Goal: Information Seeking & Learning: Learn about a topic

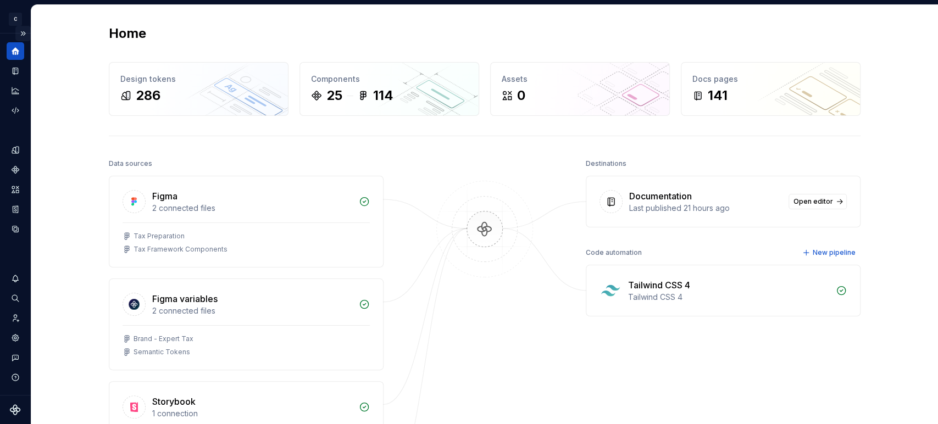
click at [25, 30] on button "Expand sidebar" at bounding box center [22, 33] width 15 height 15
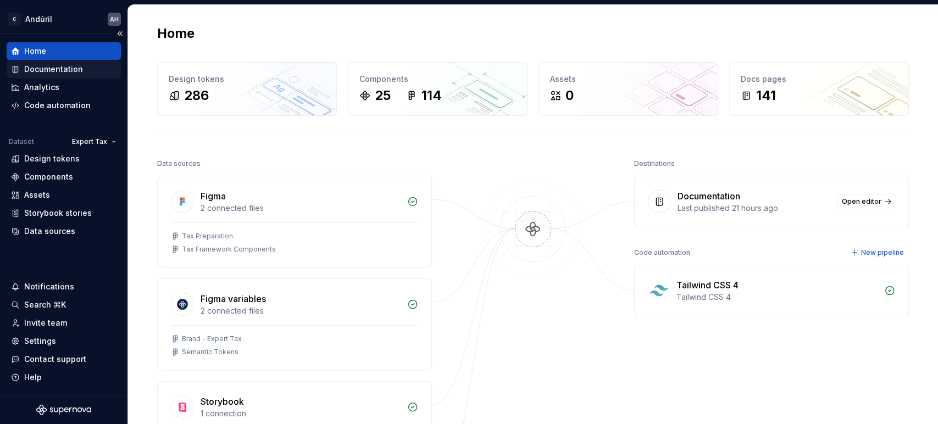
click at [46, 71] on div "Documentation" at bounding box center [53, 69] width 59 height 11
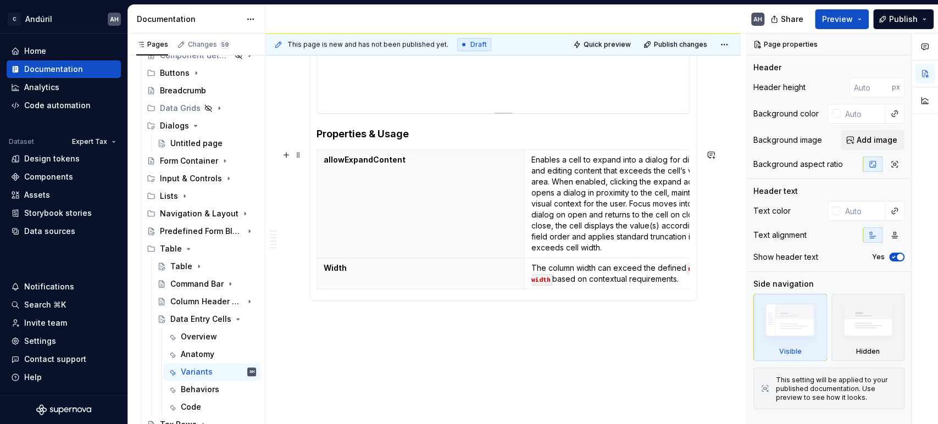
scroll to position [427, 0]
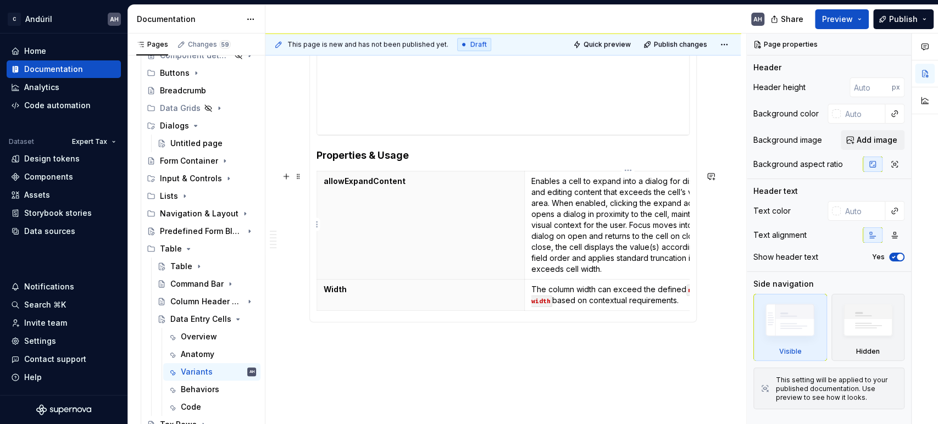
click at [593, 236] on p "Enables a cell to expand into a dialog for displaying and editing content that …" at bounding box center [628, 225] width 194 height 99
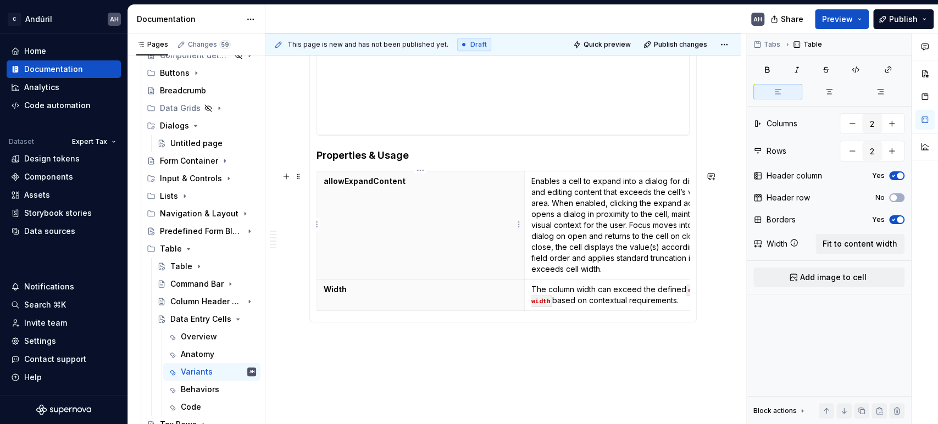
click at [408, 254] on th "allowExpandContent" at bounding box center [421, 225] width 208 height 108
click at [558, 285] on p "The column width can exceed the defined min-width based on contextual requireme…" at bounding box center [628, 295] width 194 height 22
click at [400, 223] on th "allowExpandContent" at bounding box center [421, 225] width 208 height 108
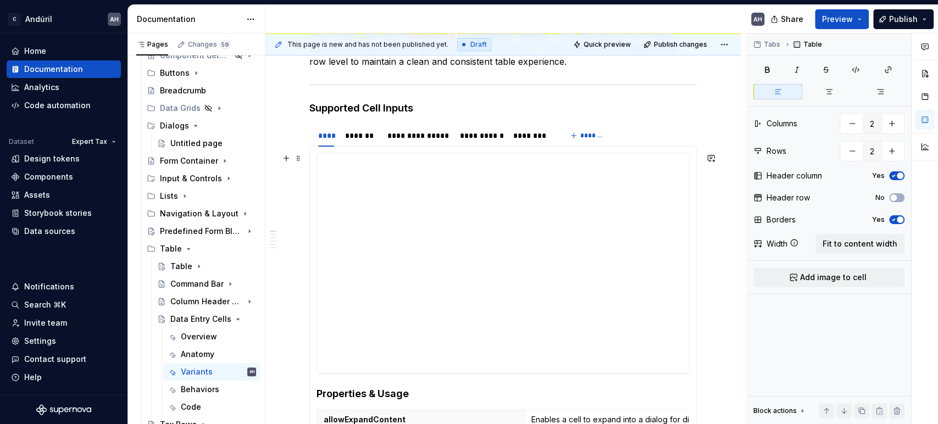
scroll to position [61, 0]
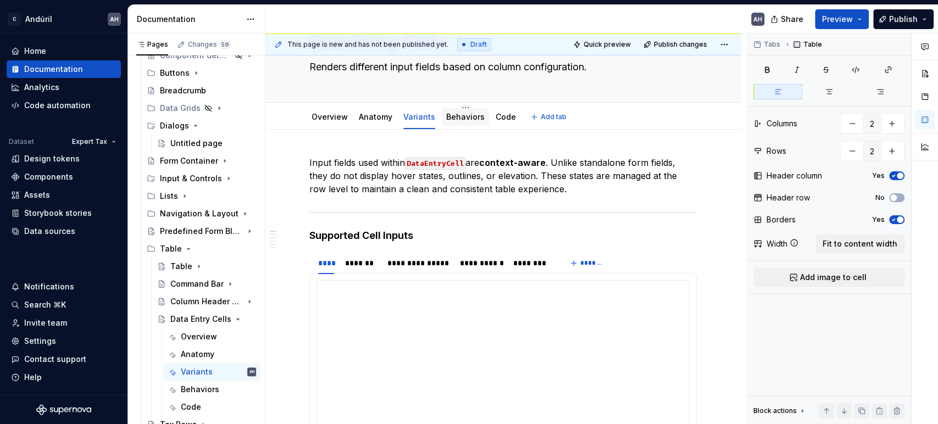
click at [457, 118] on link "Behaviors" at bounding box center [465, 116] width 38 height 9
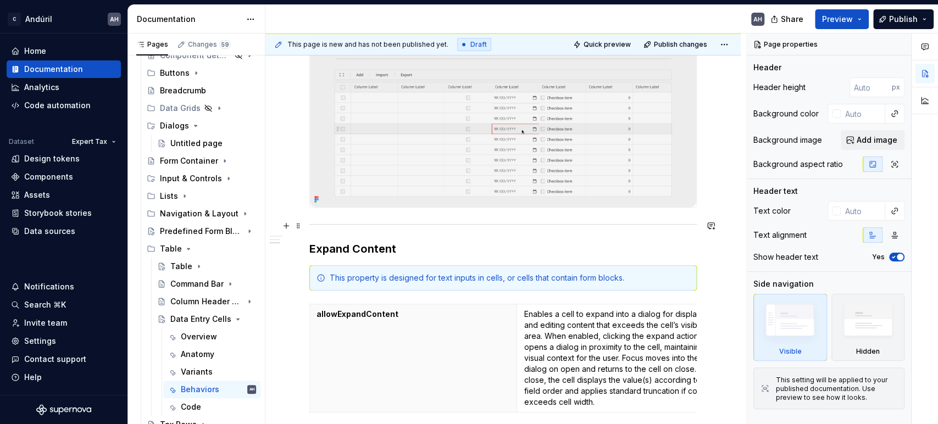
scroll to position [366, 0]
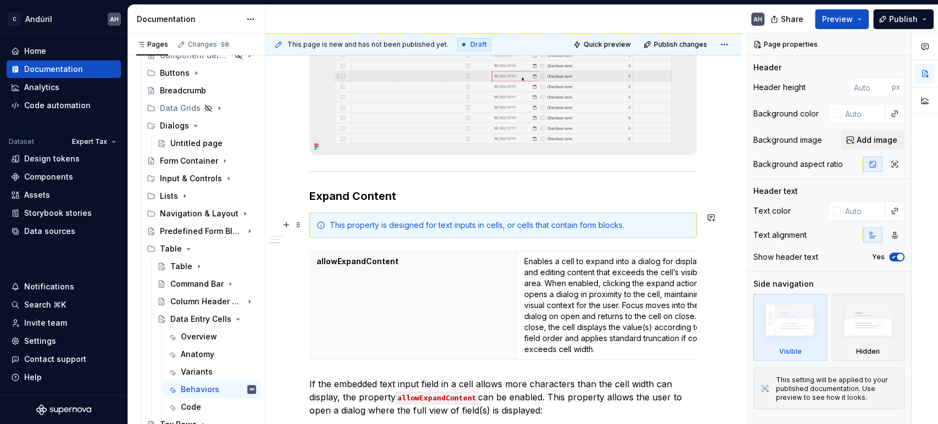
click at [444, 224] on div "This property is designed for text inputs in cells, or cells that contain form …" at bounding box center [510, 225] width 360 height 11
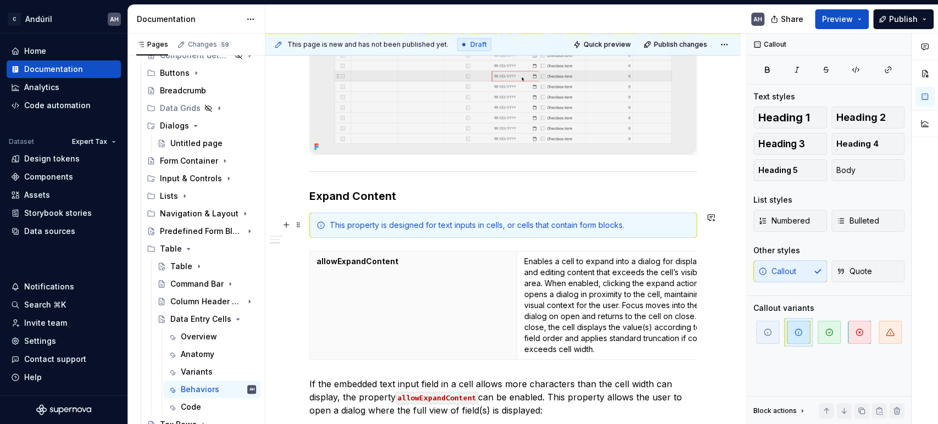
click at [545, 225] on div "This property is designed for text inputs in cells, or cells that contain form …" at bounding box center [510, 225] width 360 height 11
click at [634, 227] on div "This property is designed for text inputs in cells, or cells that contain form …" at bounding box center [510, 225] width 360 height 11
click at [385, 226] on div "This property is designed for text inputs in cells, or cells that contain form …" at bounding box center [510, 225] width 360 height 11
click at [435, 222] on div "This property is designed for text inputs in cells, or cells that contain form …" at bounding box center [510, 225] width 360 height 11
click at [483, 225] on div "This property is designed for text inputs in cells, or cells that contain form …" at bounding box center [510, 225] width 360 height 11
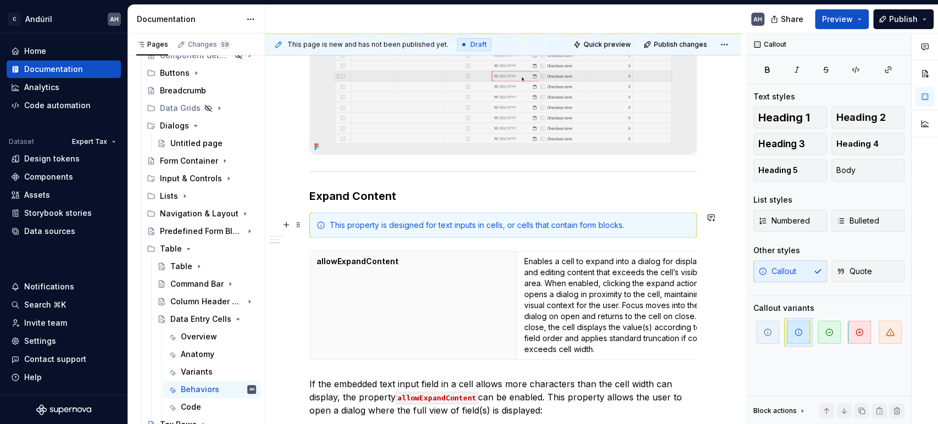
click at [447, 226] on div "This property is designed for text inputs in cells, or cells that contain form …" at bounding box center [510, 225] width 360 height 11
click at [505, 223] on div "This property is designed for text inputs in cells, or cells that contain form …" at bounding box center [510, 225] width 360 height 11
click at [502, 223] on div "This property is designed for text inputs in cells, or cells that contain form …" at bounding box center [510, 225] width 360 height 11
click at [653, 227] on div "This property is designed for text inputs in cells, or cells that contain form …" at bounding box center [510, 225] width 360 height 11
click at [622, 279] on p "Enables a cell to expand into a dialog for displaying and editing content that …" at bounding box center [621, 305] width 194 height 99
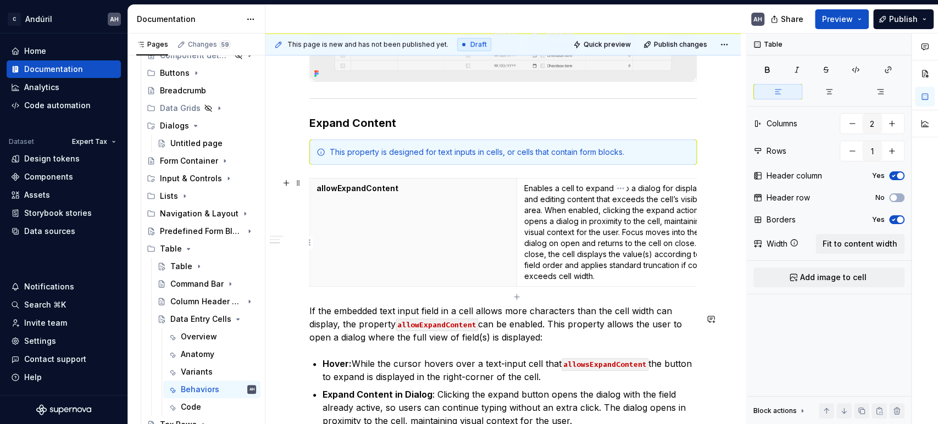
scroll to position [427, 0]
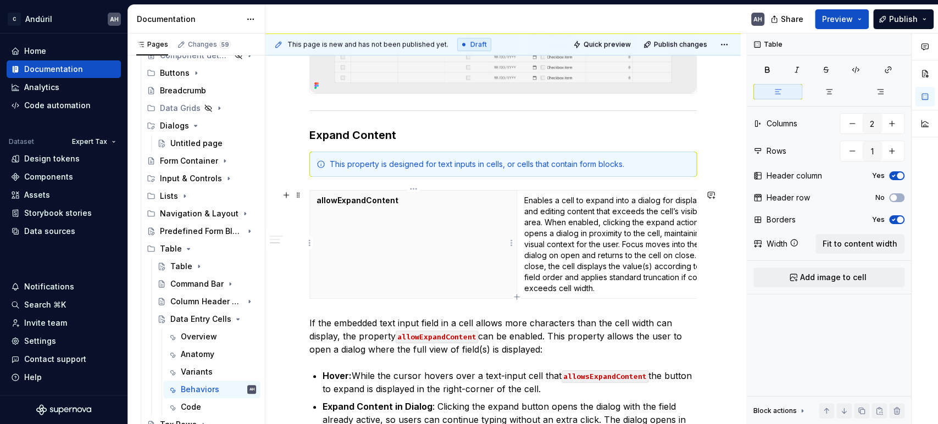
type textarea "*"
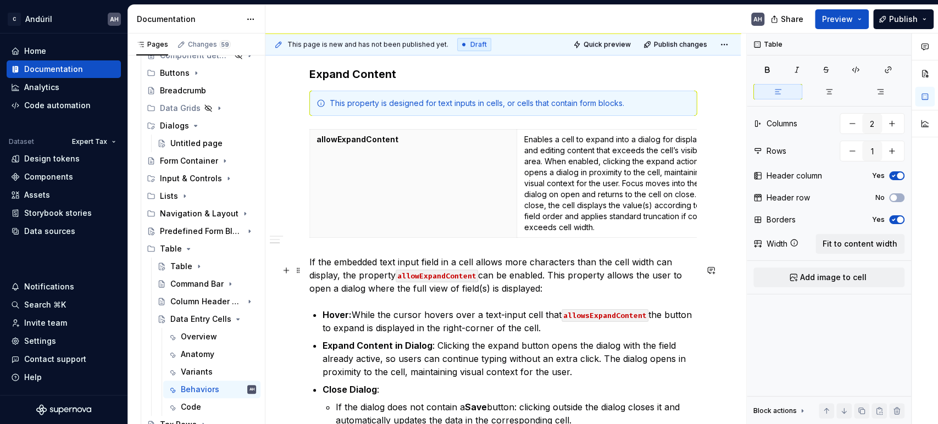
scroll to position [549, 0]
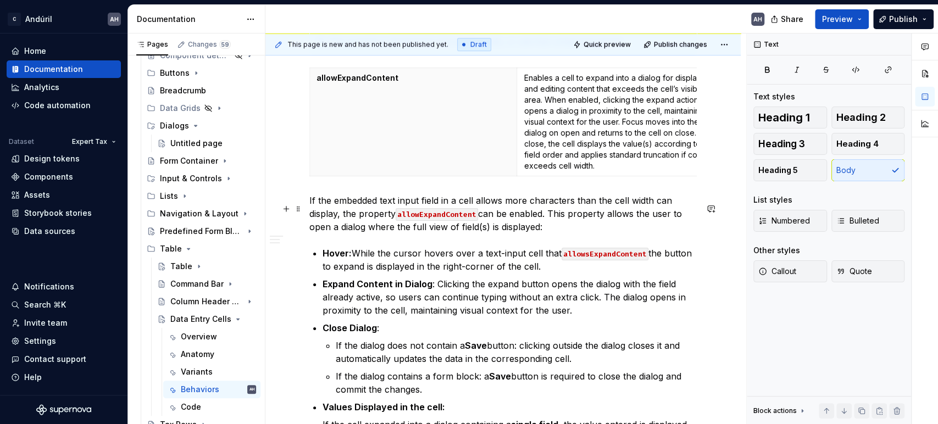
click at [542, 233] on p "If the embedded text input field in a cell allows more characters than the cell…" at bounding box center [502, 214] width 387 height 40
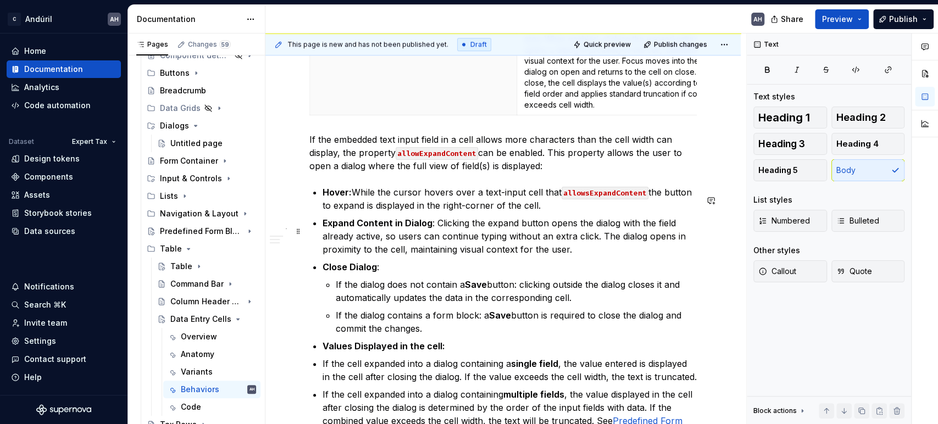
click at [597, 243] on p "Expand Content in Dialog : Clicking the expand button opens the dialog with the…" at bounding box center [510, 236] width 374 height 40
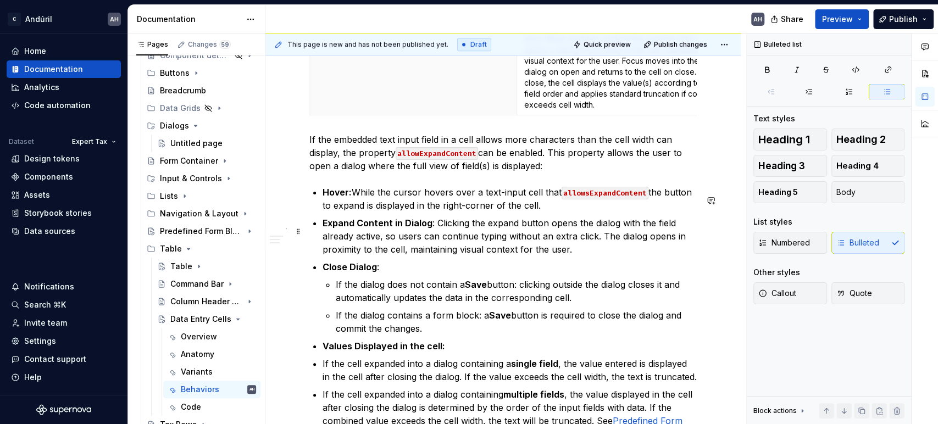
click at [605, 256] on p "Expand Content in Dialog : Clicking the expand button opens the dialog with the…" at bounding box center [510, 236] width 374 height 40
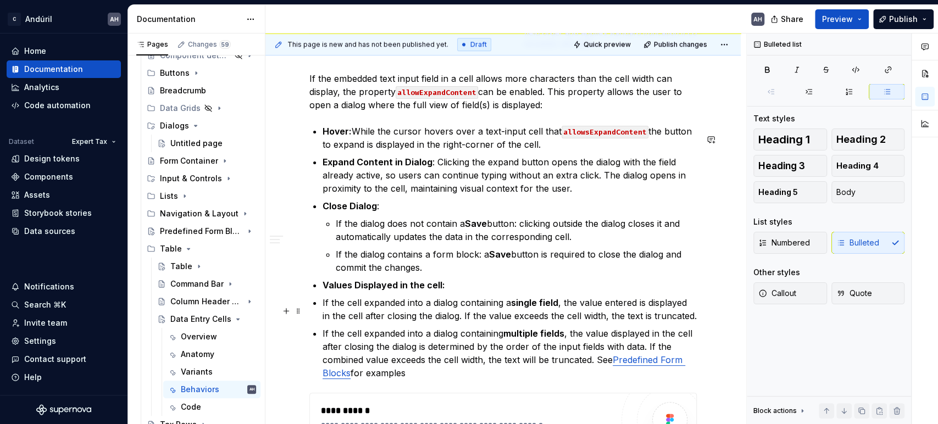
click at [463, 323] on p "If the cell expanded into a dialog containing a single field , the value entere…" at bounding box center [510, 309] width 374 height 26
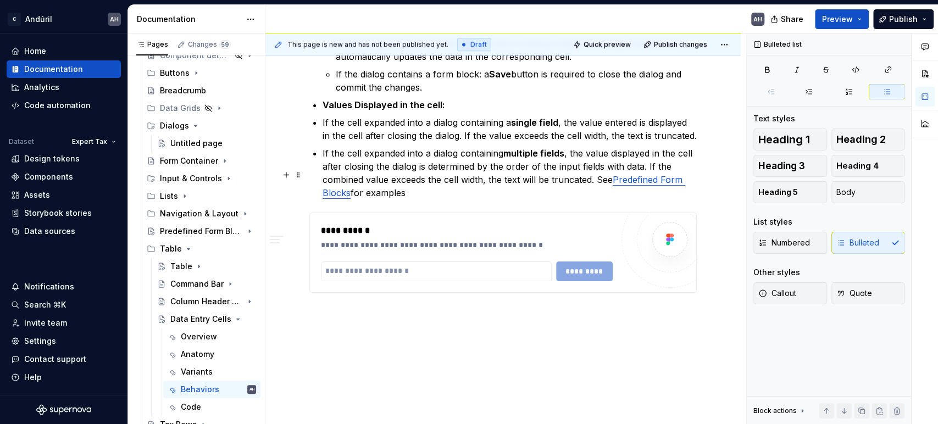
scroll to position [854, 0]
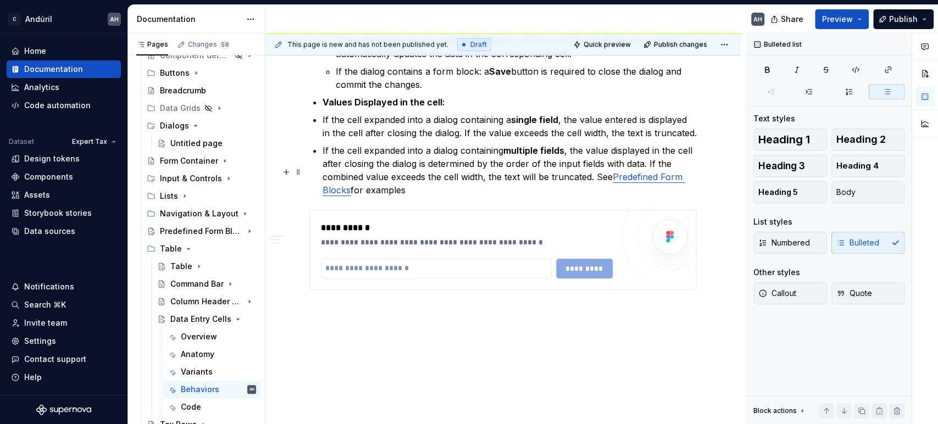
click at [446, 197] on p "If the cell expanded into a dialog containing multiple fields , the value displ…" at bounding box center [510, 170] width 374 height 53
click at [185, 230] on div "Predefined Form Blocks" at bounding box center [186, 231] width 52 height 11
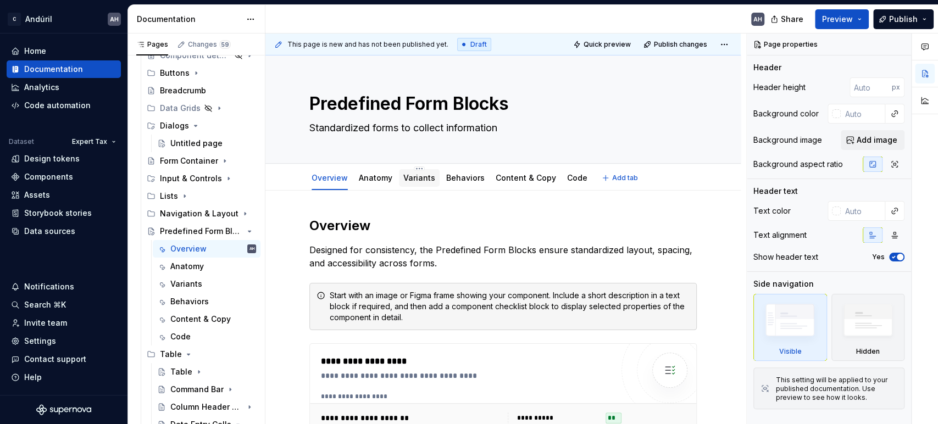
click at [419, 179] on link "Variants" at bounding box center [419, 177] width 32 height 9
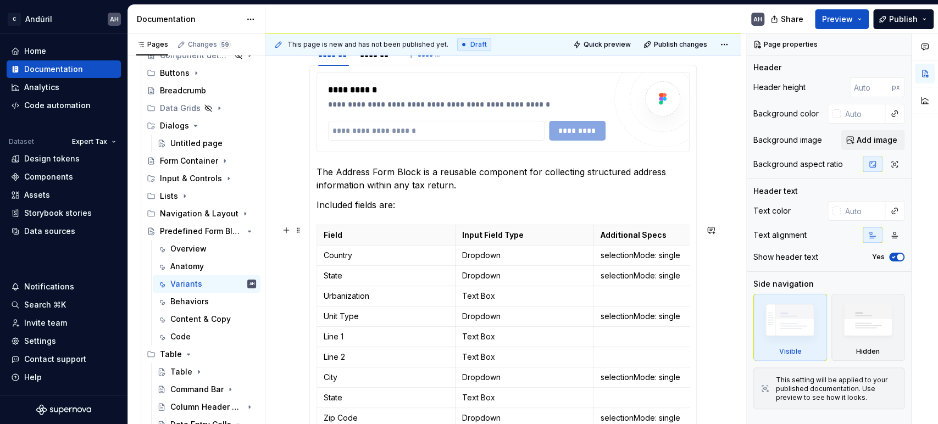
scroll to position [244, 0]
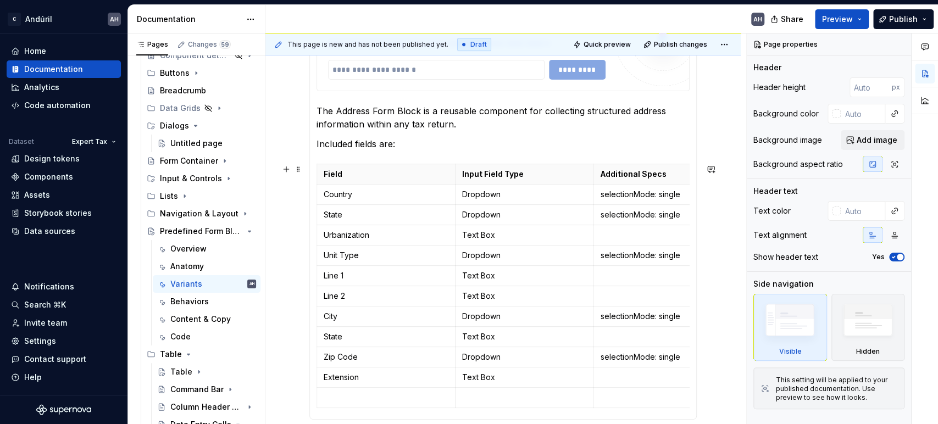
type textarea "*"
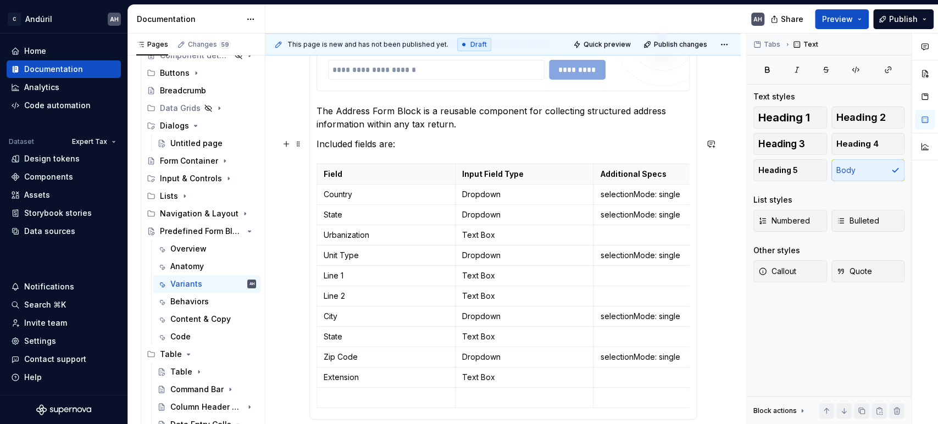
click at [412, 143] on p "Included fields are:" at bounding box center [502, 143] width 373 height 13
click at [489, 148] on p "Included fields are:" at bounding box center [502, 143] width 373 height 13
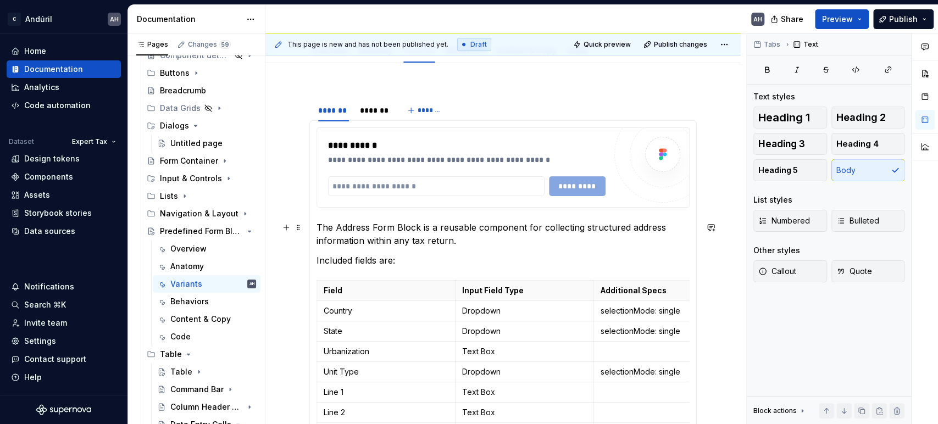
scroll to position [122, 0]
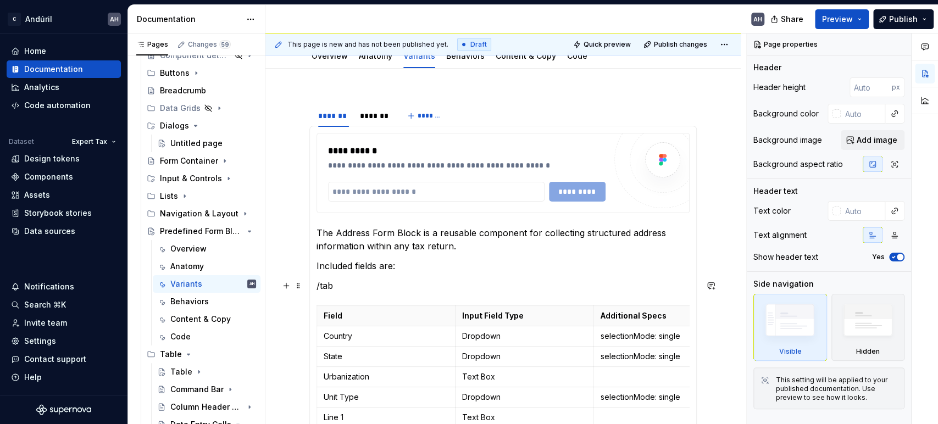
click at [326, 287] on p "/tab" at bounding box center [502, 285] width 373 height 13
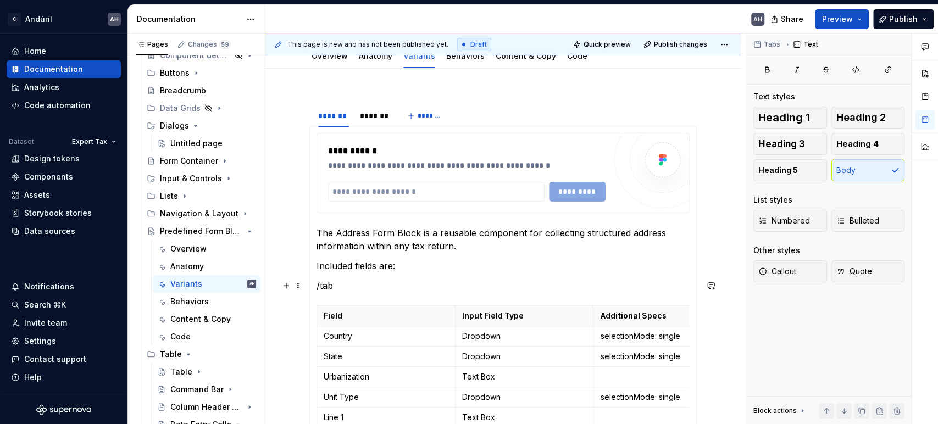
click at [326, 287] on p "/tab" at bounding box center [502, 285] width 373 height 13
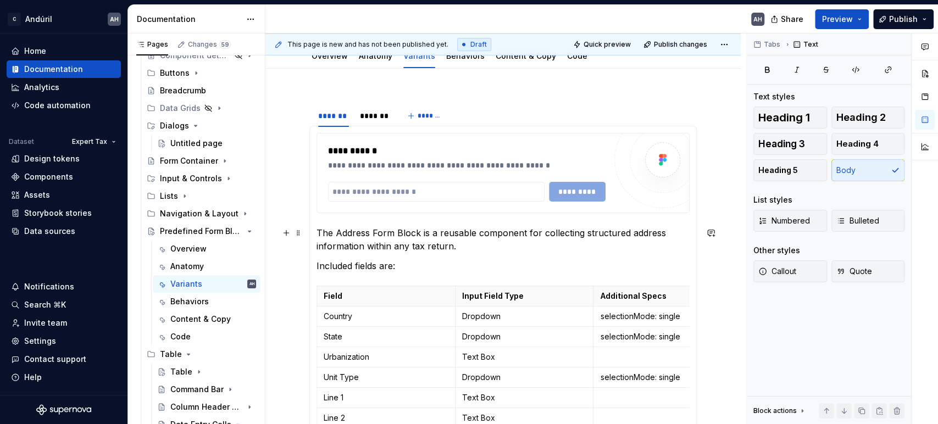
click at [473, 246] on p "The Address Form Block is a reusable component for collecting structured addres…" at bounding box center [502, 239] width 373 height 26
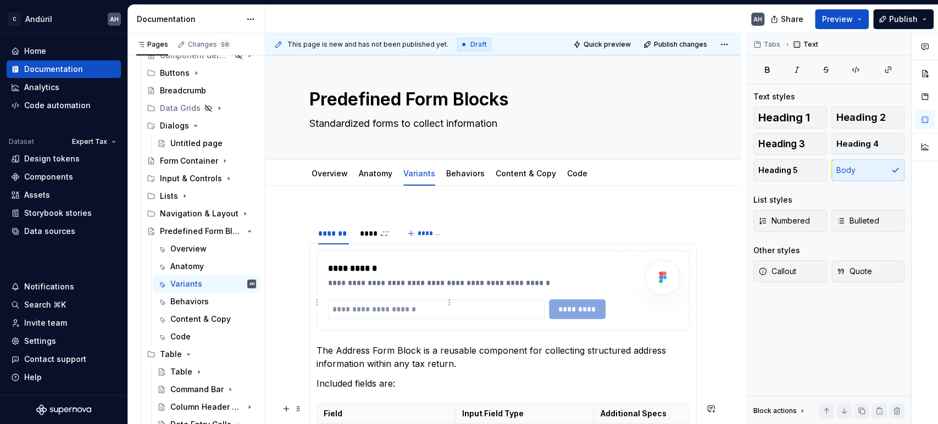
scroll to position [184, 0]
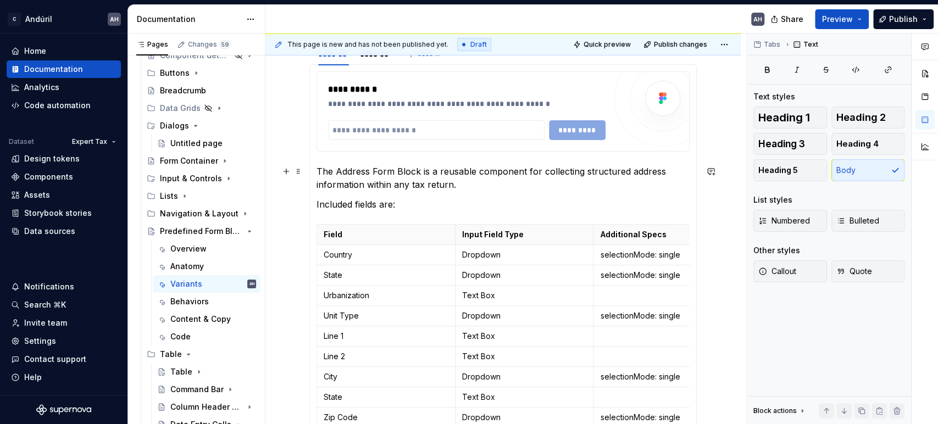
click at [462, 186] on p "The Address Form Block is a reusable component for collecting structured addres…" at bounding box center [502, 178] width 373 height 26
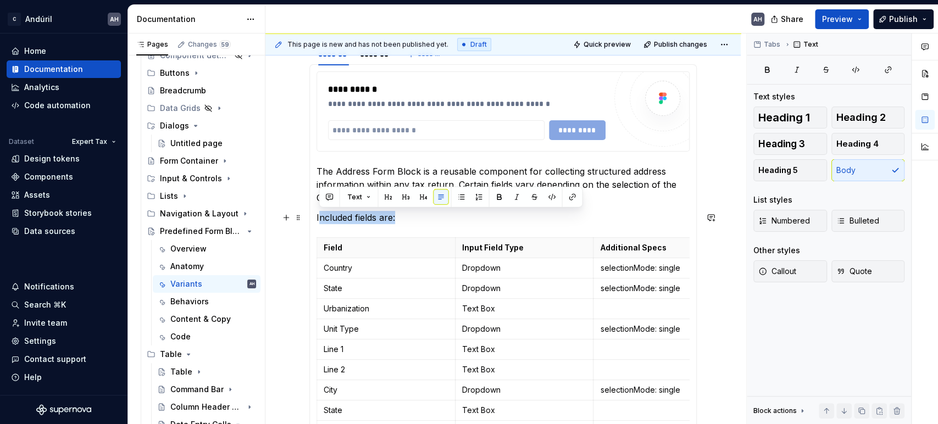
drag, startPoint x: 416, startPoint y: 214, endPoint x: 318, endPoint y: 216, distance: 98.9
click at [318, 216] on p "Included fields are:" at bounding box center [502, 217] width 373 height 13
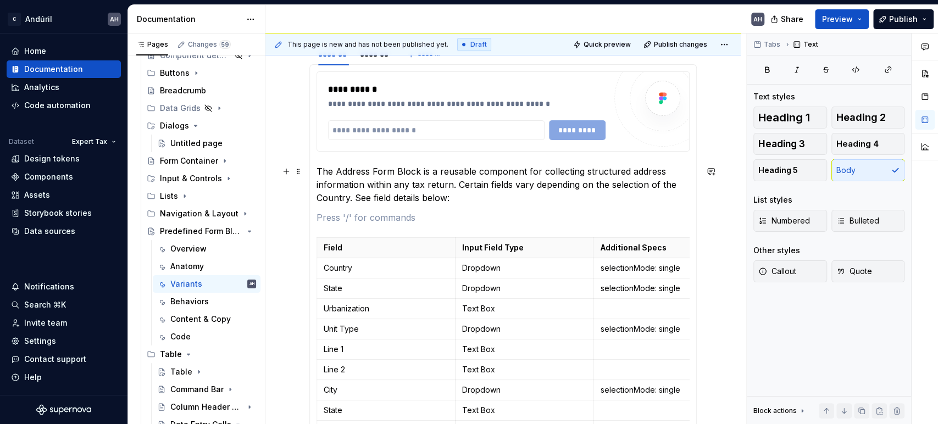
click at [353, 200] on p "The Address Form Block is a reusable component for collecting structured addres…" at bounding box center [502, 185] width 373 height 40
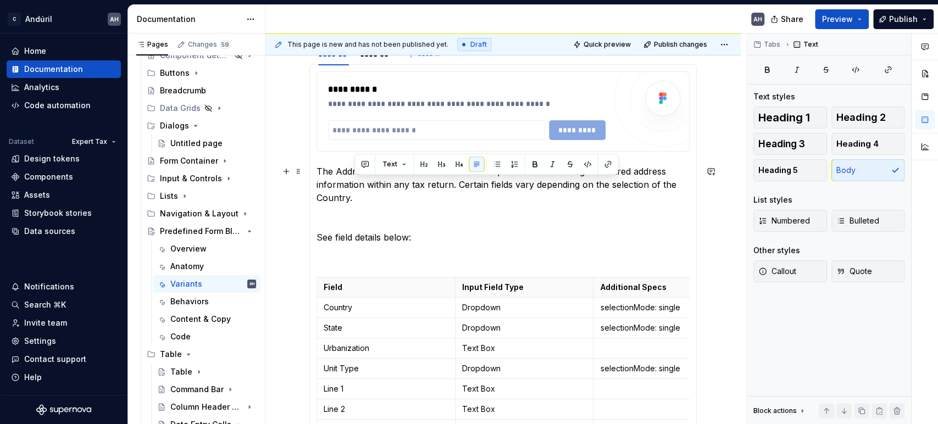
drag, startPoint x: 458, startPoint y: 184, endPoint x: 458, endPoint y: 201, distance: 17.6
click at [458, 201] on p "The Address Form Block is a reusable component for collecting structured addres…" at bounding box center [502, 185] width 373 height 40
copy p "Certain fields vary depending on the selection of the Country."
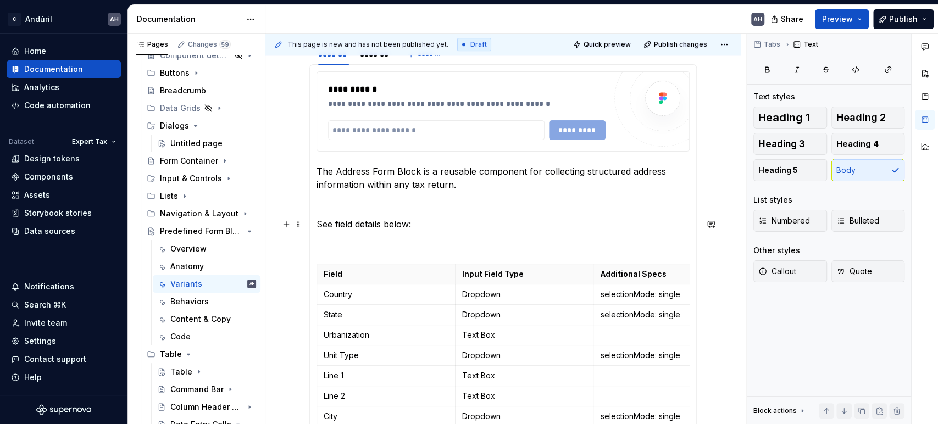
click at [315, 224] on div "**********" at bounding box center [502, 291] width 387 height 455
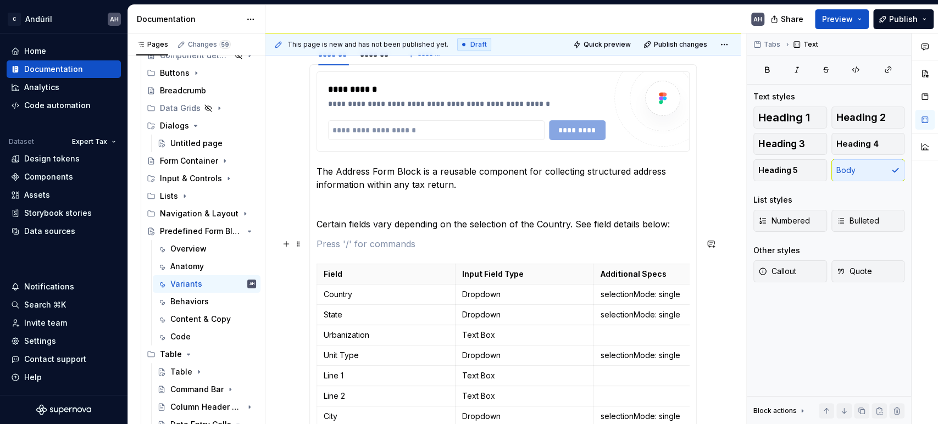
click at [470, 244] on p at bounding box center [502, 243] width 373 height 13
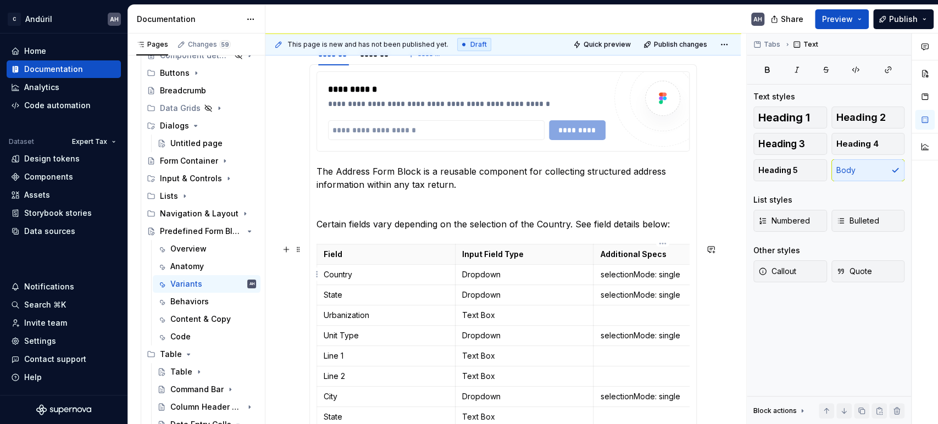
click at [681, 270] on p "selectionMode: single" at bounding box center [662, 274] width 125 height 11
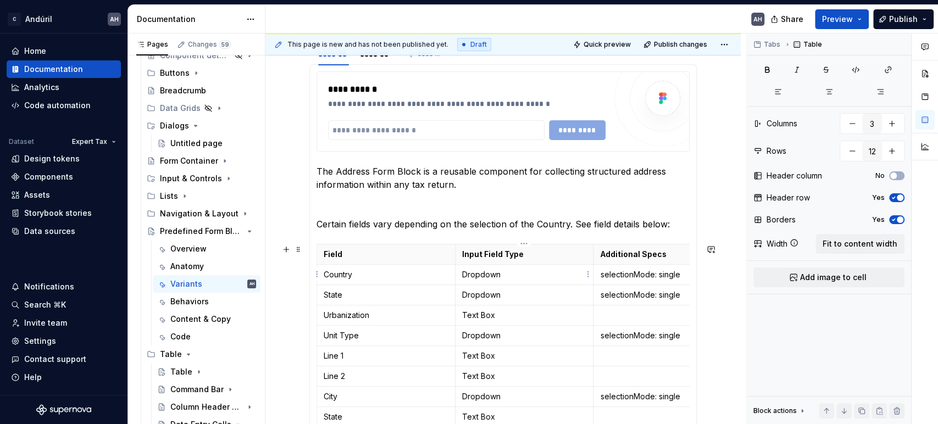
click at [507, 275] on p "Dropdown" at bounding box center [524, 274] width 125 height 11
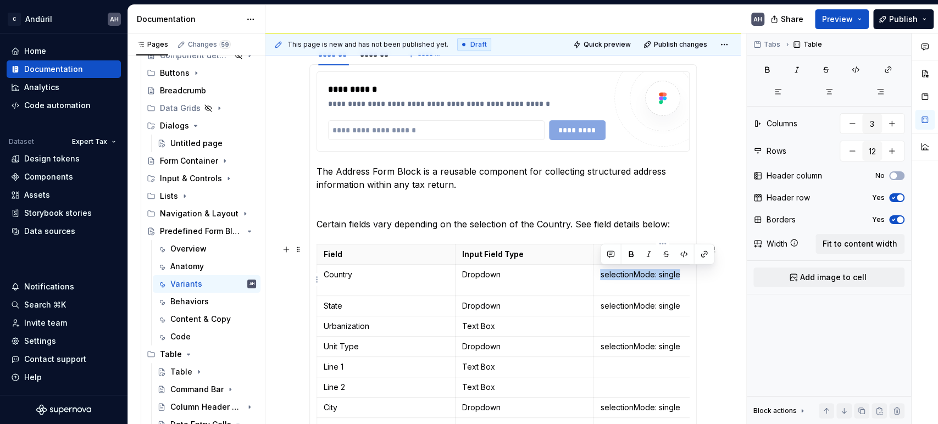
drag, startPoint x: 629, startPoint y: 272, endPoint x: 599, endPoint y: 273, distance: 29.1
click at [600, 273] on p "selectionMode: single" at bounding box center [662, 274] width 125 height 11
copy p "selectionMode: single"
click at [521, 285] on p "Dropdown" at bounding box center [524, 280] width 125 height 22
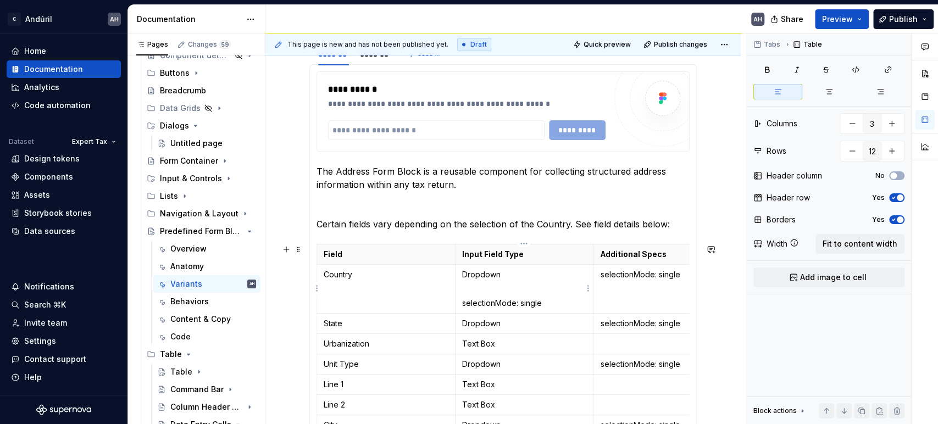
click at [498, 287] on p "Dropdown" at bounding box center [524, 280] width 125 height 22
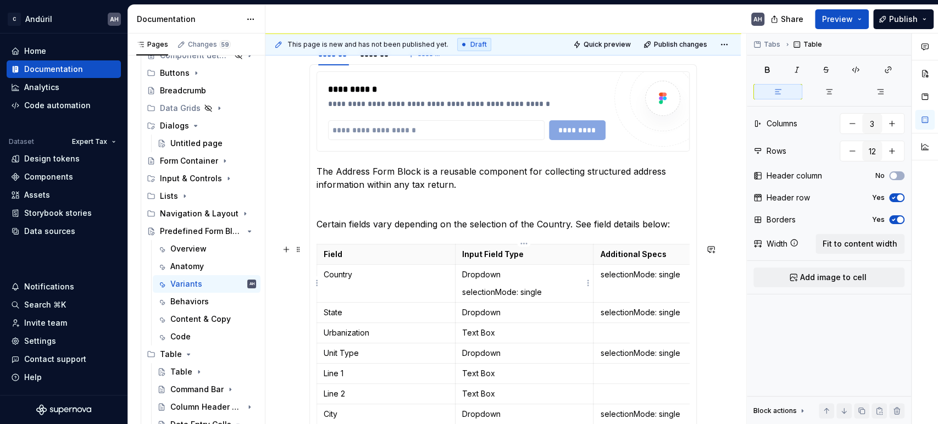
click at [462, 291] on p "selectionMode: single" at bounding box center [524, 292] width 125 height 11
drag, startPoint x: 542, startPoint y: 288, endPoint x: 459, endPoint y: 293, distance: 83.7
click at [459, 293] on td "Dropdown selectionMode: single" at bounding box center [524, 284] width 138 height 38
click at [543, 268] on button "button" at bounding box center [544, 271] width 15 height 15
copy code "selectionMode: single"
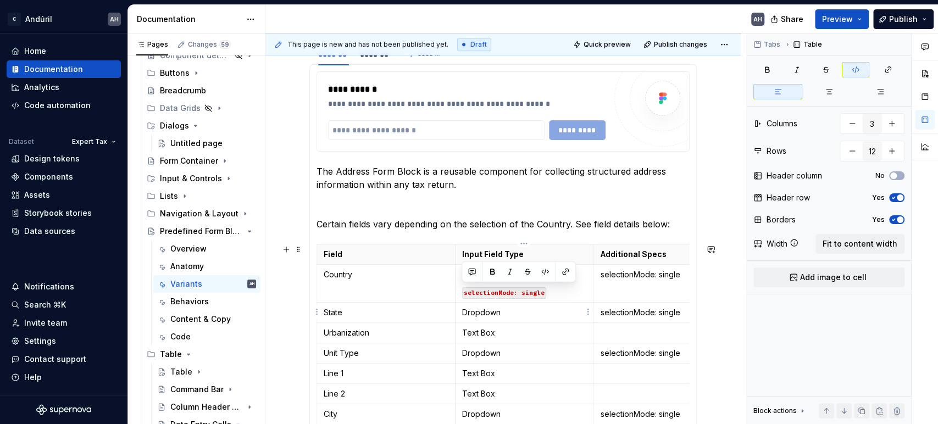
click at [524, 312] on p "Dropdown" at bounding box center [524, 312] width 125 height 11
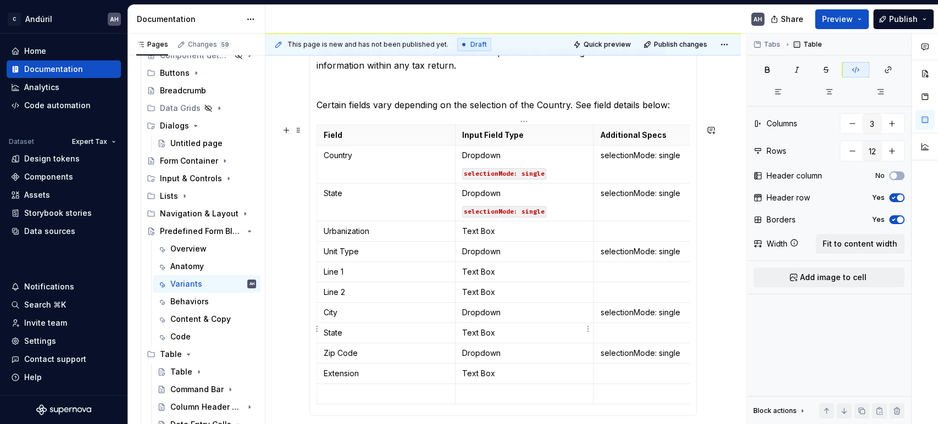
scroll to position [305, 0]
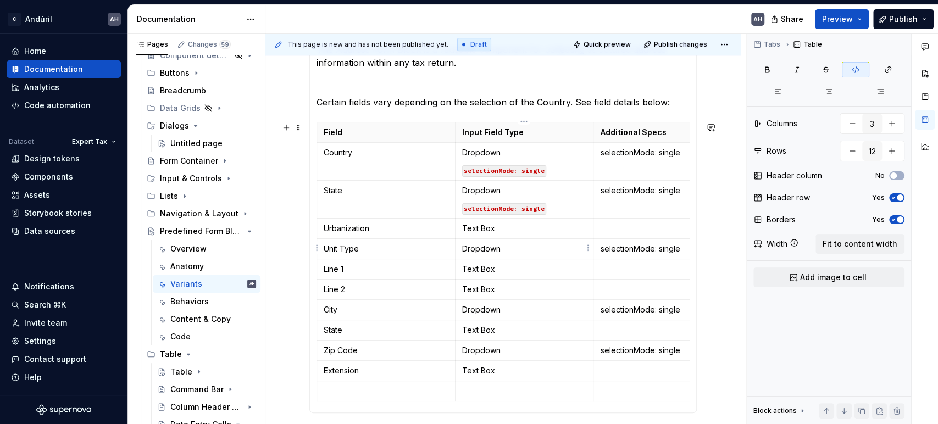
click at [509, 251] on p "Dropdown" at bounding box center [524, 248] width 125 height 11
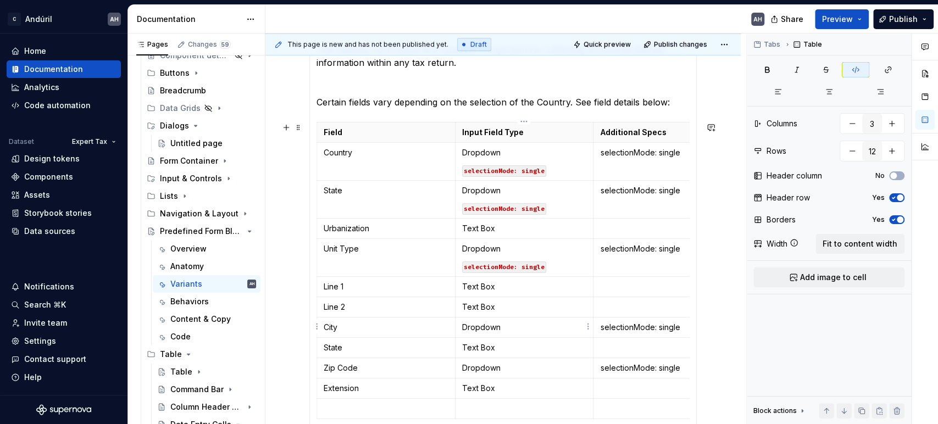
click at [505, 325] on p "Dropdown" at bounding box center [524, 327] width 125 height 11
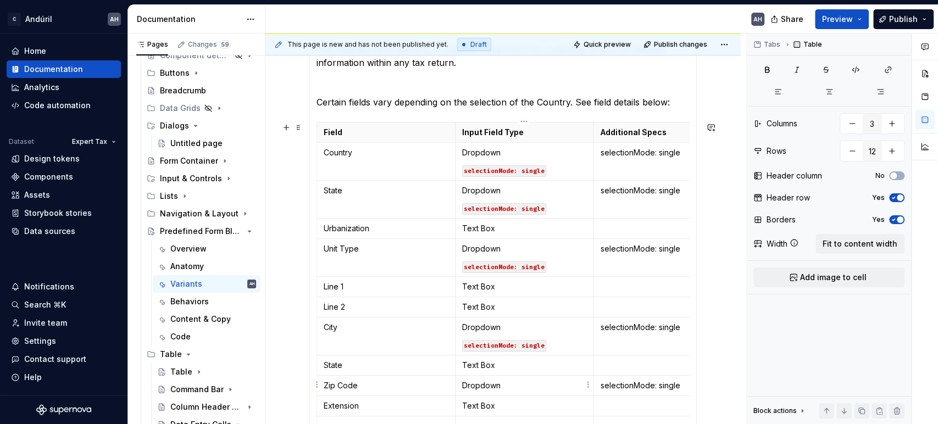
click at [521, 381] on p "Dropdown" at bounding box center [524, 385] width 125 height 11
click at [626, 381] on p "selectionMode: single" at bounding box center [662, 385] width 125 height 11
click at [633, 329] on p "selectionMode: single" at bounding box center [662, 327] width 125 height 11
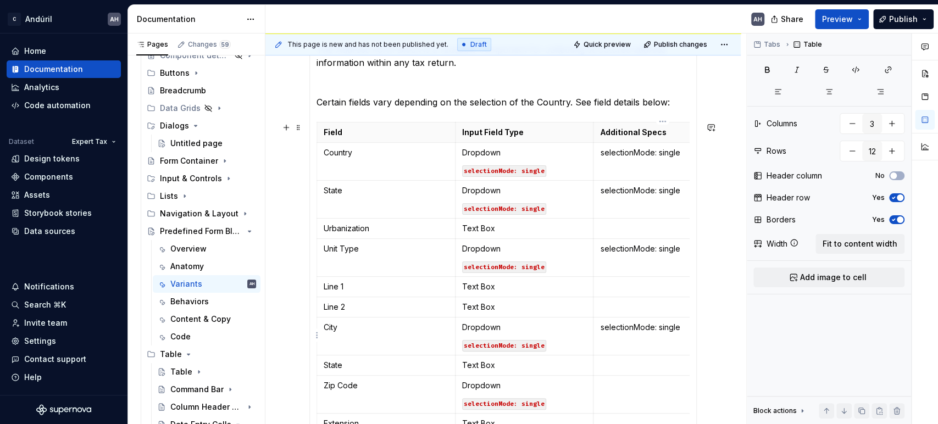
click at [633, 329] on p "selectionMode: single" at bounding box center [662, 327] width 125 height 11
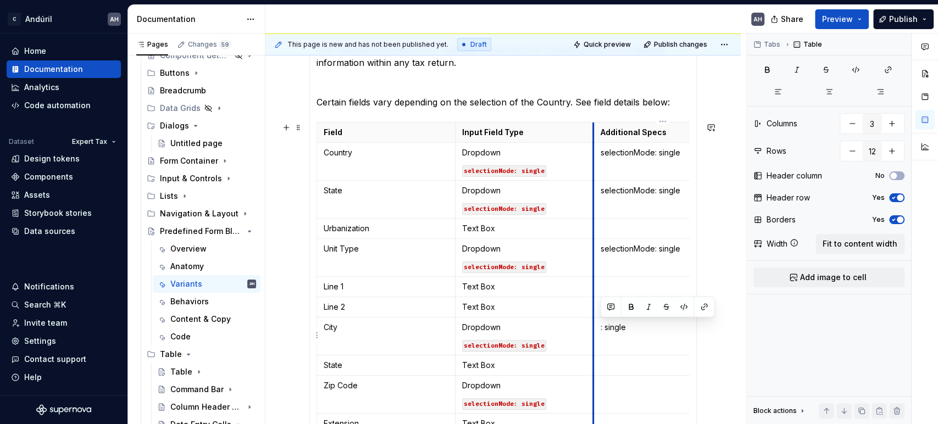
drag, startPoint x: 630, startPoint y: 324, endPoint x: 594, endPoint y: 324, distance: 35.7
click at [594, 324] on td ": single" at bounding box center [662, 337] width 138 height 38
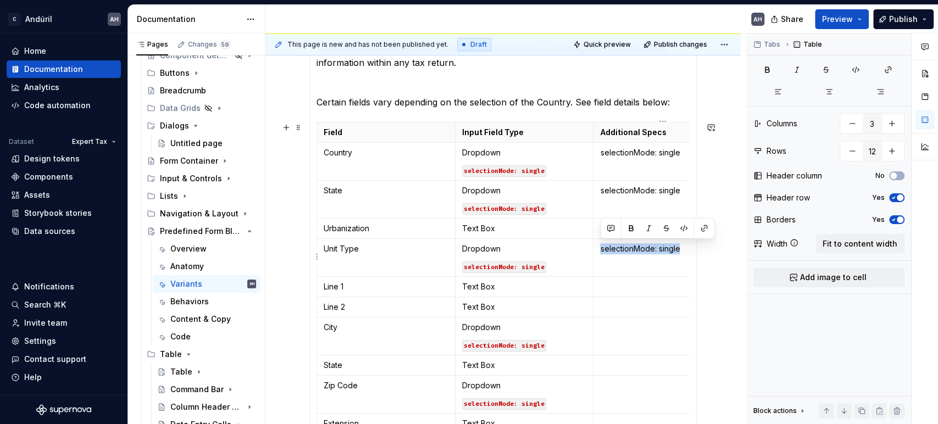
drag, startPoint x: 680, startPoint y: 248, endPoint x: 597, endPoint y: 252, distance: 83.1
click at [597, 252] on td "selectionMode: single" at bounding box center [662, 258] width 138 height 38
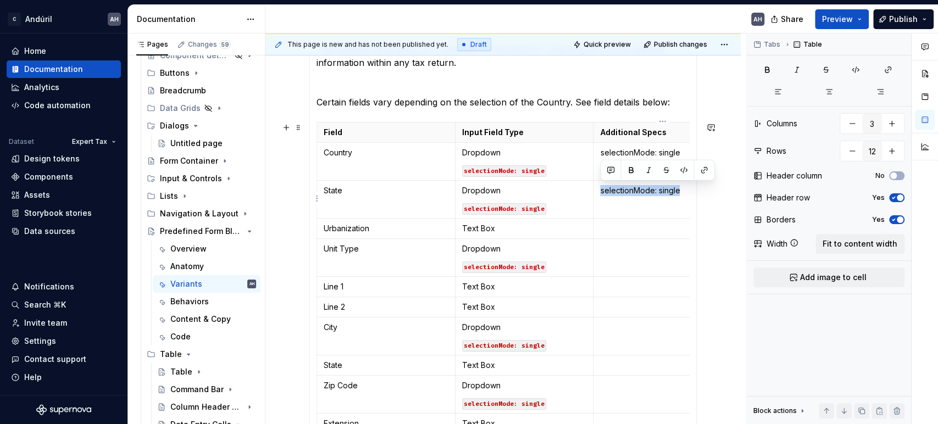
drag, startPoint x: 683, startPoint y: 192, endPoint x: 601, endPoint y: 193, distance: 83.0
click at [601, 193] on p "selectionMode: single" at bounding box center [662, 190] width 125 height 11
click at [621, 147] on p "selectionMode: single" at bounding box center [662, 152] width 125 height 11
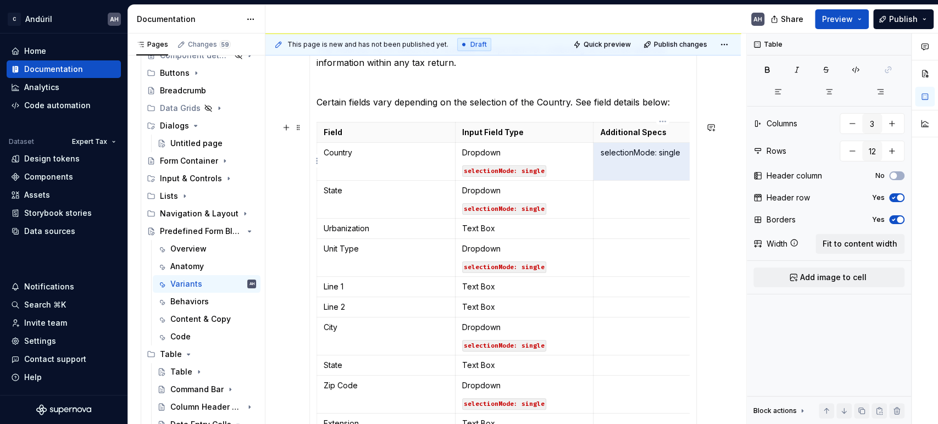
click at [621, 149] on p "selectionMode: single" at bounding box center [662, 152] width 125 height 11
click at [622, 153] on p "selectionMode: single" at bounding box center [662, 152] width 125 height 11
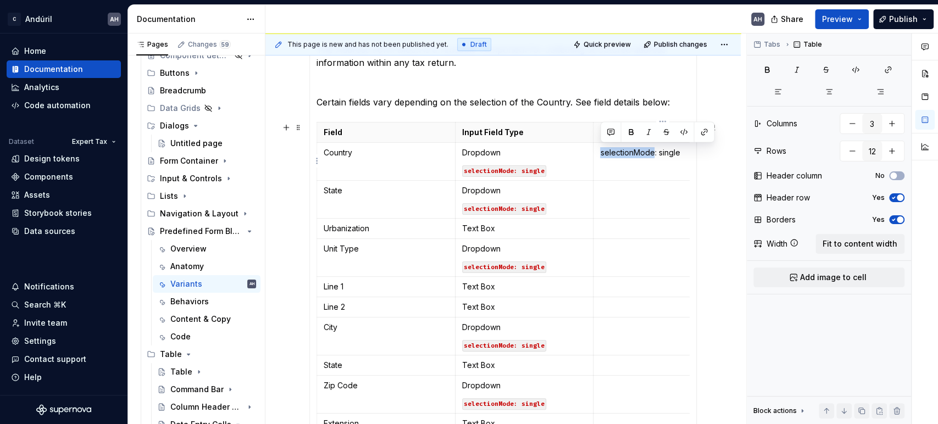
click at [622, 153] on p "selectionMode: single" at bounding box center [662, 152] width 125 height 11
click at [622, 153] on p "select ionMode: single" at bounding box center [662, 152] width 125 height 11
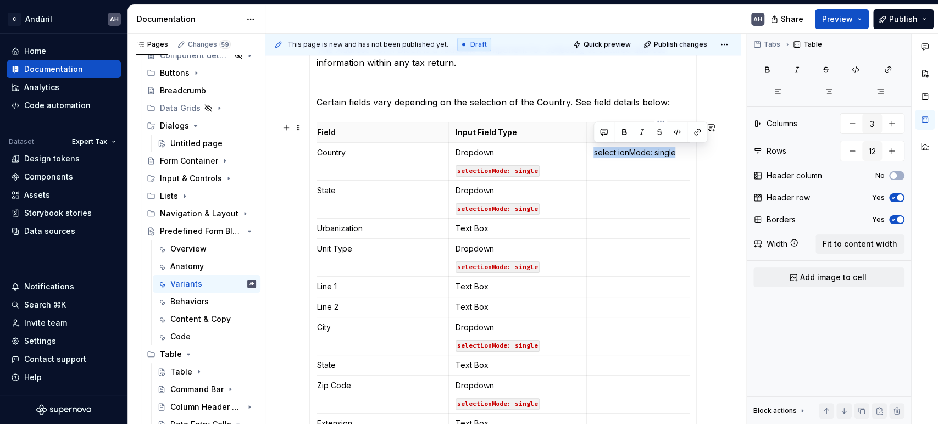
scroll to position [0, 43]
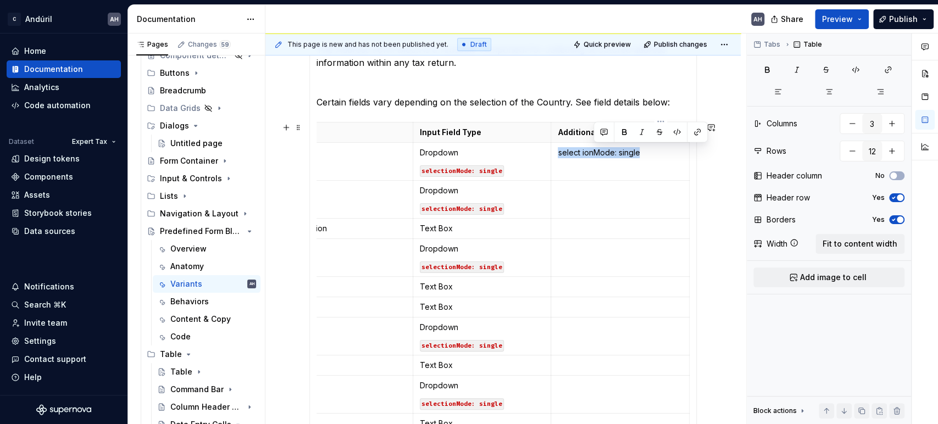
drag, startPoint x: 651, startPoint y: 153, endPoint x: 683, endPoint y: 152, distance: 33.0
click at [683, 152] on td "select ionMode: single" at bounding box center [620, 162] width 138 height 38
click at [843, 238] on span "Fit to content width" at bounding box center [859, 243] width 75 height 11
click at [252, 47] on button "button" at bounding box center [252, 44] width 15 height 15
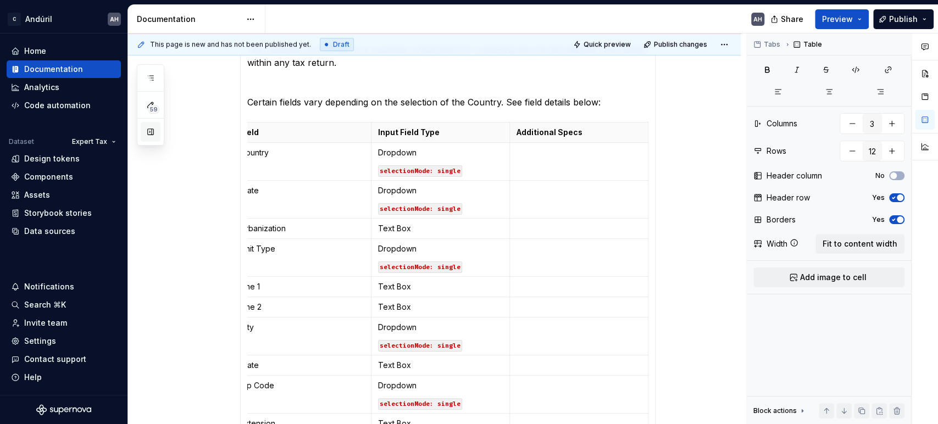
type textarea "*"
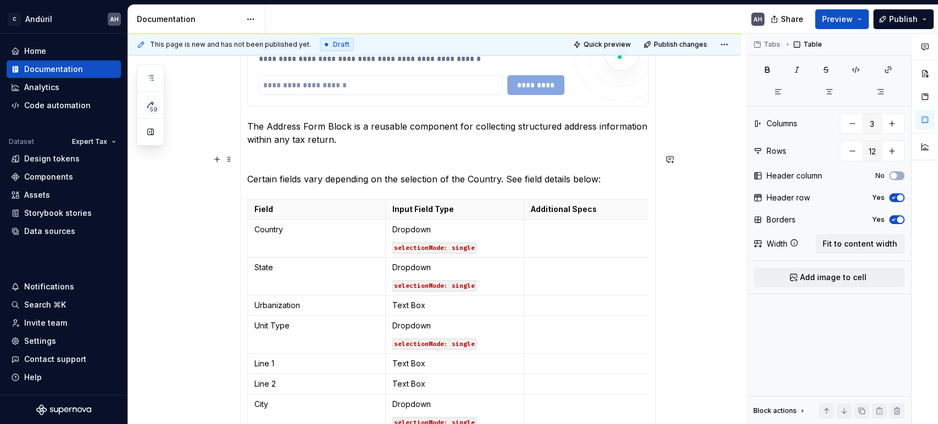
scroll to position [244, 0]
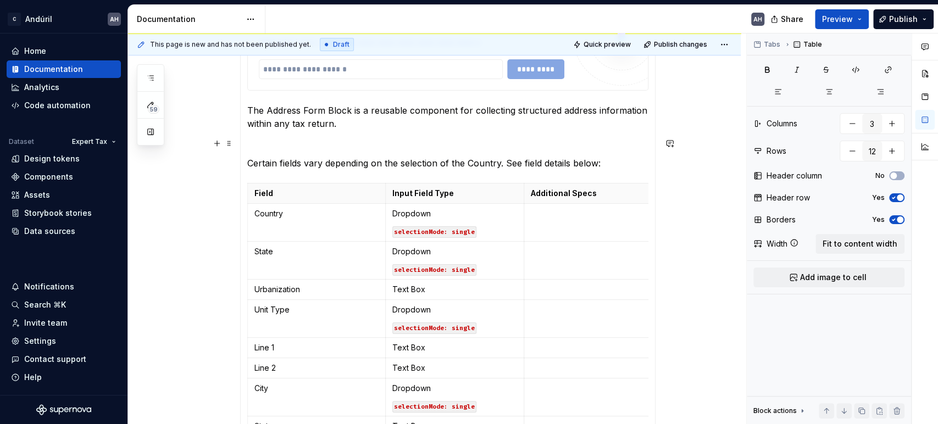
click at [325, 141] on p at bounding box center [447, 143] width 401 height 13
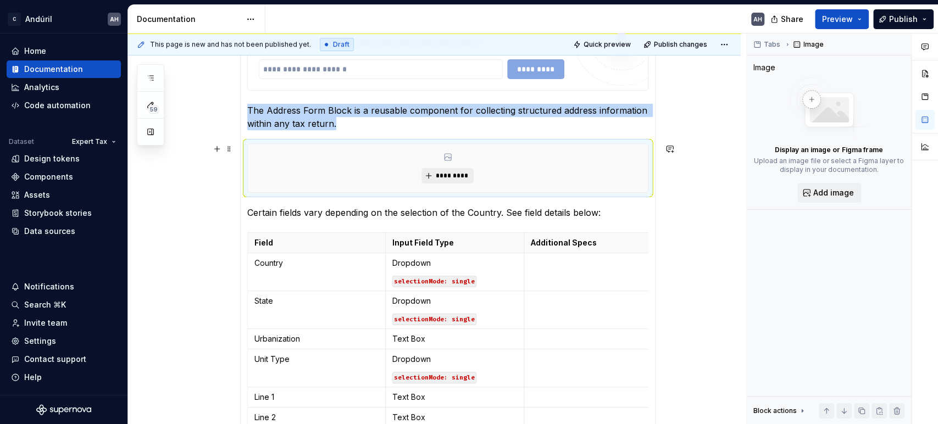
click at [452, 175] on span "*********" at bounding box center [452, 175] width 34 height 9
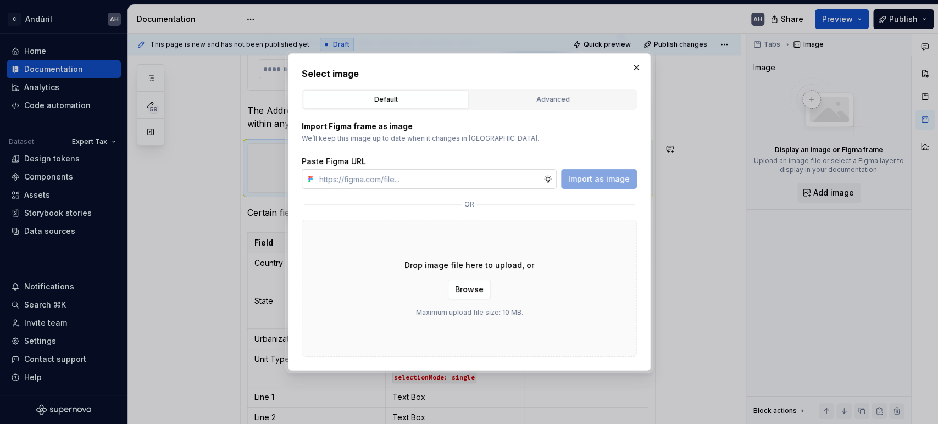
type textarea "*"
type input "[URL][DOMAIN_NAME]"
type textarea "*"
type input "[URL][DOMAIN_NAME]"
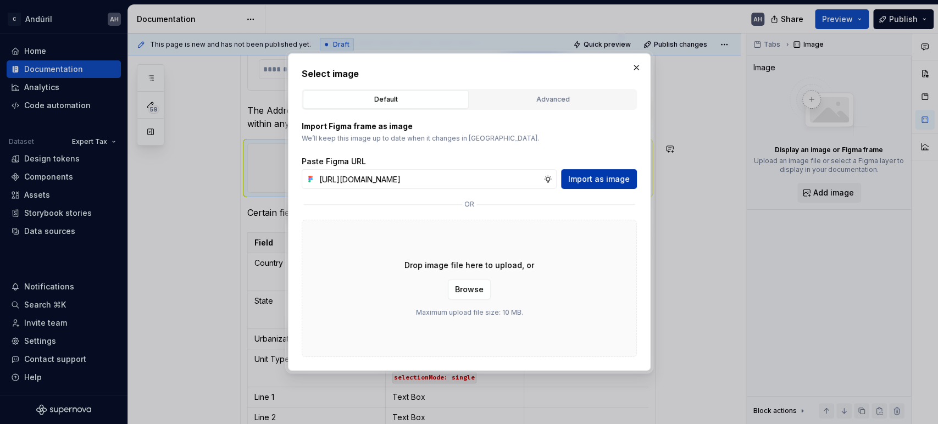
click at [599, 180] on span "Import as image" at bounding box center [599, 179] width 62 height 11
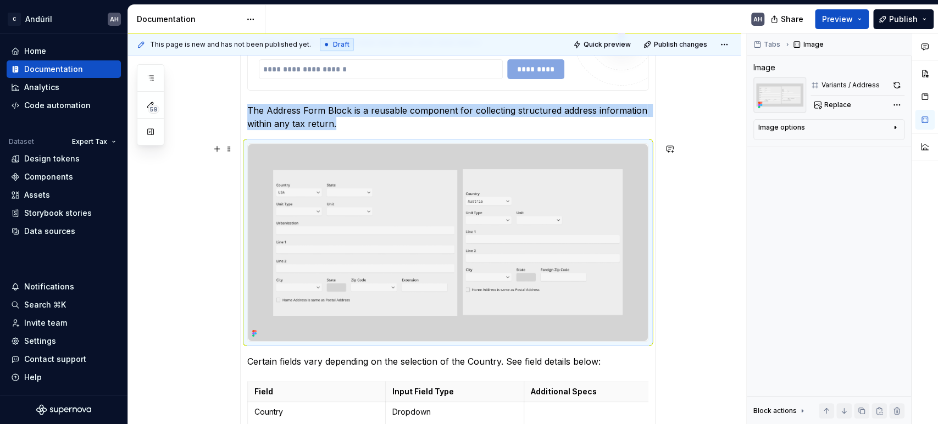
click at [496, 251] on img at bounding box center [448, 242] width 400 height 197
click at [338, 122] on p "The Address Form Block is a reusable component for collecting structured addres…" at bounding box center [447, 117] width 401 height 26
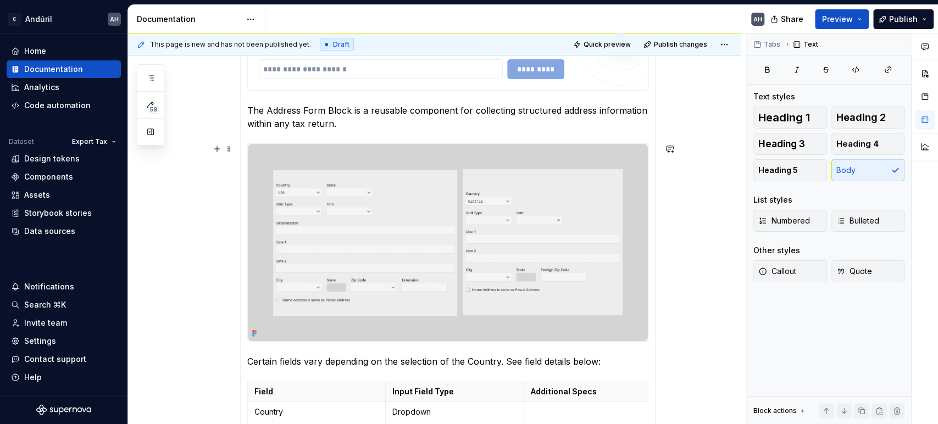
type textarea "*"
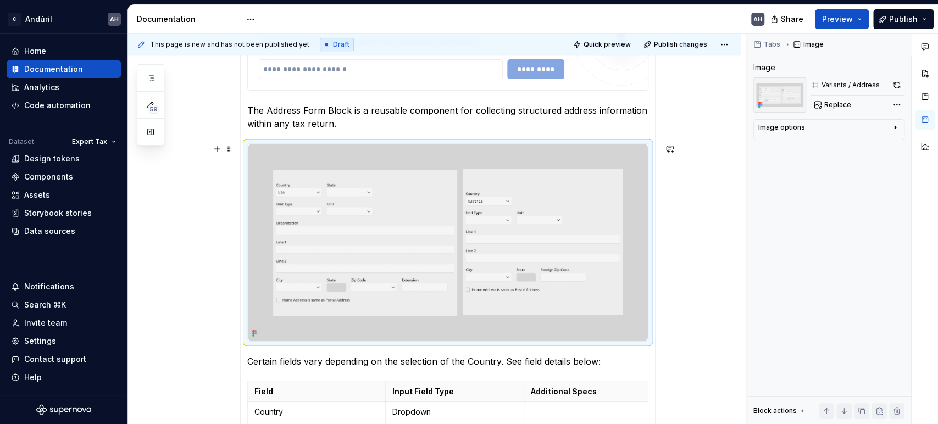
click at [444, 229] on img at bounding box center [448, 242] width 400 height 197
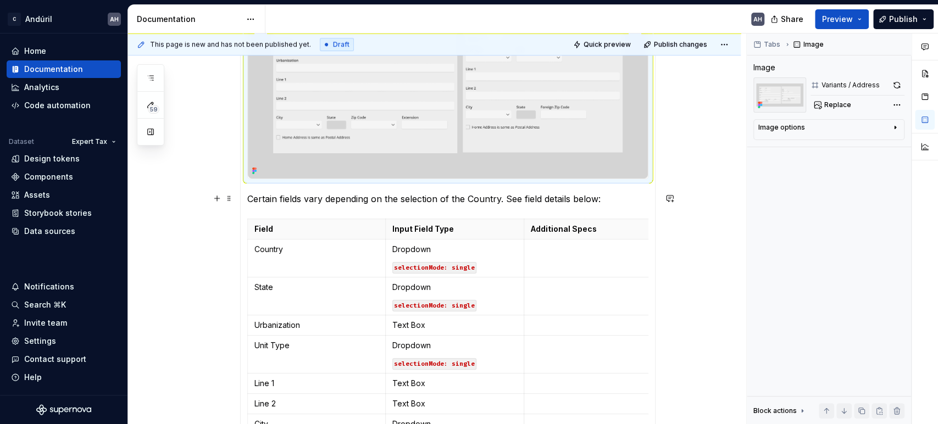
scroll to position [427, 0]
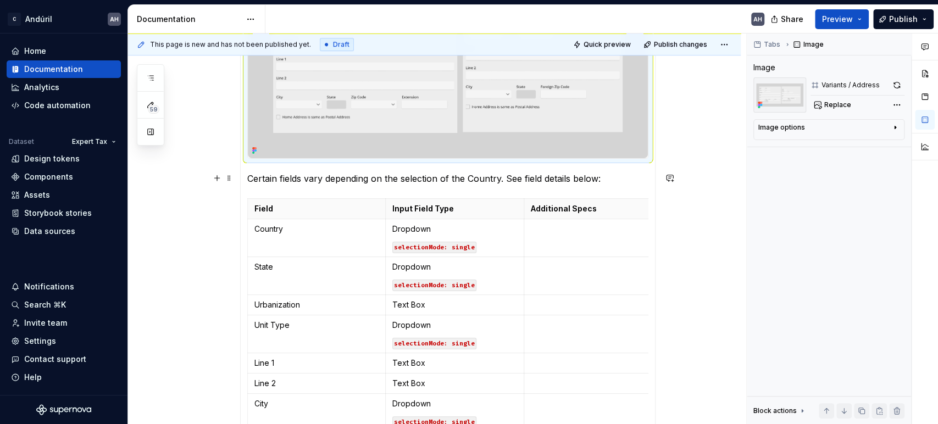
click at [372, 176] on p "Certain fields vary depending on the selection of the Country. See field detail…" at bounding box center [447, 178] width 401 height 13
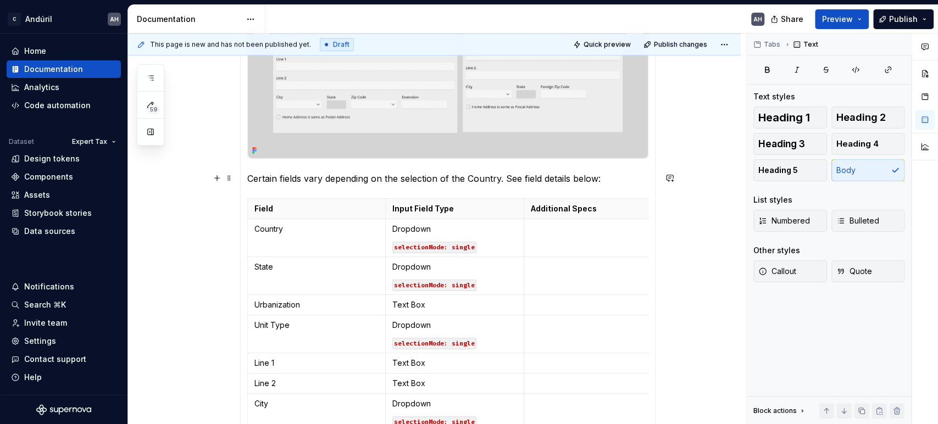
click at [462, 176] on p "Certain fields vary depending on the selection of the Country. See field detail…" at bounding box center [447, 178] width 401 height 13
click at [305, 179] on p "Certain fields vary depending on the selection of the Country. See field detail…" at bounding box center [447, 178] width 401 height 13
click at [261, 176] on p "Certain fields displayed vary depending on the selection of the Country. See fi…" at bounding box center [447, 178] width 401 height 13
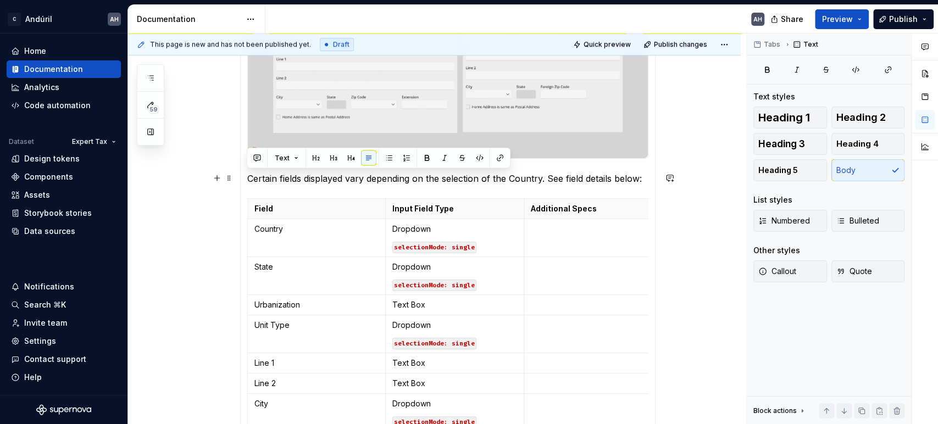
click at [261, 176] on p "Certain fields displayed vary depending on the selection of the Country. See fi…" at bounding box center [447, 178] width 401 height 13
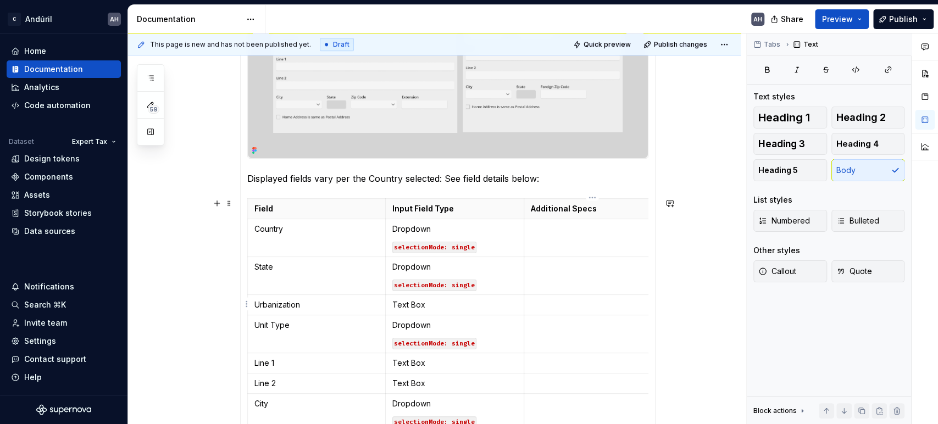
click at [561, 302] on p at bounding box center [593, 304] width 125 height 11
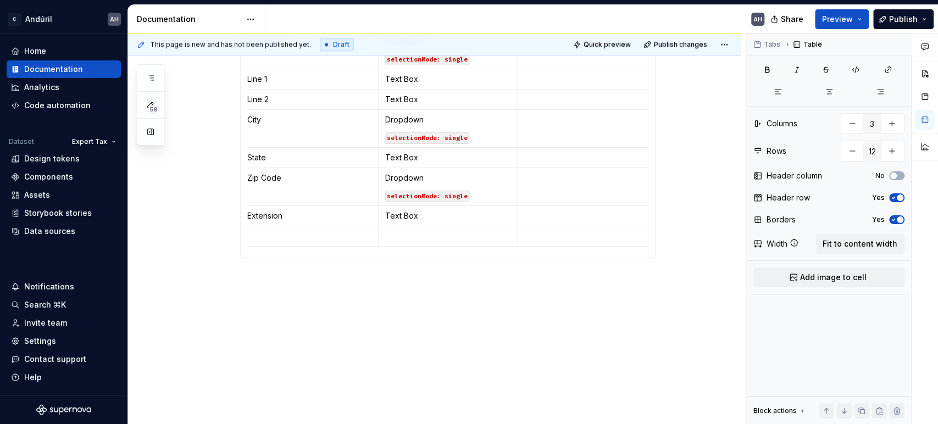
scroll to position [730, 0]
click at [318, 231] on p at bounding box center [309, 236] width 125 height 11
click at [271, 231] on p at bounding box center [309, 236] width 125 height 11
click at [298, 168] on td "Zip Code" at bounding box center [309, 187] width 138 height 38
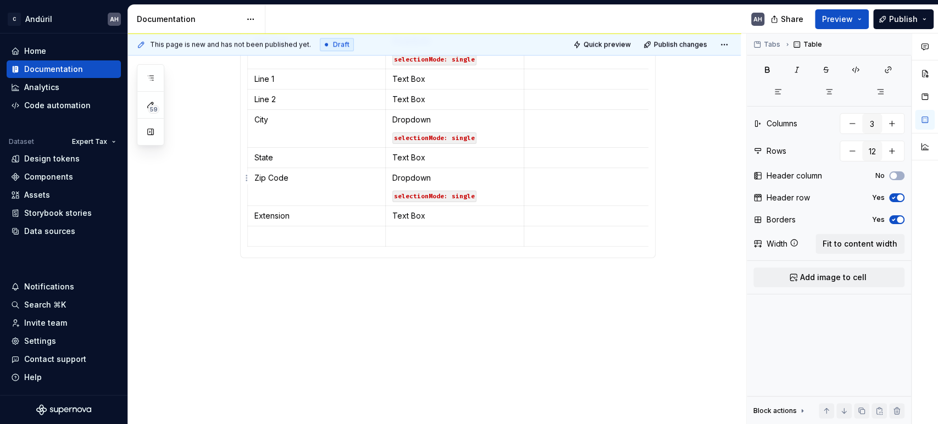
click at [559, 173] on p at bounding box center [593, 178] width 125 height 11
click at [281, 175] on td "Zip Code" at bounding box center [316, 187] width 138 height 38
click at [299, 173] on p "Zip Code" at bounding box center [316, 178] width 125 height 11
click at [246, 181] on html "C Andúril AH Home Documentation Analytics Code automation Dataset Expert Tax De…" at bounding box center [469, 212] width 938 height 424
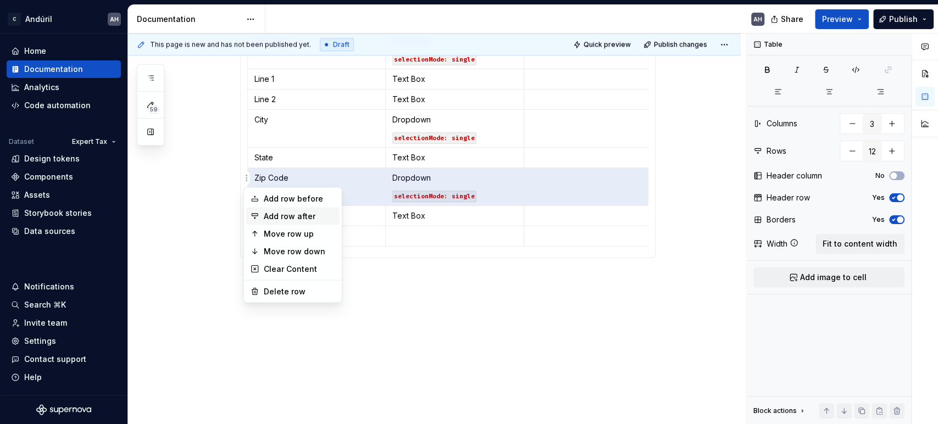
click at [274, 215] on div "Add row after" at bounding box center [299, 215] width 71 height 11
type input "13"
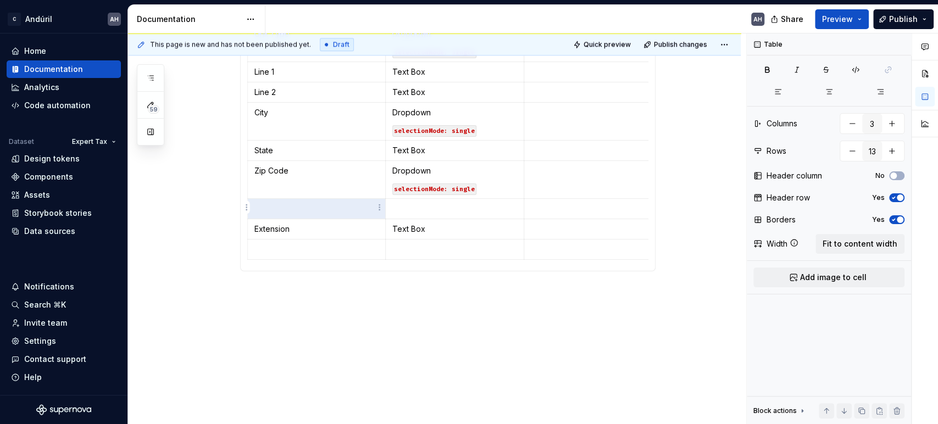
click at [273, 213] on td at bounding box center [316, 208] width 138 height 20
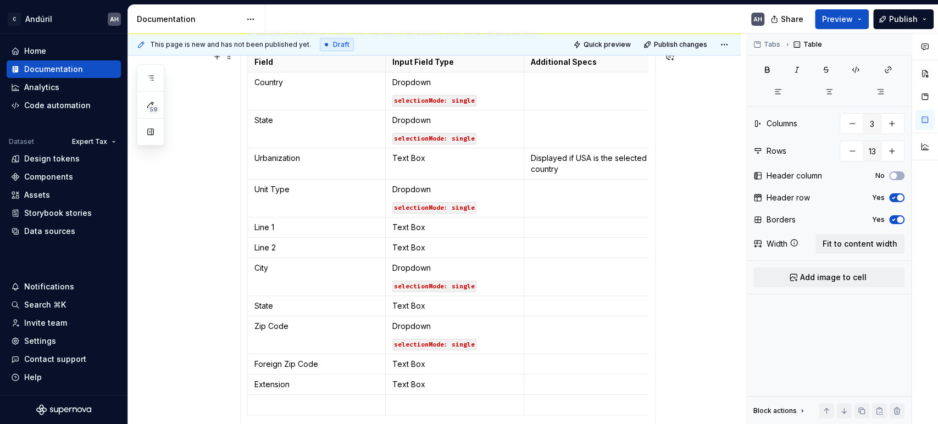
scroll to position [547, 0]
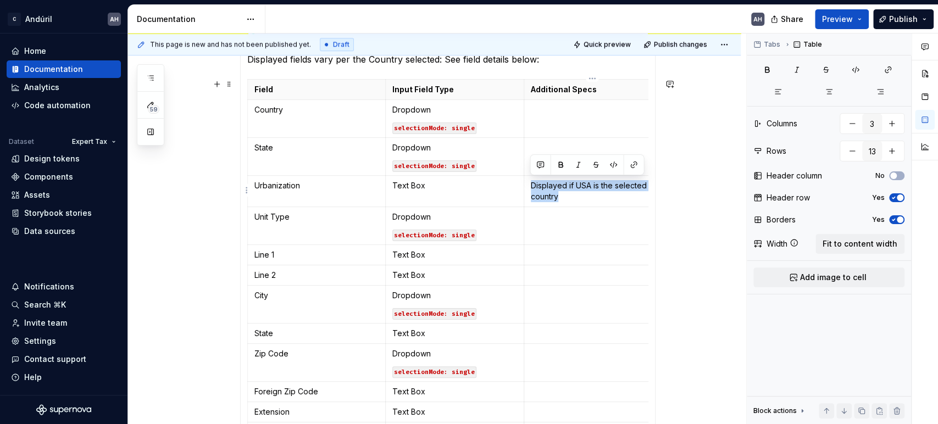
drag, startPoint x: 585, startPoint y: 197, endPoint x: 530, endPoint y: 184, distance: 56.4
click at [531, 184] on p "Displayed if USA is the selected country" at bounding box center [593, 191] width 125 height 22
copy p "Displayed if USA is the selected country"
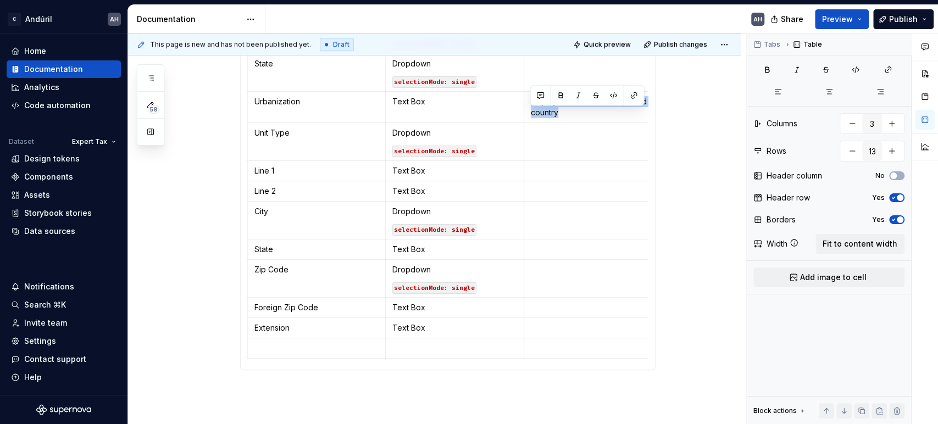
scroll to position [669, 0]
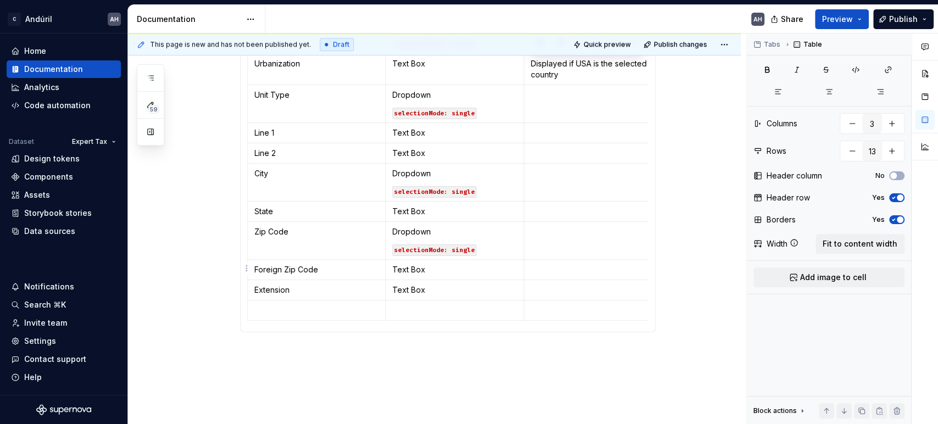
click at [555, 269] on p at bounding box center [593, 269] width 125 height 11
click at [611, 267] on p "Displayed if USA is the selected country" at bounding box center [593, 275] width 125 height 22
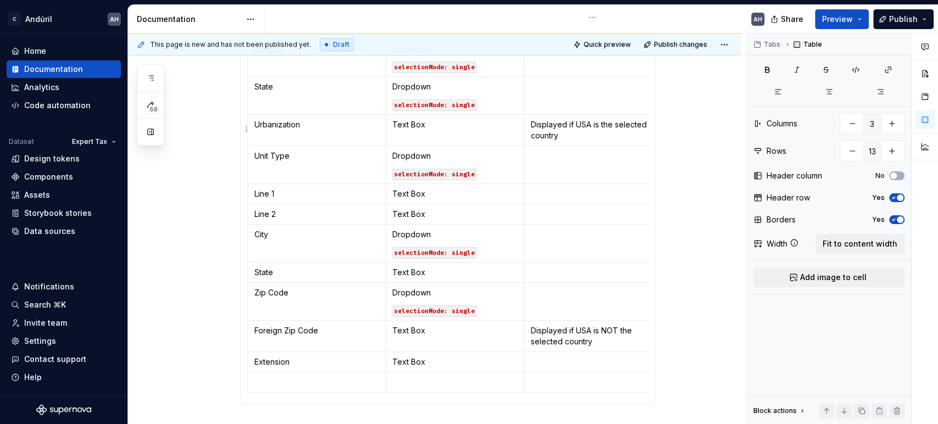
click at [591, 134] on p "Displayed if USA is the selected country" at bounding box center [593, 130] width 125 height 22
click at [571, 122] on p "Displayed if USA is the selected country" at bounding box center [593, 130] width 125 height 22
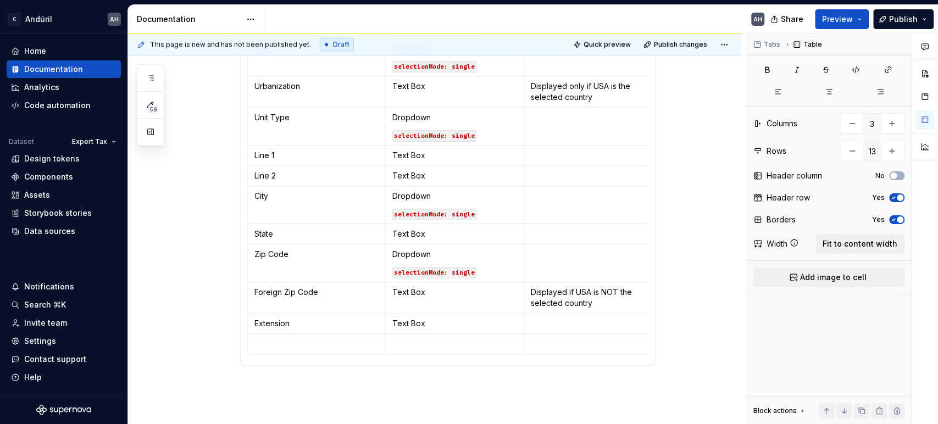
scroll to position [669, 0]
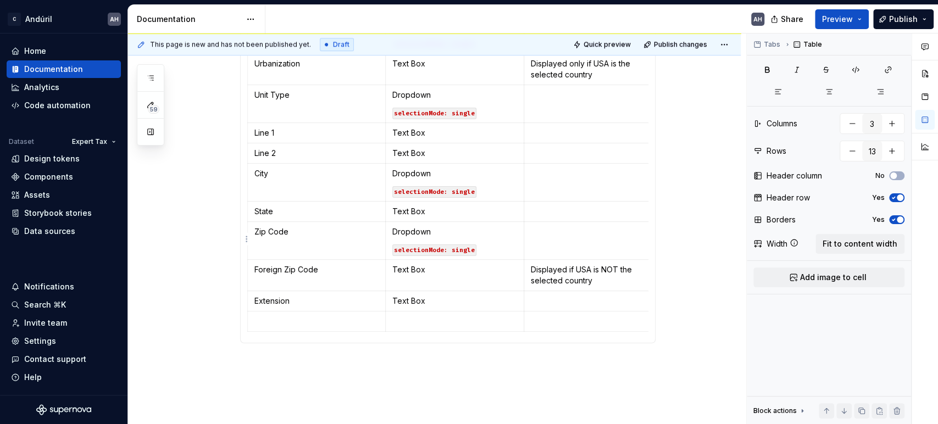
click at [554, 237] on td at bounding box center [593, 240] width 138 height 38
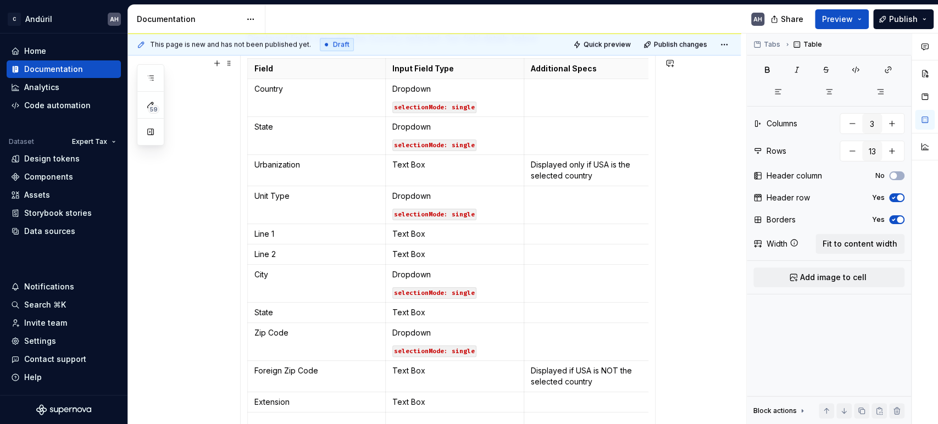
scroll to position [547, 0]
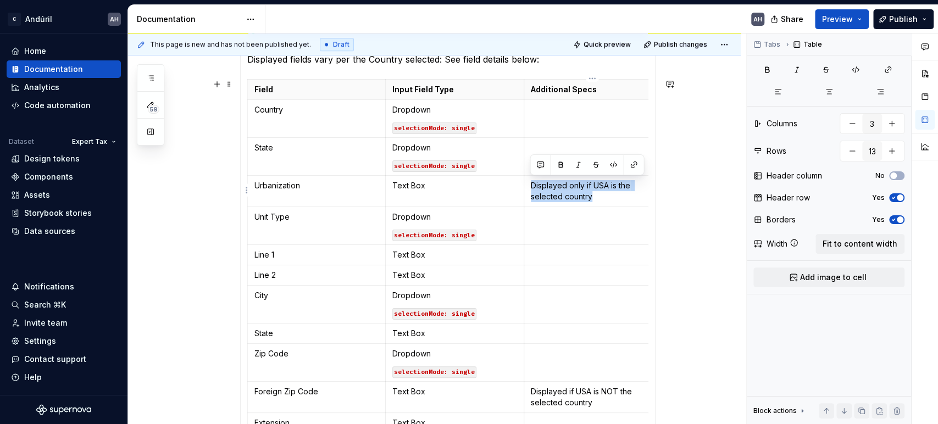
drag, startPoint x: 597, startPoint y: 192, endPoint x: 528, endPoint y: 184, distance: 69.8
click at [528, 184] on td "Displayed only if USA is the selected country" at bounding box center [593, 190] width 138 height 31
click at [576, 184] on p "Displayed only if USA is the selected country" at bounding box center [593, 191] width 125 height 22
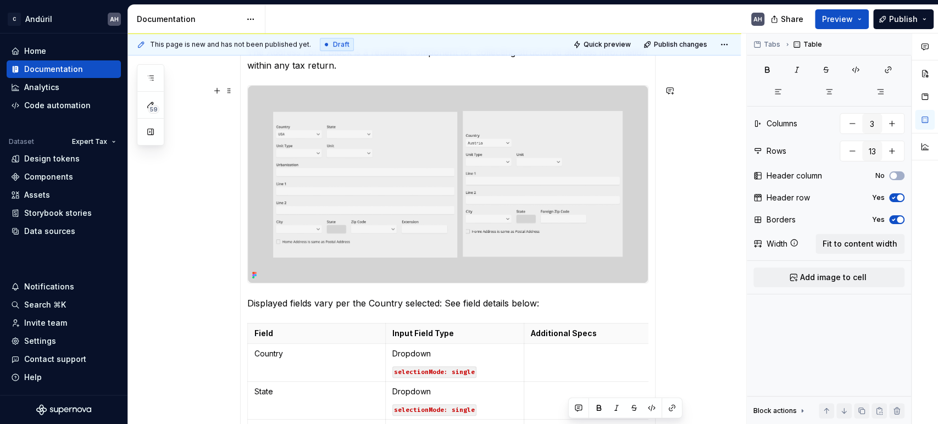
scroll to position [364, 0]
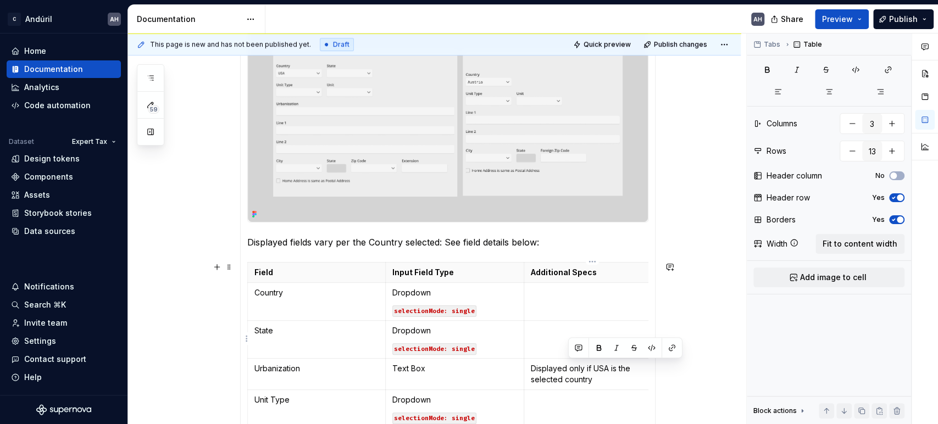
click at [541, 336] on td at bounding box center [593, 339] width 138 height 38
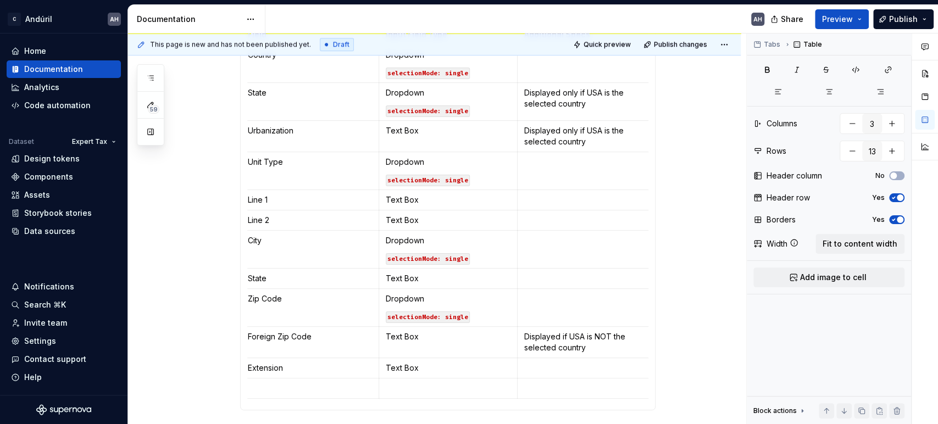
scroll to position [669, 0]
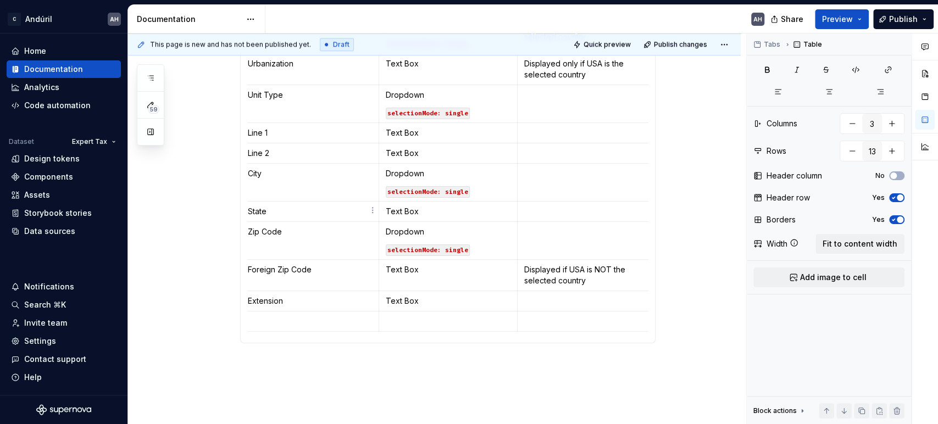
click at [274, 213] on p "State" at bounding box center [310, 211] width 125 height 11
click at [492, 210] on p "Text Box" at bounding box center [448, 211] width 125 height 11
click at [544, 210] on p at bounding box center [586, 211] width 125 height 11
click at [465, 214] on p "Text Box" at bounding box center [448, 211] width 125 height 11
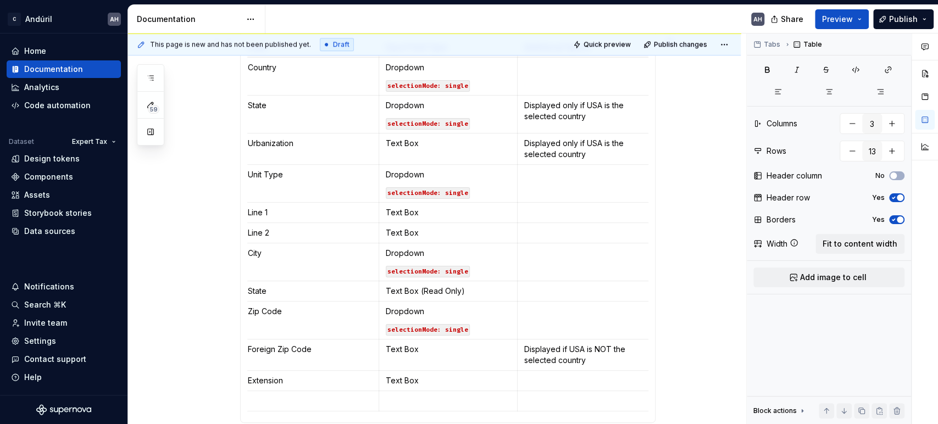
scroll to position [608, 0]
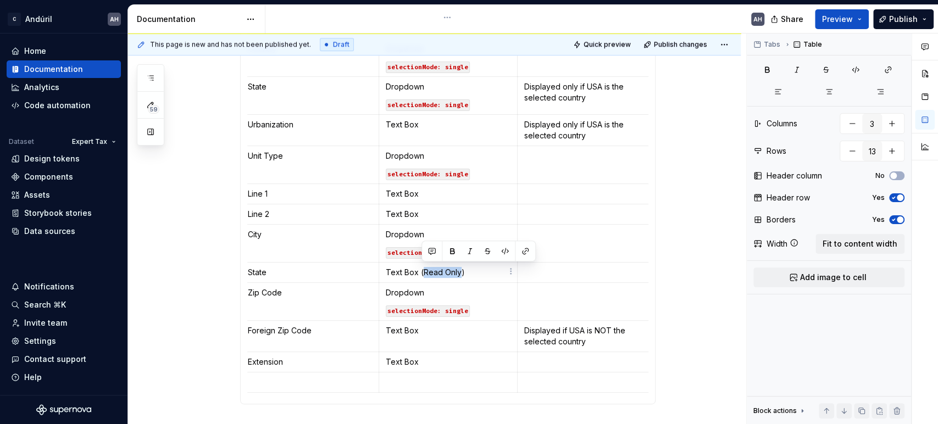
drag, startPoint x: 421, startPoint y: 271, endPoint x: 458, endPoint y: 269, distance: 36.3
click at [458, 269] on p "Text Box (Read Only)" at bounding box center [448, 272] width 125 height 11
click at [422, 269] on p "Text Box (state:ReadOnly)" at bounding box center [448, 272] width 125 height 11
click at [476, 269] on p "Text Box state:ReadOnly)" at bounding box center [448, 272] width 125 height 11
click at [420, 269] on p "Text Box state:ReadOnly" at bounding box center [448, 272] width 125 height 11
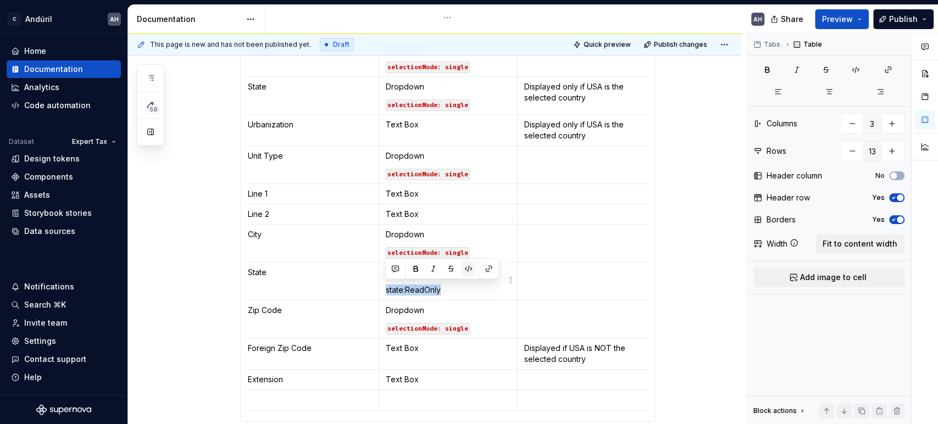
click at [472, 267] on button "button" at bounding box center [467, 268] width 15 height 15
click at [588, 279] on td at bounding box center [586, 281] width 138 height 38
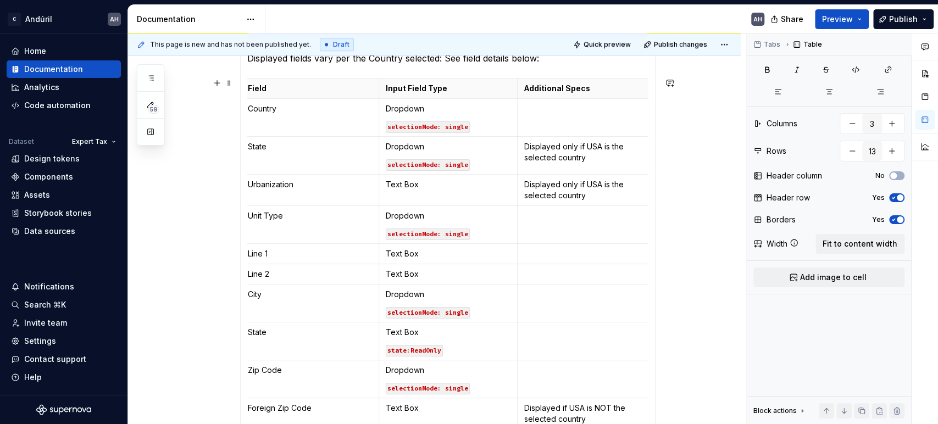
scroll to position [547, 0]
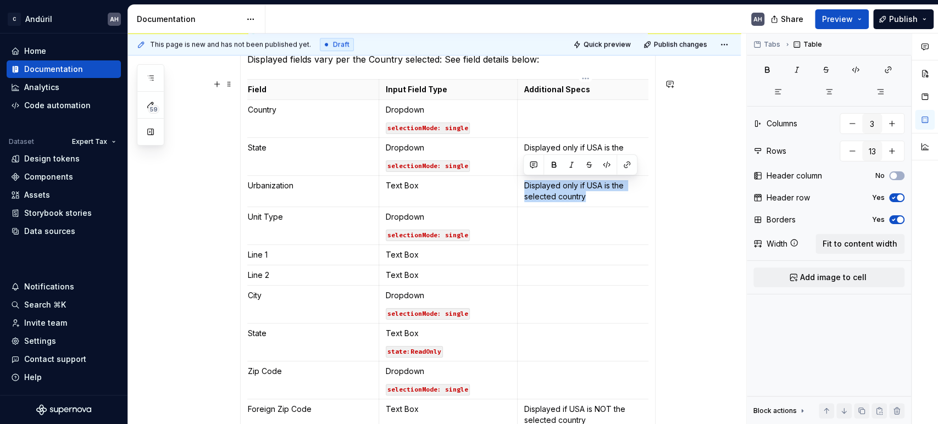
drag, startPoint x: 592, startPoint y: 195, endPoint x: 522, endPoint y: 184, distance: 70.6
click at [522, 184] on td "Displayed only if USA is the selected country" at bounding box center [586, 190] width 138 height 31
copy p "Displayed only if USA is the selected country"
click at [550, 375] on p at bounding box center [586, 371] width 125 height 11
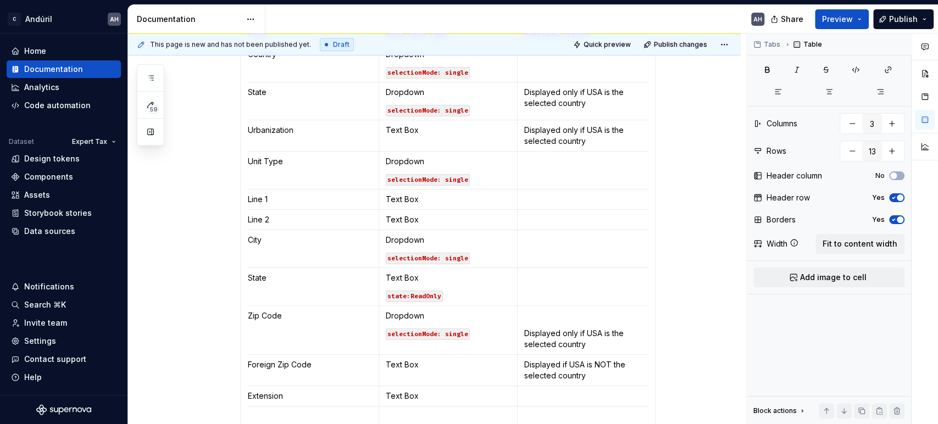
scroll to position [669, 0]
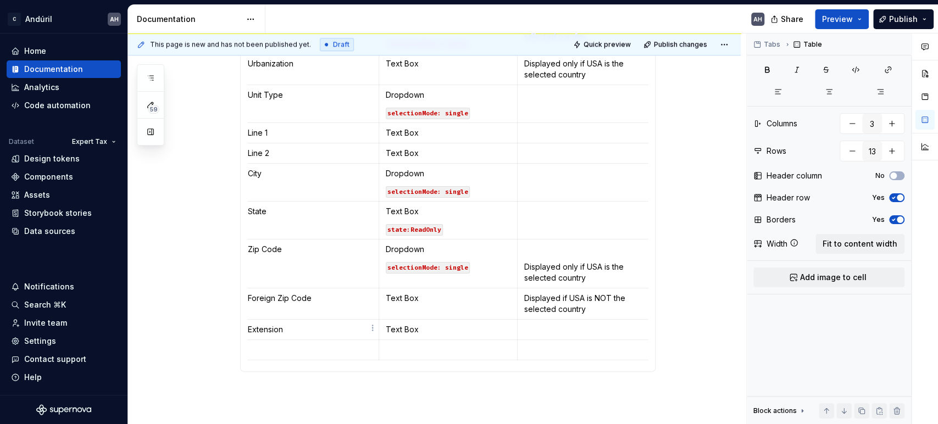
click at [273, 327] on p "Extension" at bounding box center [310, 329] width 125 height 11
click at [260, 329] on p "Extension" at bounding box center [310, 329] width 125 height 11
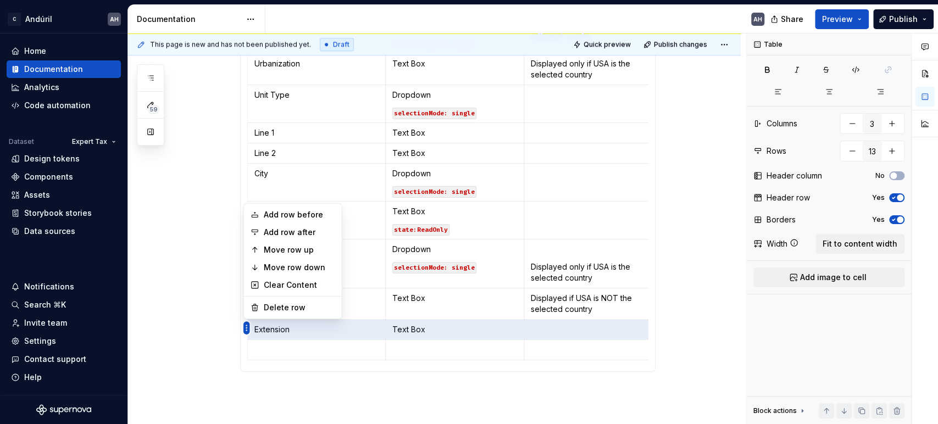
click at [300, 244] on body "C Andúril AH Home Documentation Analytics Code automation Dataset Expert Tax De…" at bounding box center [469, 212] width 938 height 424
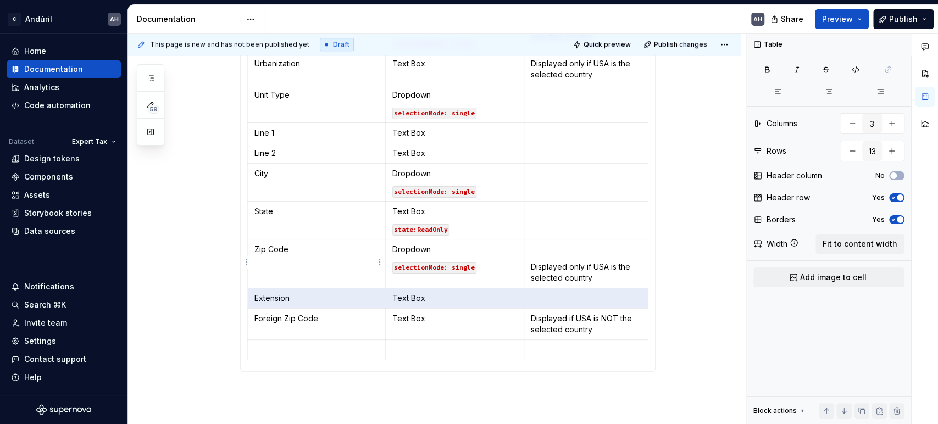
scroll to position [0, 9]
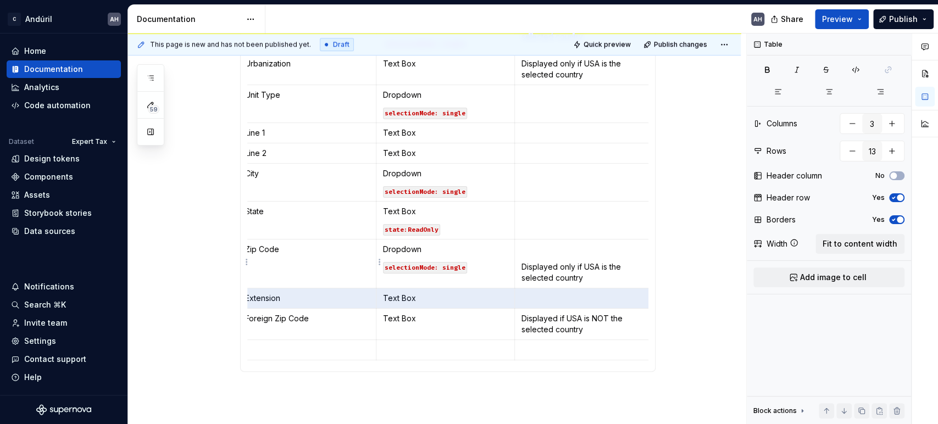
click at [300, 244] on p "Zip Code" at bounding box center [307, 249] width 125 height 11
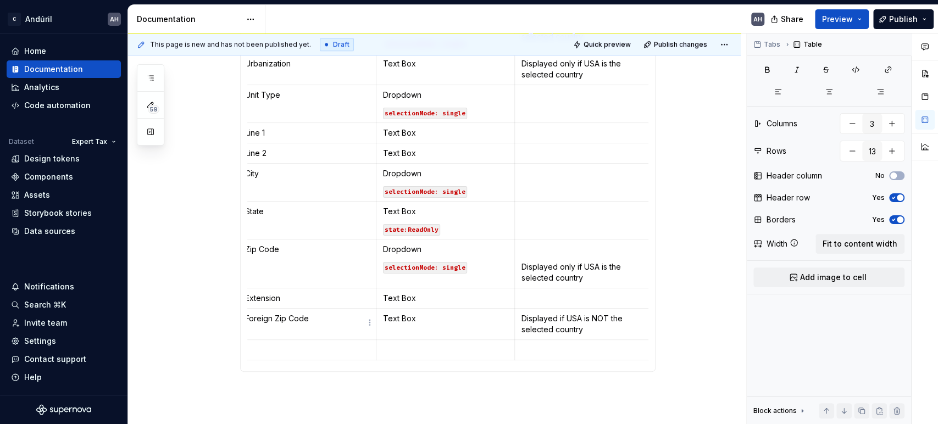
click at [309, 321] on p "Foreign Zip Code" at bounding box center [307, 318] width 125 height 11
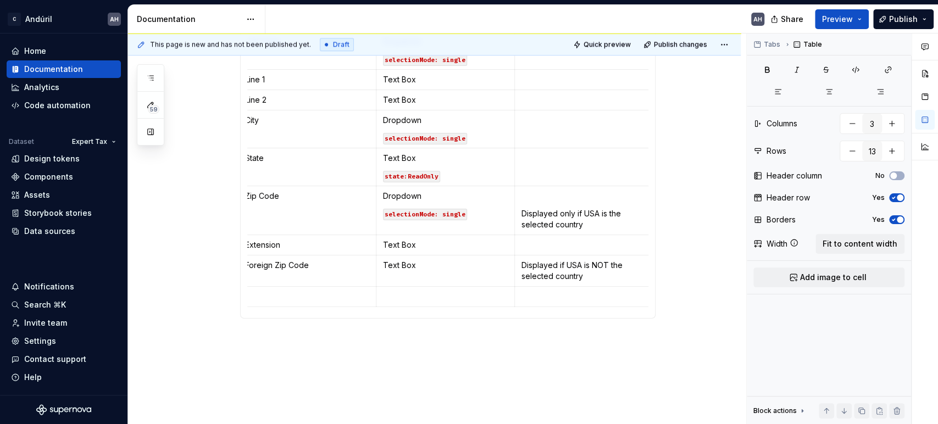
scroll to position [730, 0]
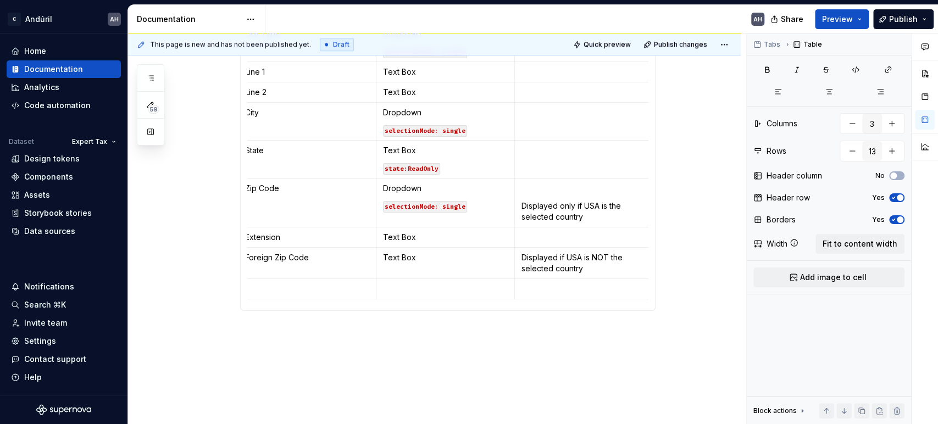
click at [581, 209] on p "Displayed only if USA is the selected country" at bounding box center [583, 212] width 125 height 22
click at [571, 205] on p "Displayed only if USA is the selected country" at bounding box center [583, 212] width 125 height 22
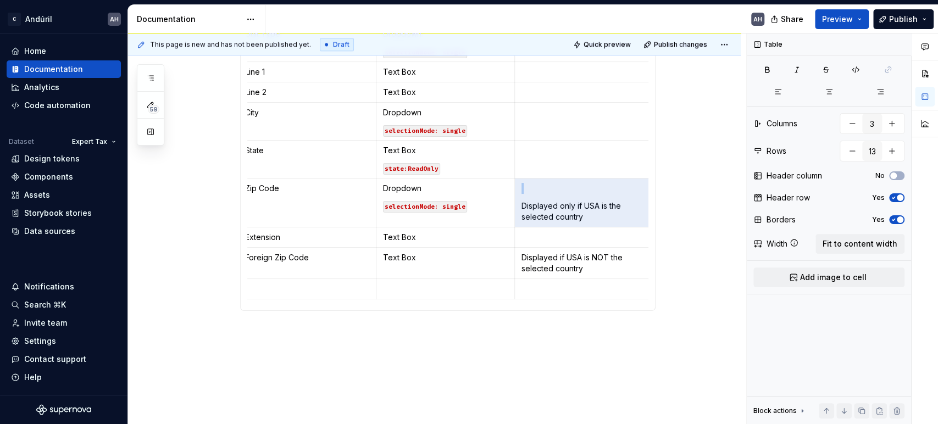
click at [560, 210] on p "Displayed only if USA is the selected country" at bounding box center [583, 212] width 125 height 22
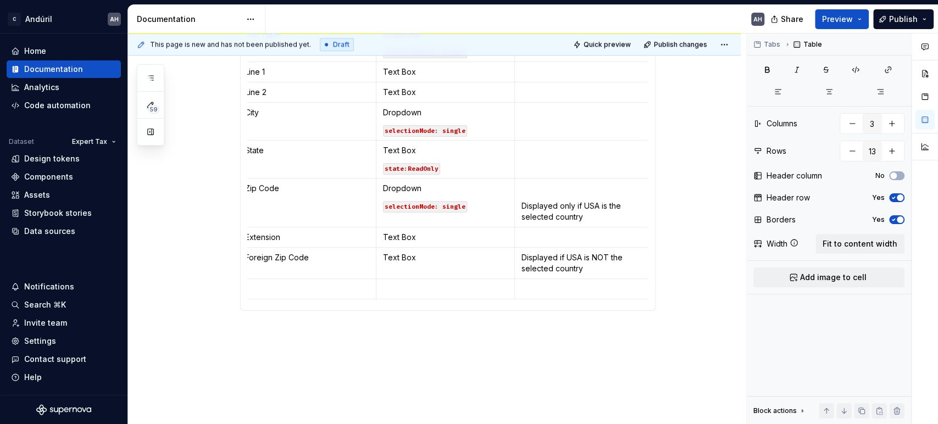
click at [590, 212] on p "Displayed only if USA is the selected country" at bounding box center [583, 212] width 125 height 22
drag, startPoint x: 588, startPoint y: 214, endPoint x: 521, endPoint y: 208, distance: 67.9
click at [521, 208] on p "Displayed only if USA is the selected country" at bounding box center [583, 212] width 125 height 22
copy p "Displayed only if USA is the selected country"
click at [532, 233] on p at bounding box center [583, 237] width 125 height 11
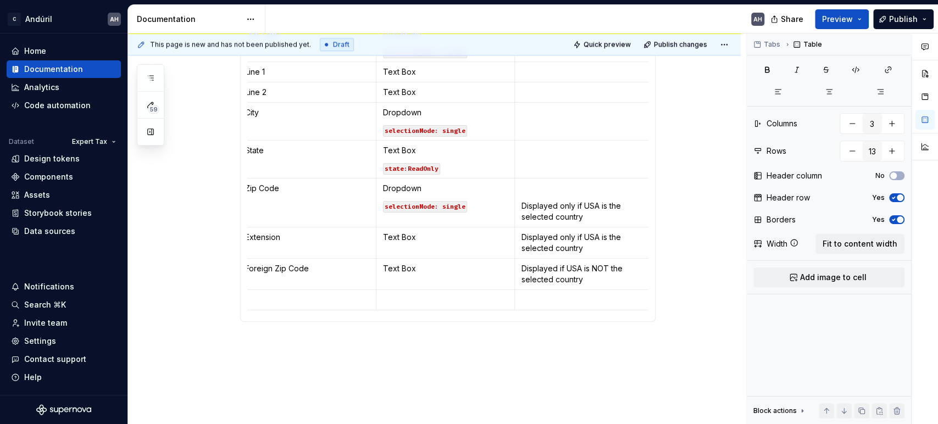
click at [564, 237] on p "Displayed only if USA is the selected country" at bounding box center [583, 243] width 125 height 22
click at [562, 201] on p "Displayed only if USA is the selected country" at bounding box center [583, 212] width 125 height 22
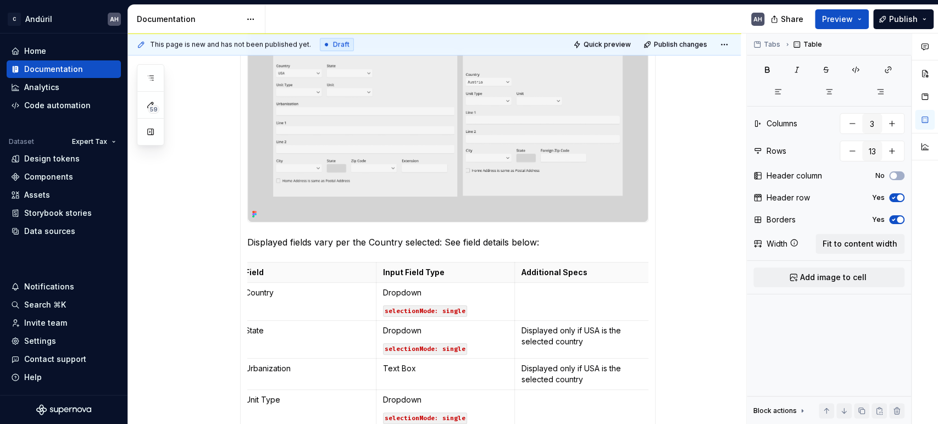
scroll to position [303, 0]
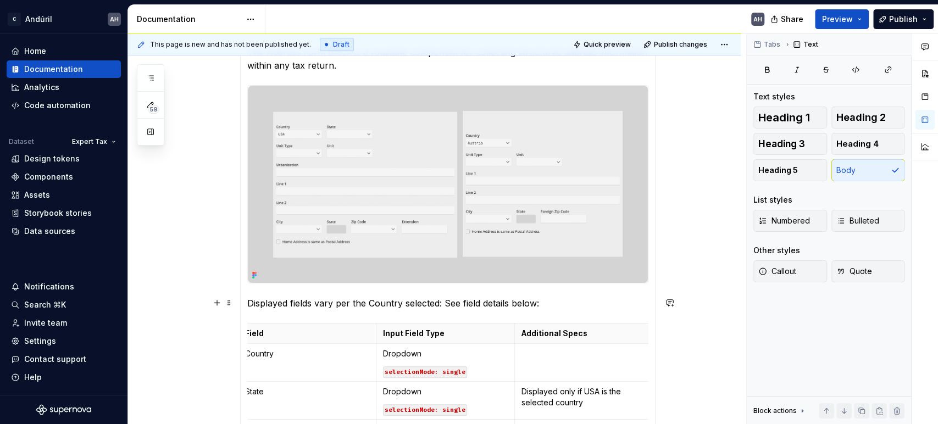
click at [349, 305] on p "Displayed fields vary per the Country selected: See field details below:" at bounding box center [447, 303] width 401 height 13
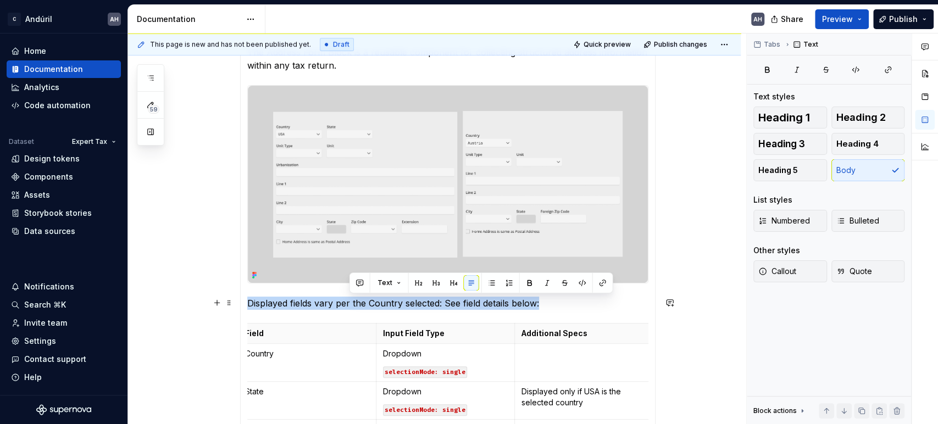
click at [349, 305] on p "Displayed fields vary per the Country selected: See field details below:" at bounding box center [447, 303] width 401 height 13
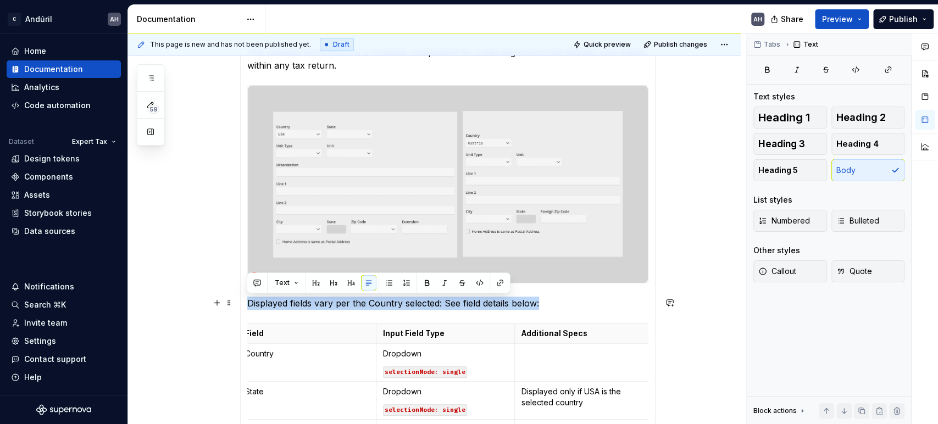
click at [415, 298] on p "Displayed fields vary per the Country selected: See field details below:" at bounding box center [447, 303] width 401 height 13
click at [436, 304] on p "Displayed fields vary per the Country selected: See field details below:" at bounding box center [447, 303] width 401 height 13
click at [445, 306] on p "Displayed fields vary per the Country selected: See field details below:" at bounding box center [447, 303] width 401 height 13
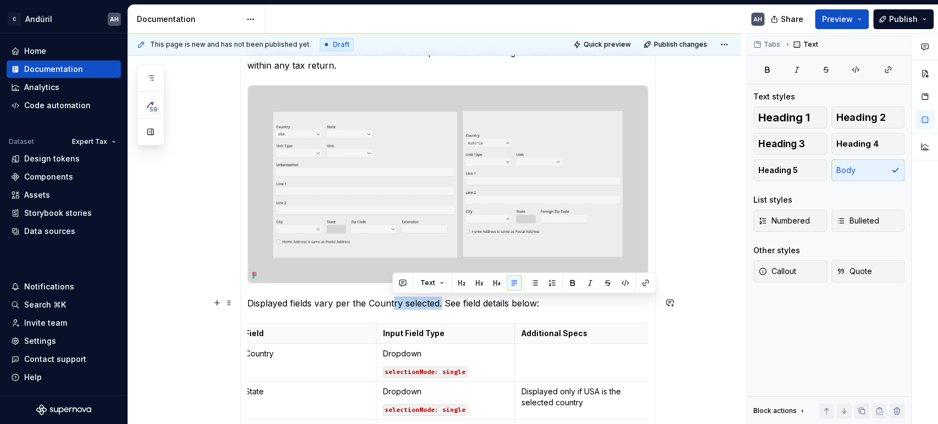
drag, startPoint x: 441, startPoint y: 304, endPoint x: 391, endPoint y: 303, distance: 50.0
click at [391, 303] on p "Displayed fields vary per the Country selected. See field details below:" at bounding box center [447, 303] width 401 height 13
click at [359, 303] on p "Displayed fields vary per the Country selected. See field details below:" at bounding box center [447, 303] width 401 height 13
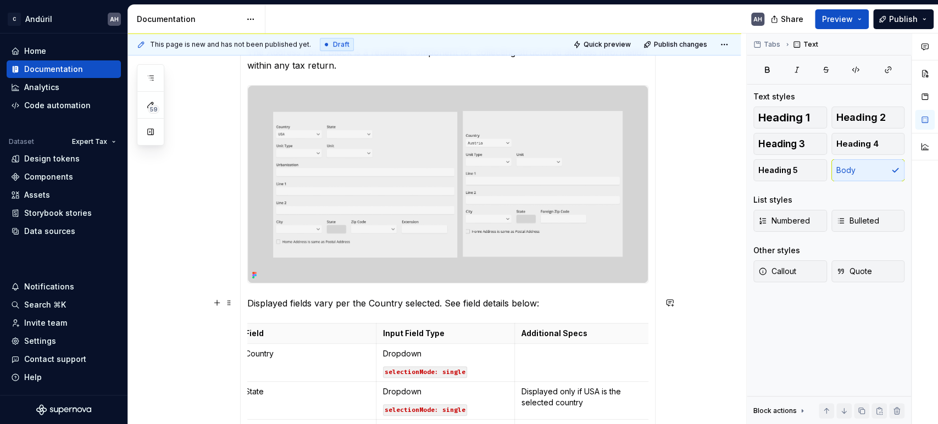
click at [365, 303] on p "Displayed fields vary per the Country selected. See field details below:" at bounding box center [447, 303] width 401 height 13
click at [349, 288] on section-item-column "**********" at bounding box center [447, 347] width 401 height 790
click at [343, 303] on p "Displayed fields vary per the selected Country. See field details below:" at bounding box center [447, 303] width 401 height 13
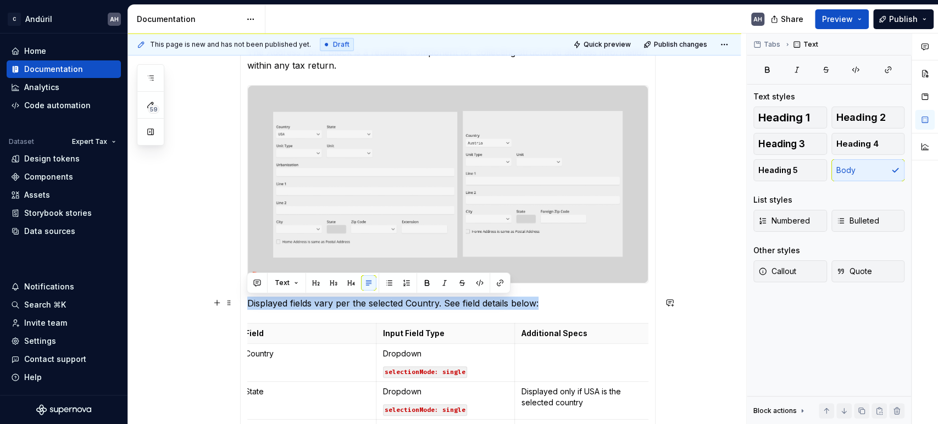
click at [343, 303] on p "Displayed fields vary per the selected Country. See field details below:" at bounding box center [447, 303] width 401 height 13
copy p "Displayed fields vary per the selected Country. See field details below:"
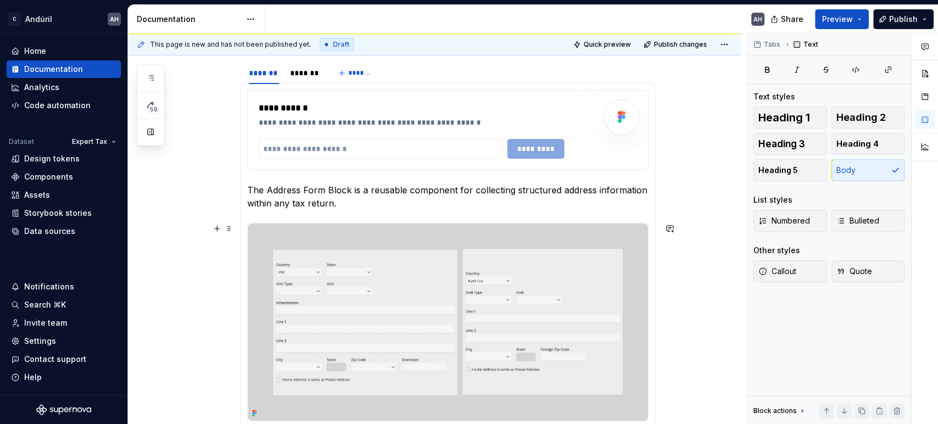
scroll to position [119, 0]
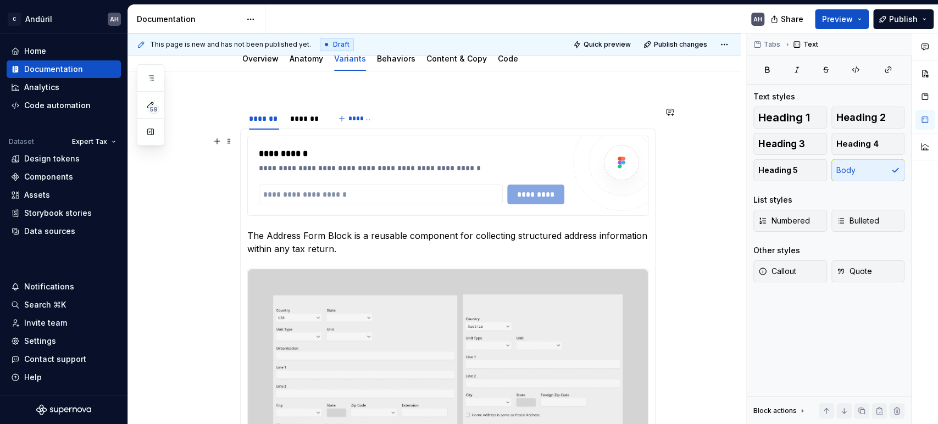
click at [310, 169] on div "**********" at bounding box center [411, 168] width 305 height 11
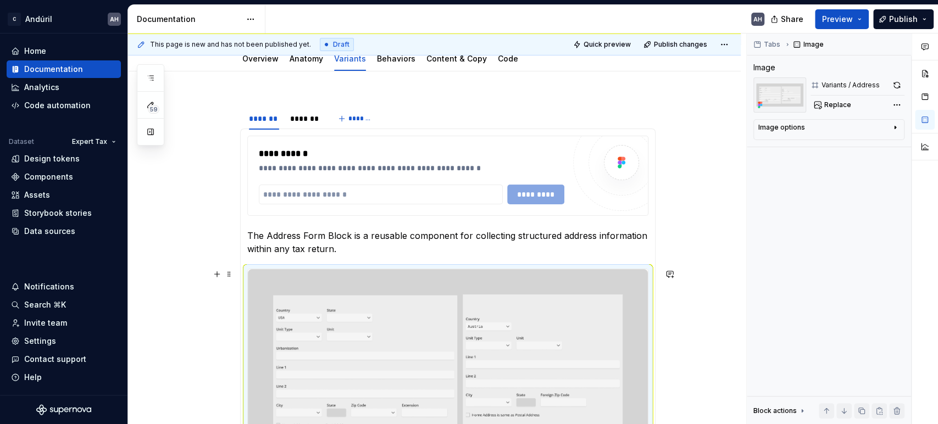
click at [279, 293] on img at bounding box center [448, 367] width 400 height 197
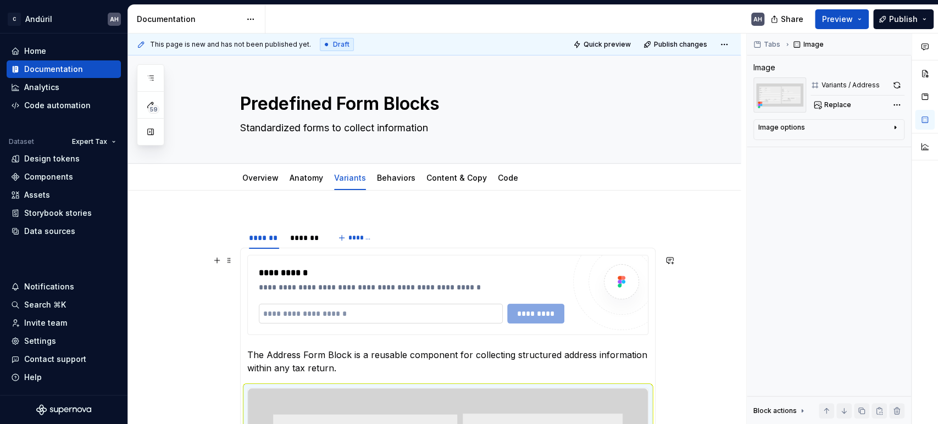
click at [312, 304] on input "text" at bounding box center [381, 314] width 244 height 20
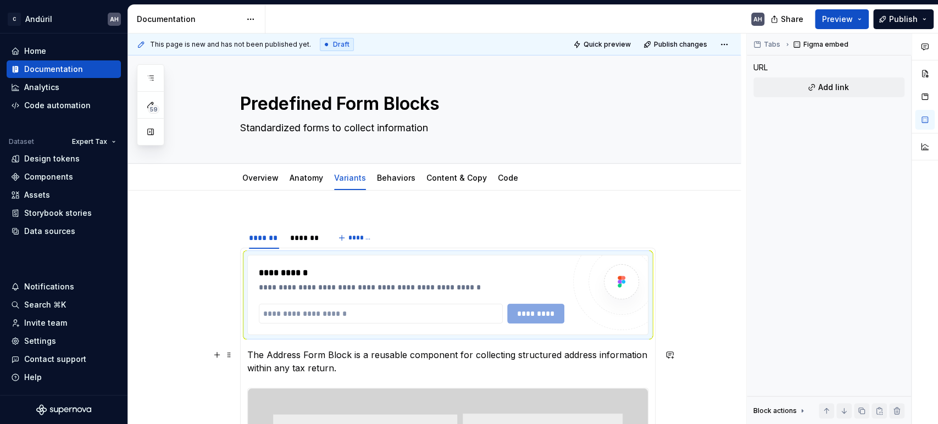
click at [351, 366] on p "The Address Form Block is a reusable component for collecting structured addres…" at bounding box center [447, 361] width 401 height 26
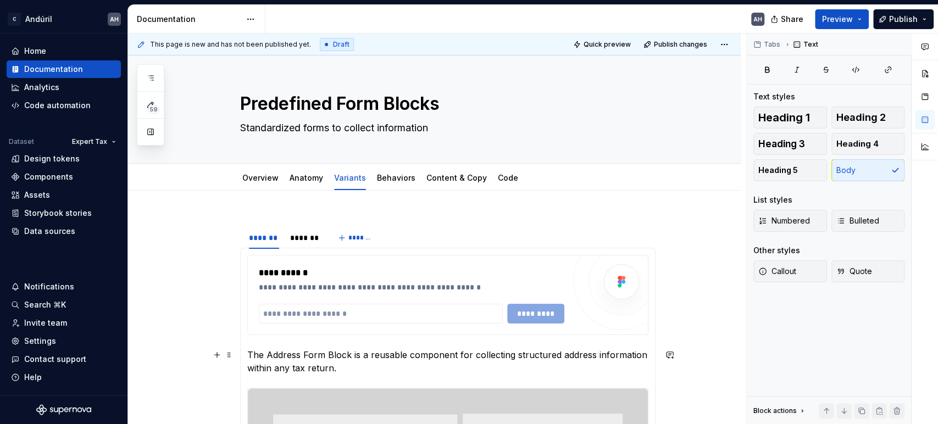
click at [247, 351] on p "The Address Form Block is a reusable component for collecting structured addres…" at bounding box center [447, 361] width 401 height 26
click at [255, 276] on div "**********" at bounding box center [448, 294] width 400 height 79
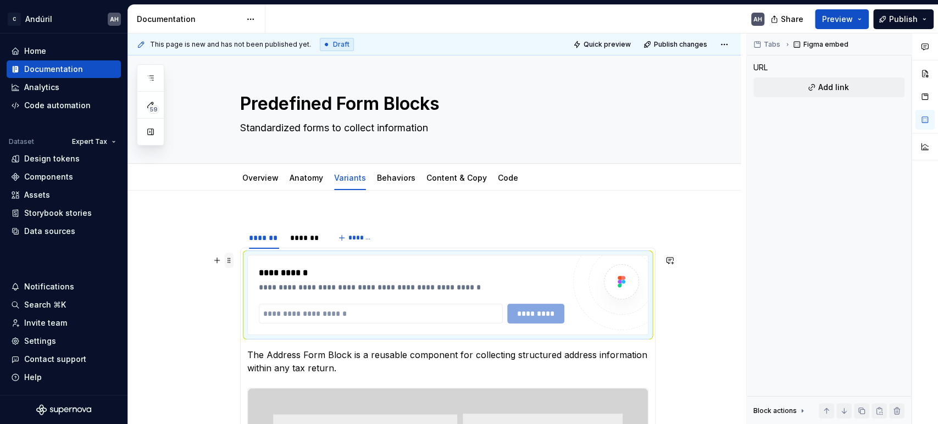
click at [229, 261] on span at bounding box center [229, 260] width 9 height 15
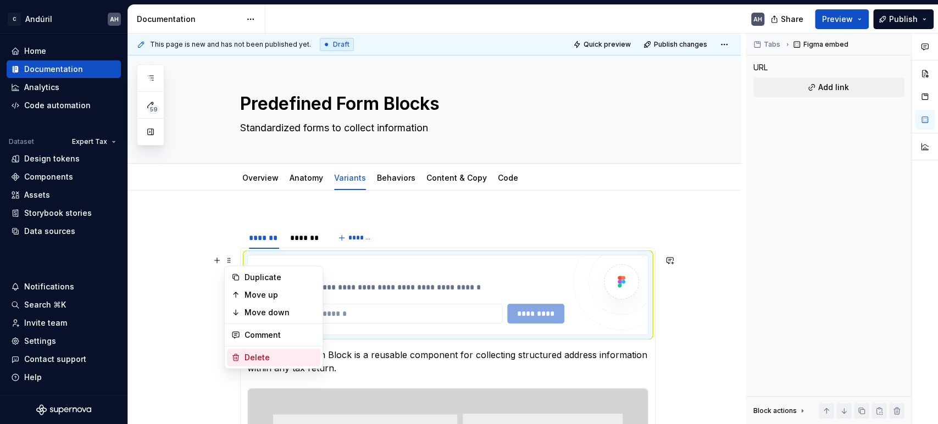
click at [247, 350] on div "Delete" at bounding box center [273, 358] width 93 height 18
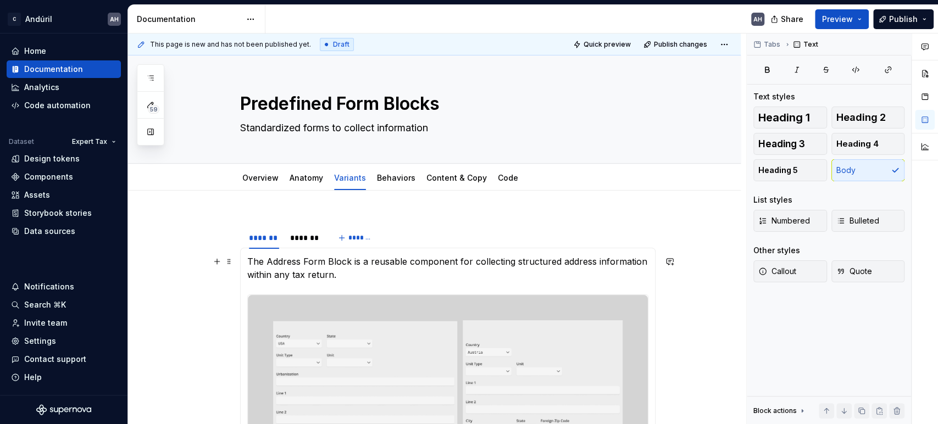
click at [348, 276] on p "The Address Form Block is a reusable component for collecting structured addres…" at bounding box center [447, 268] width 401 height 26
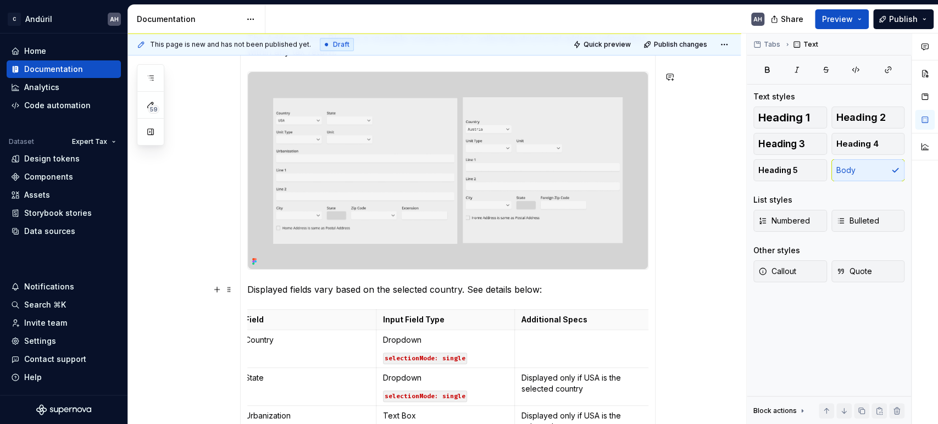
scroll to position [244, 0]
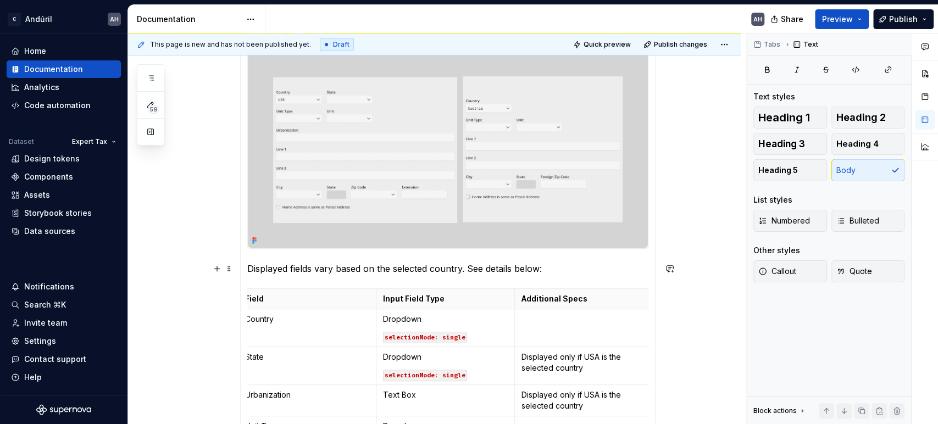
click at [357, 265] on p "Displayed fields vary based on the selected country. See details below:" at bounding box center [447, 268] width 401 height 13
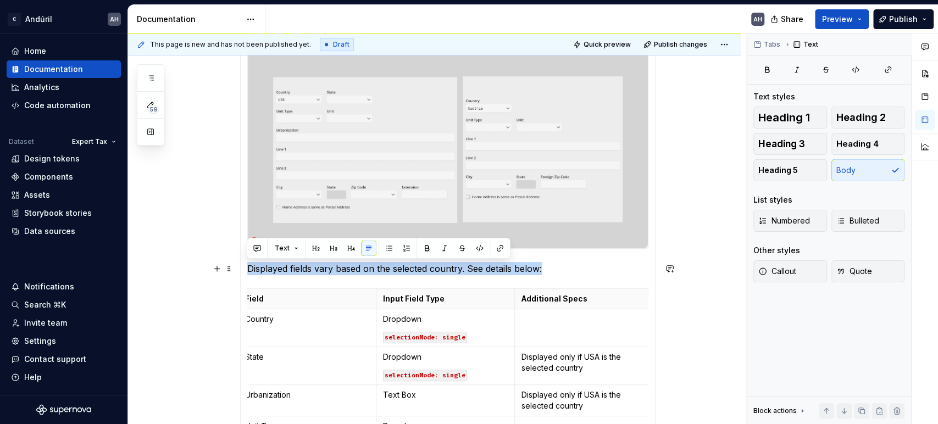
click at [357, 265] on p "Displayed fields vary based on the selected country. See details below:" at bounding box center [447, 268] width 401 height 13
copy p "Displayed fields vary based on the selected country. See details below:"
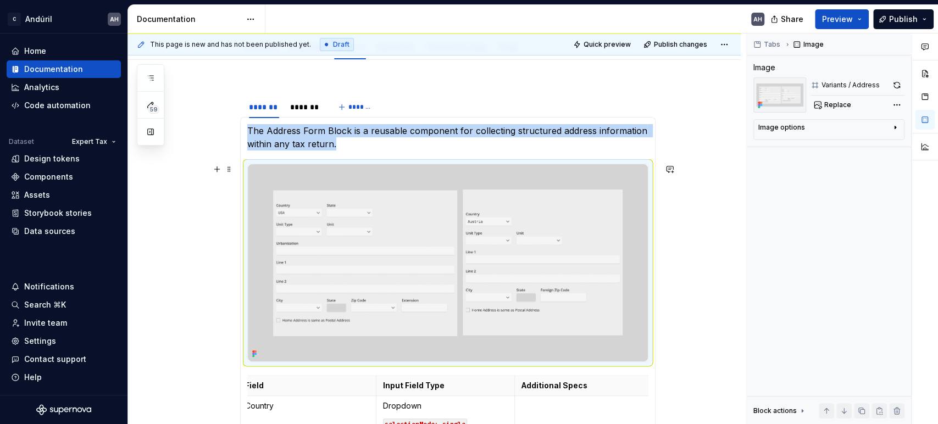
scroll to position [122, 0]
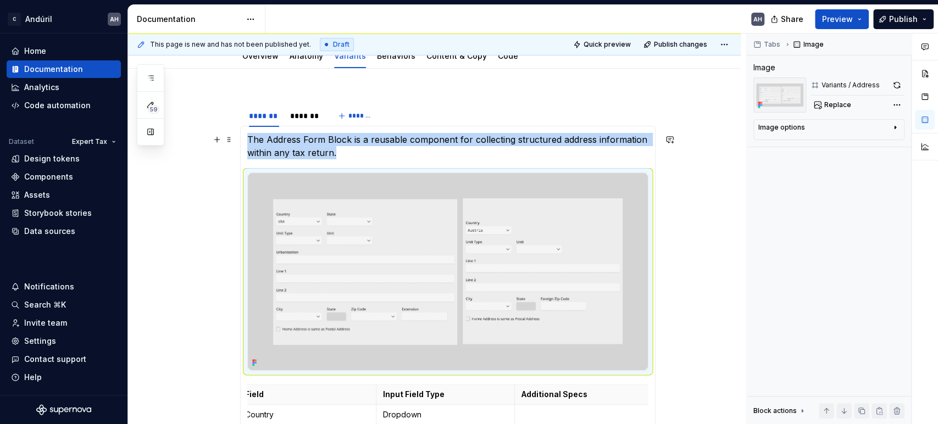
click at [381, 151] on p "The Address Form Block is a reusable component for collecting structured addres…" at bounding box center [447, 146] width 401 height 26
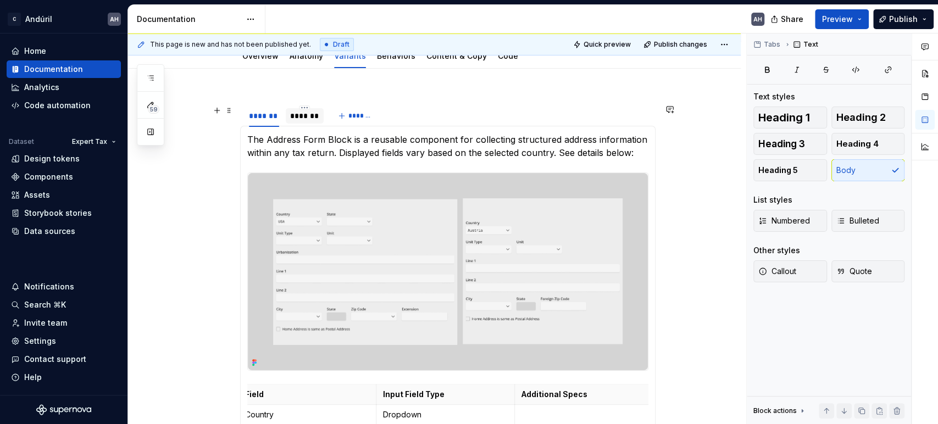
click at [307, 118] on div "*******" at bounding box center [304, 115] width 29 height 11
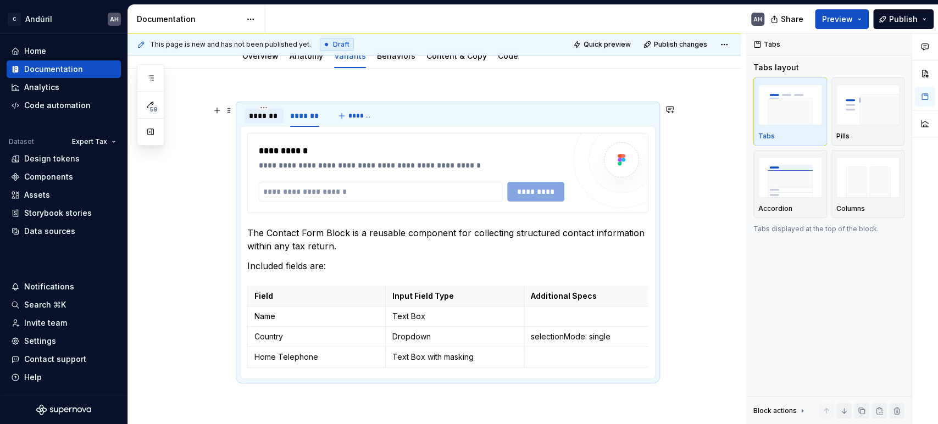
click at [263, 116] on div "*******" at bounding box center [264, 115] width 31 height 11
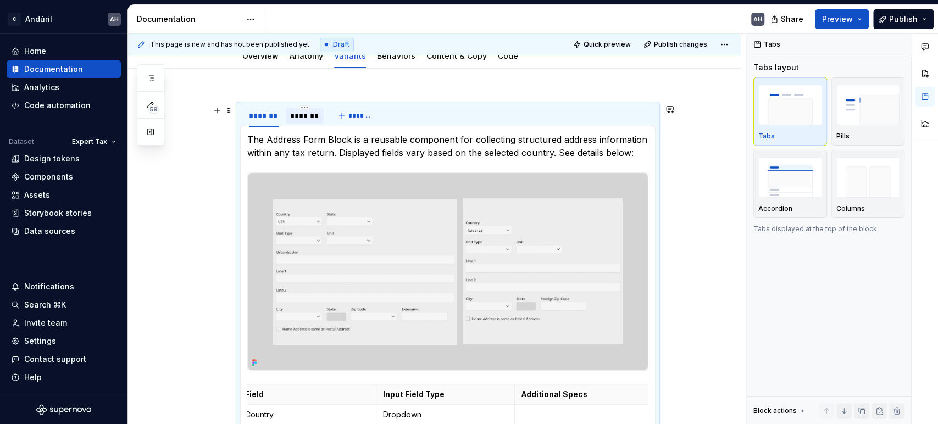
click at [297, 115] on div "*******" at bounding box center [304, 115] width 29 height 11
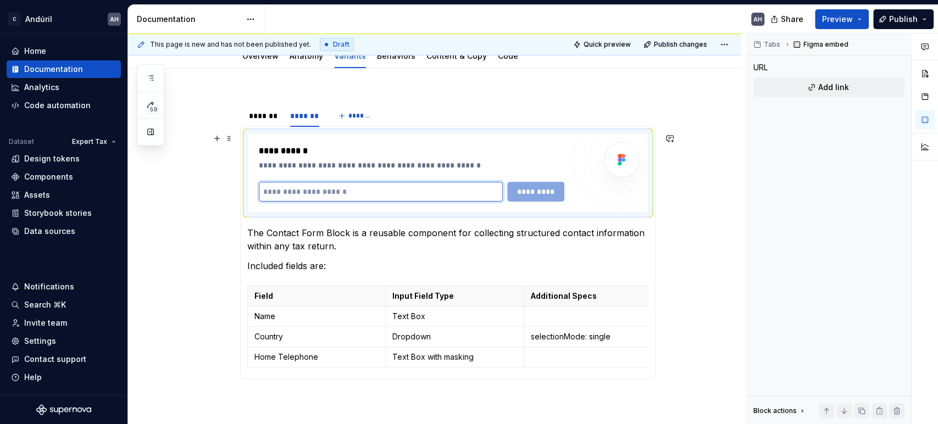
click at [399, 191] on input "text" at bounding box center [381, 192] width 244 height 20
click at [287, 235] on p "The Contact Form Block is a reusable component for collecting structured contac…" at bounding box center [447, 239] width 401 height 26
click at [323, 164] on div "**********" at bounding box center [411, 165] width 305 height 11
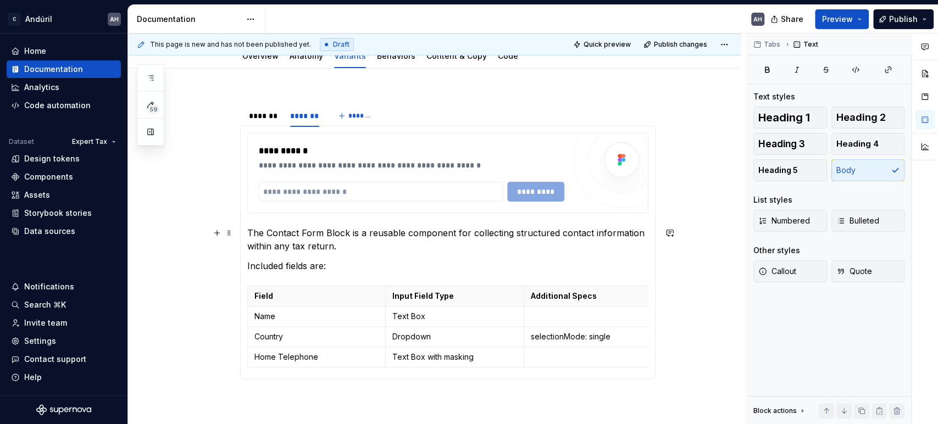
click at [247, 230] on p "The Contact Form Block is a reusable component for collecting structured contac…" at bounding box center [447, 239] width 401 height 26
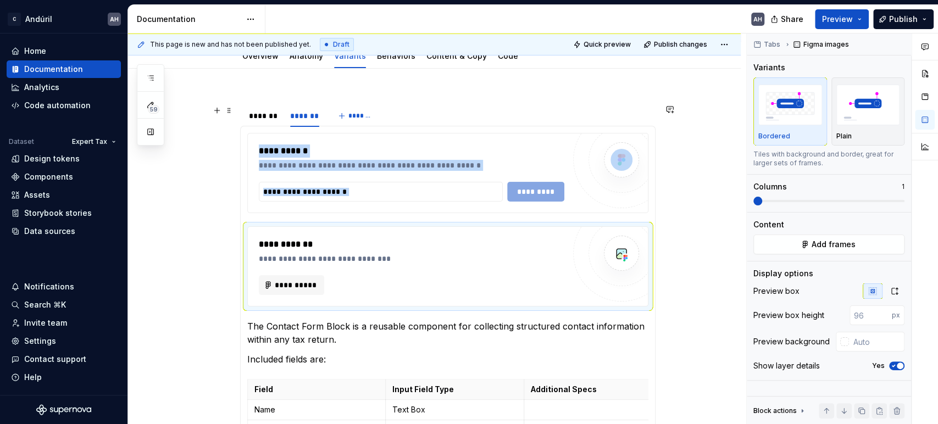
type textarea "*"
click at [306, 187] on input "text" at bounding box center [381, 192] width 244 height 20
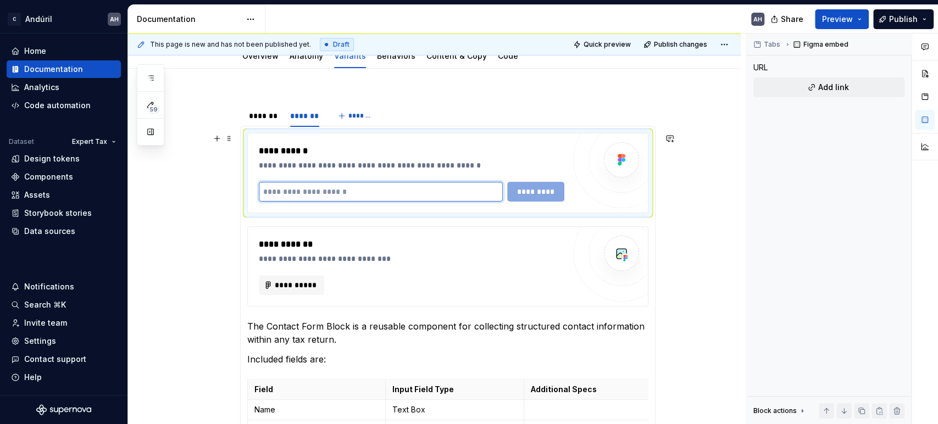
paste input "**********"
type input "**********"
click at [302, 277] on button "**********" at bounding box center [292, 285] width 66 height 20
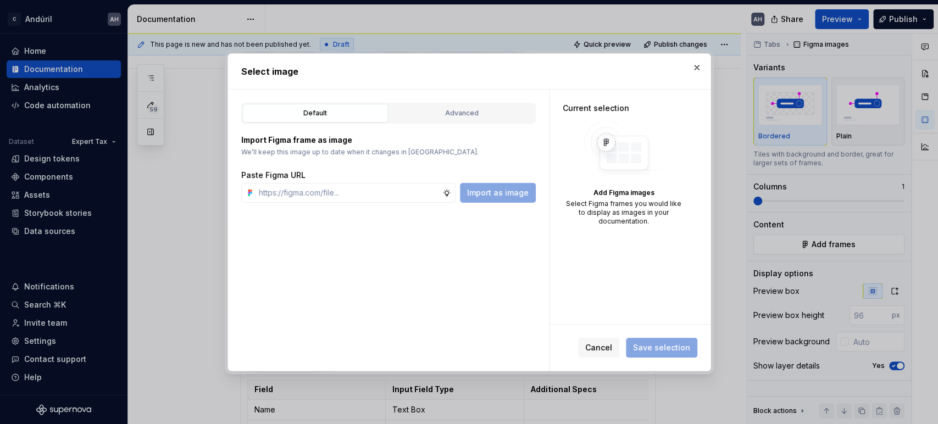
type textarea "*"
type input "[URL][DOMAIN_NAME]"
type textarea "*"
type input "[URL][DOMAIN_NAME]"
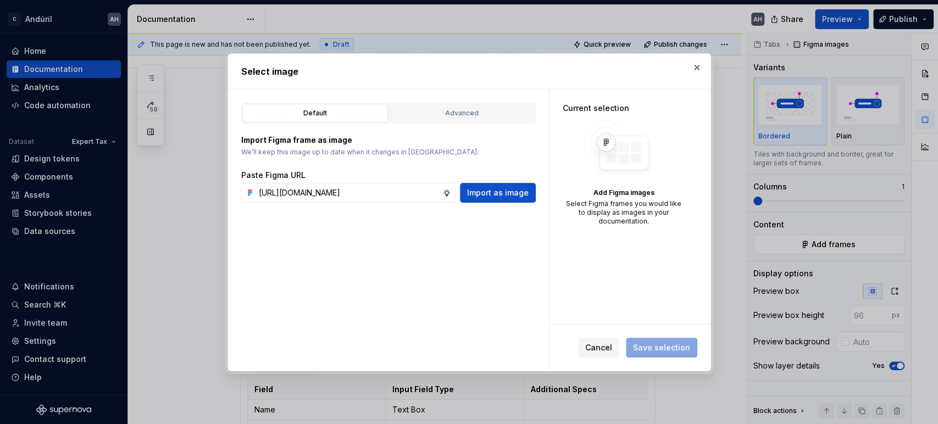
click at [504, 193] on span "Import as image" at bounding box center [498, 192] width 62 height 11
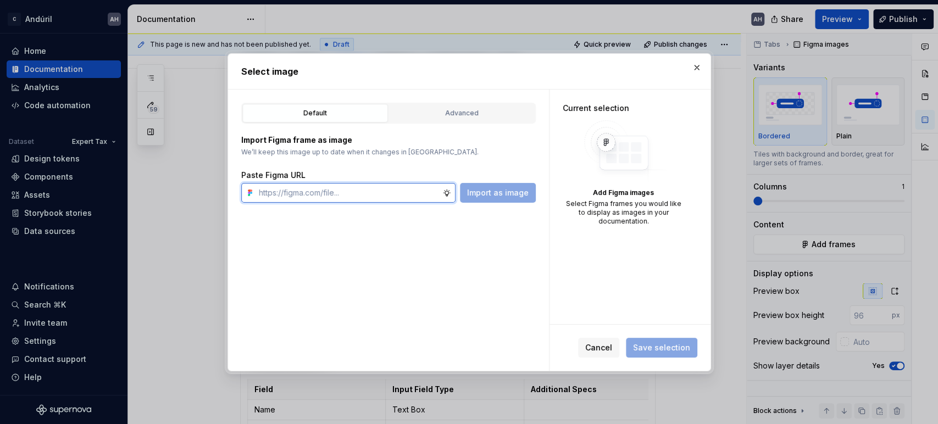
click at [394, 187] on input "text" at bounding box center [348, 193] width 188 height 20
paste input "[URL][DOMAIN_NAME]"
type input "[URL][DOMAIN_NAME]"
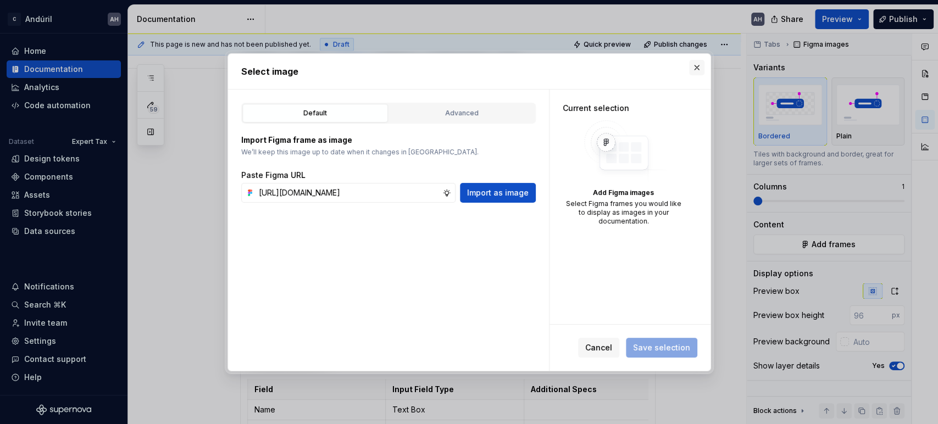
scroll to position [0, 0]
click at [694, 66] on button "button" at bounding box center [696, 67] width 15 height 15
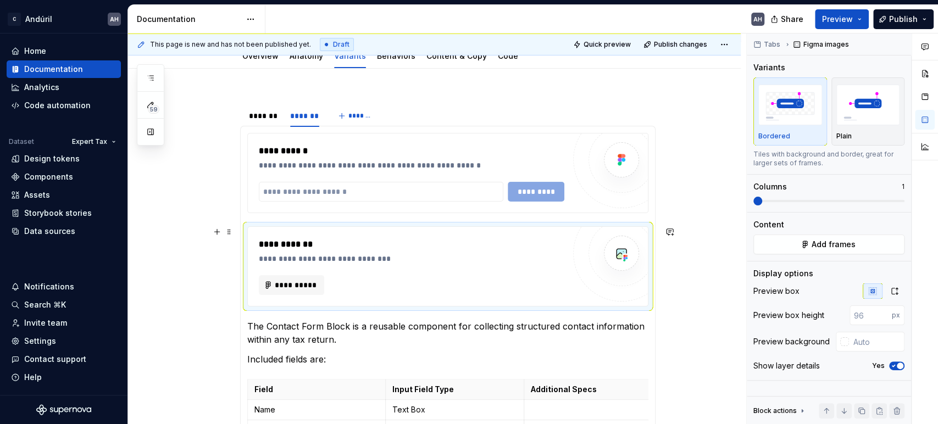
click at [347, 243] on div "**********" at bounding box center [411, 244] width 305 height 13
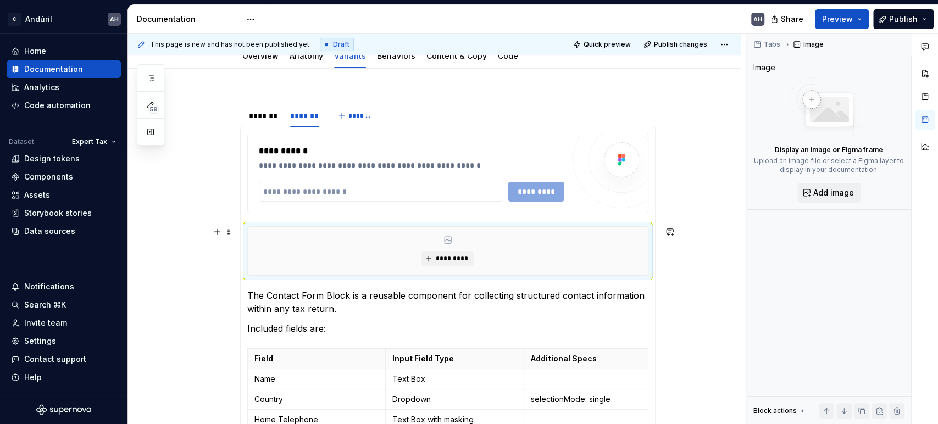
click at [427, 276] on div "*********" at bounding box center [447, 250] width 401 height 49
click at [449, 253] on button "*********" at bounding box center [447, 258] width 52 height 15
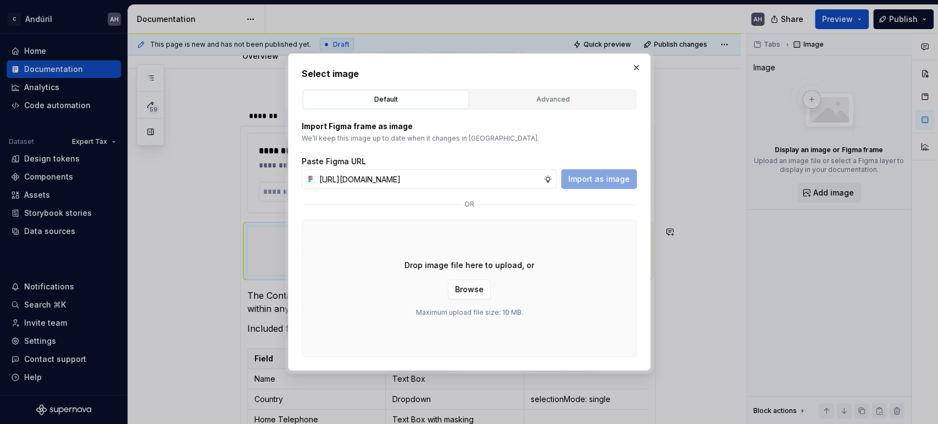
scroll to position [0, 283]
type input "[URL][DOMAIN_NAME]"
click at [596, 191] on div "Import Figma frame as image We’ll keep this image up to date when it changes in…" at bounding box center [469, 233] width 335 height 247
click at [600, 181] on span "Import as image" at bounding box center [599, 179] width 62 height 11
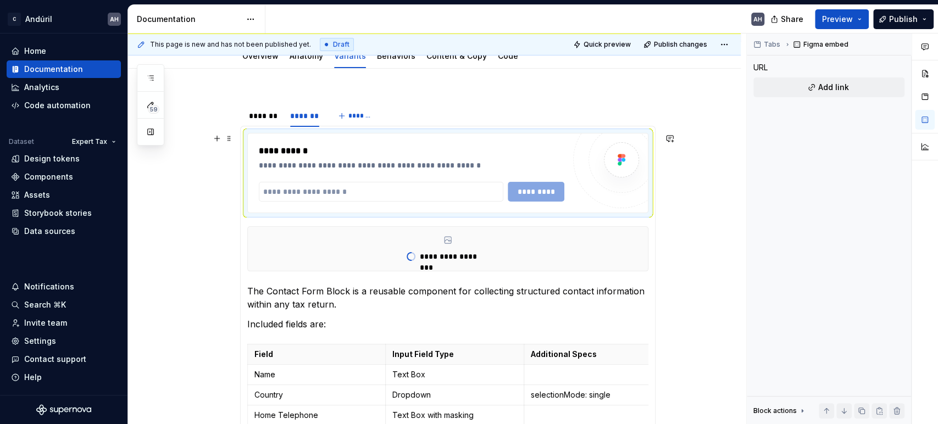
click at [450, 168] on div "**********" at bounding box center [411, 165] width 305 height 11
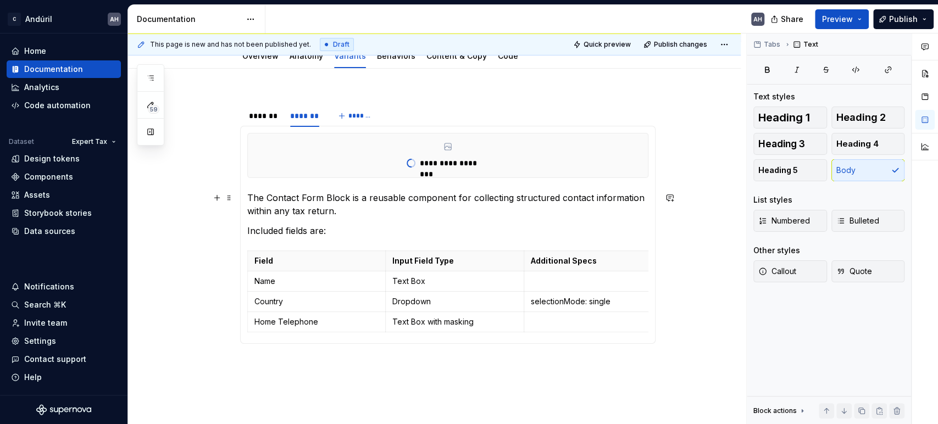
click at [380, 214] on p "The Contact Form Block is a reusable component for collecting structured contac…" at bounding box center [447, 204] width 401 height 26
click at [248, 231] on p "Included fields are:" at bounding box center [447, 230] width 401 height 13
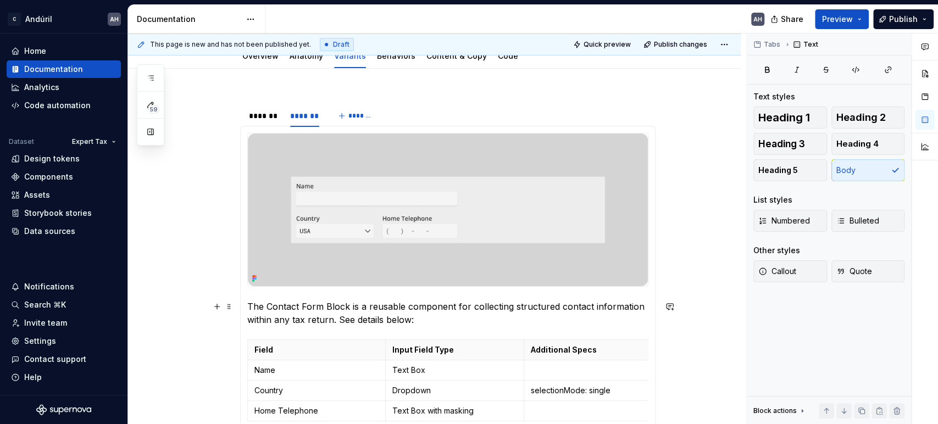
click at [463, 325] on p "The Contact Form Block is a reusable component for collecting structured contac…" at bounding box center [447, 313] width 401 height 26
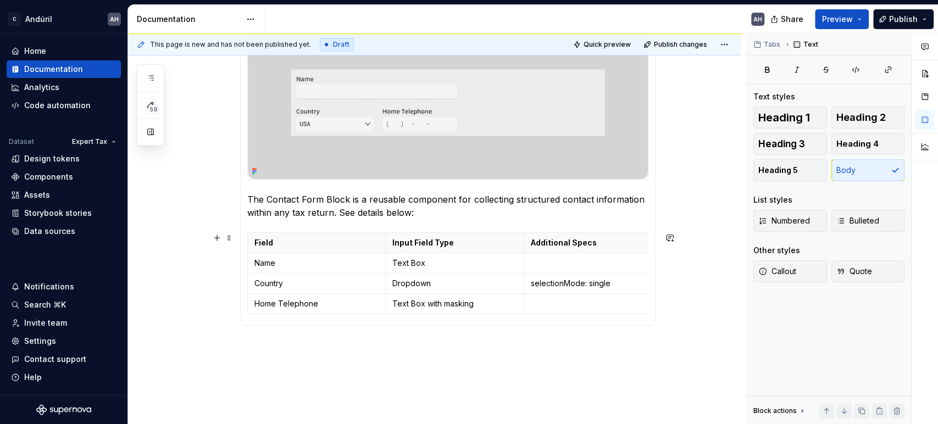
scroll to position [244, 0]
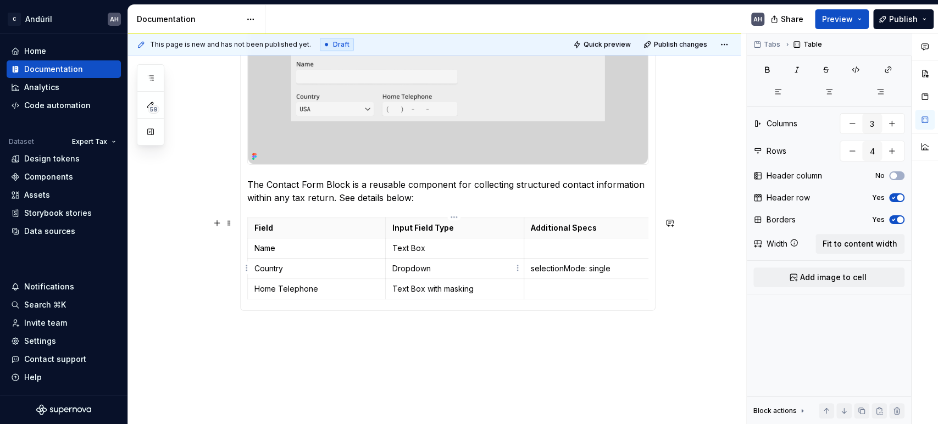
click at [436, 270] on p "Dropdown" at bounding box center [454, 268] width 125 height 11
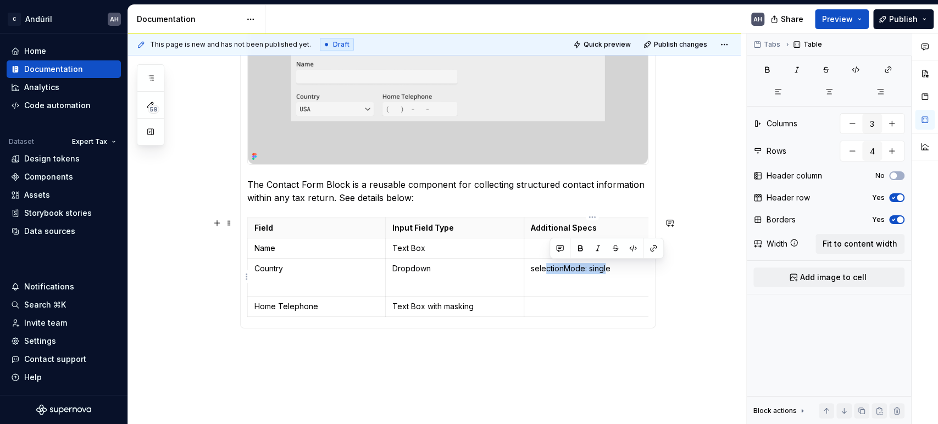
drag, startPoint x: 583, startPoint y: 270, endPoint x: 544, endPoint y: 263, distance: 39.8
click at [542, 263] on p "selectionMode: single" at bounding box center [593, 268] width 125 height 11
click at [597, 267] on p "selectionMode: single" at bounding box center [593, 268] width 125 height 11
click at [618, 269] on p "selectionMode: single" at bounding box center [593, 268] width 125 height 11
drag, startPoint x: 611, startPoint y: 270, endPoint x: 529, endPoint y: 272, distance: 81.9
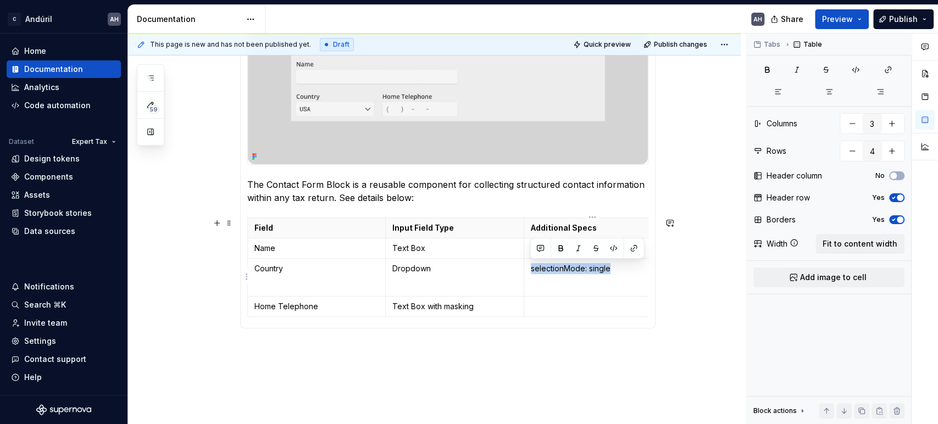
click at [529, 272] on td "selectionMode: single" at bounding box center [593, 277] width 138 height 38
copy p "selectionMode: single"
click at [607, 271] on p "selectionMode: single" at bounding box center [593, 268] width 125 height 11
click at [625, 270] on p "selectionMode: single;" at bounding box center [593, 268] width 125 height 11
drag, startPoint x: 618, startPoint y: 269, endPoint x: 525, endPoint y: 265, distance: 93.0
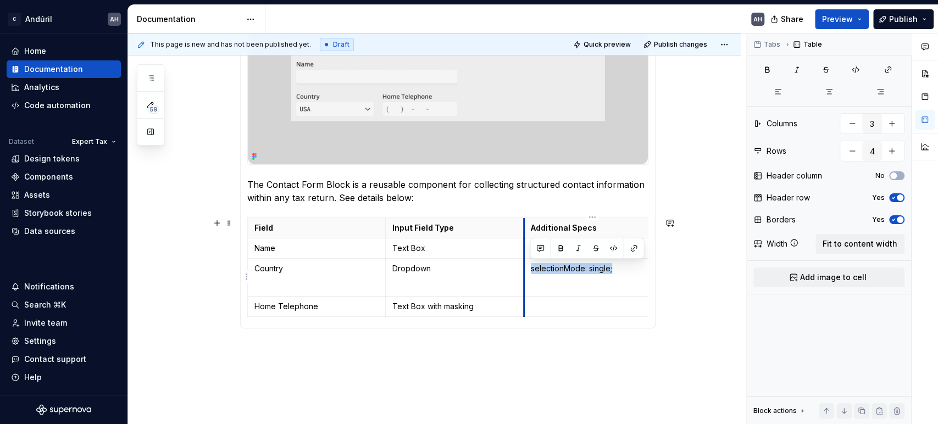
click at [525, 265] on td "selectionMode: single;" at bounding box center [593, 277] width 138 height 38
copy p "selectionMode: single;"
click at [449, 270] on p "Dropdown" at bounding box center [454, 268] width 125 height 11
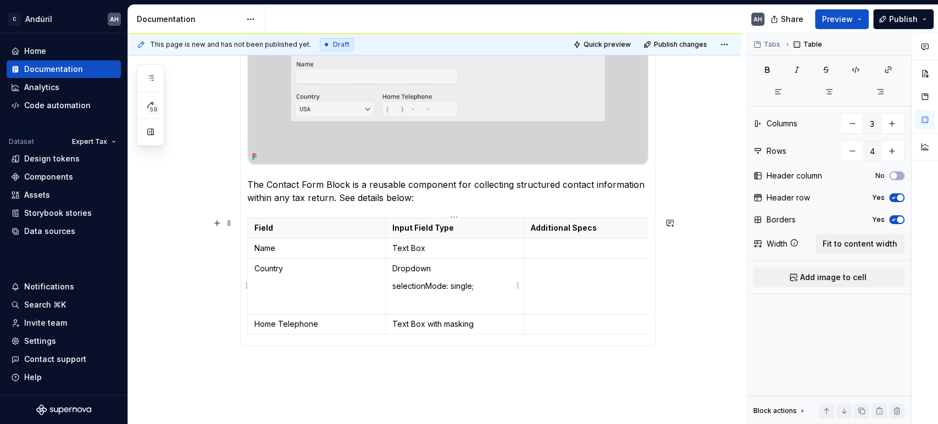
click at [438, 285] on p "selectionMode: single;" at bounding box center [454, 286] width 125 height 11
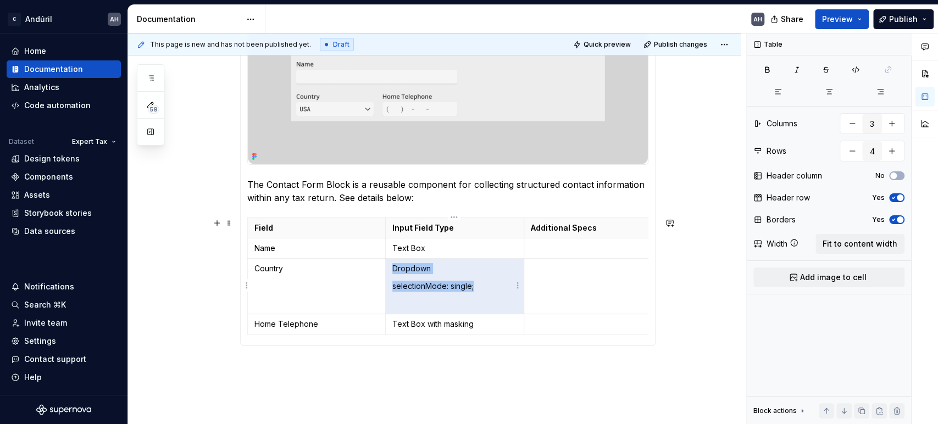
click at [451, 286] on p "selectionMode: single;" at bounding box center [454, 286] width 125 height 11
click at [479, 282] on p "selectionMode: single;" at bounding box center [454, 286] width 125 height 11
click at [482, 290] on p "selectionMode: single;" at bounding box center [454, 286] width 125 height 11
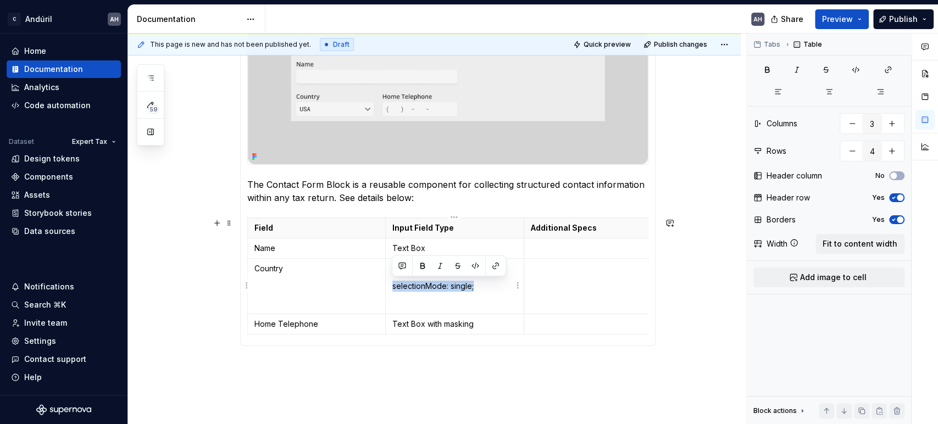
drag, startPoint x: 475, startPoint y: 286, endPoint x: 393, endPoint y: 287, distance: 81.3
click at [391, 286] on td "Dropdown selectionMode: single;" at bounding box center [455, 285] width 138 height 55
click at [480, 266] on button "button" at bounding box center [475, 265] width 15 height 15
click at [557, 278] on td at bounding box center [593, 285] width 138 height 55
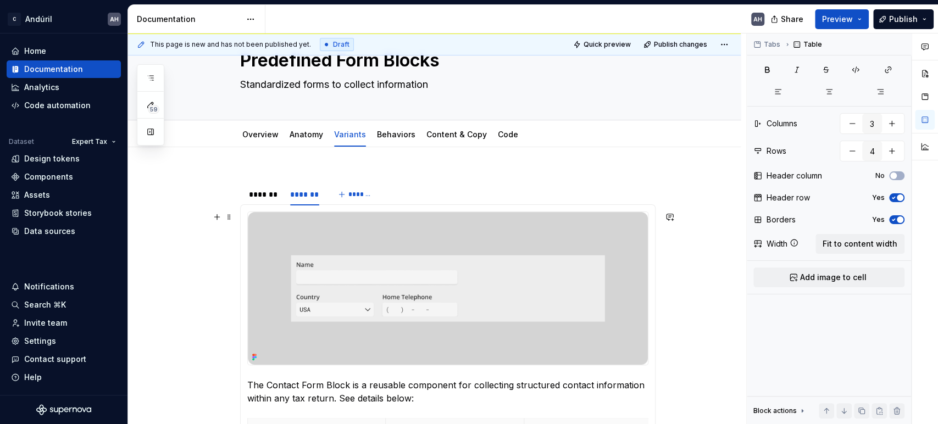
scroll to position [61, 0]
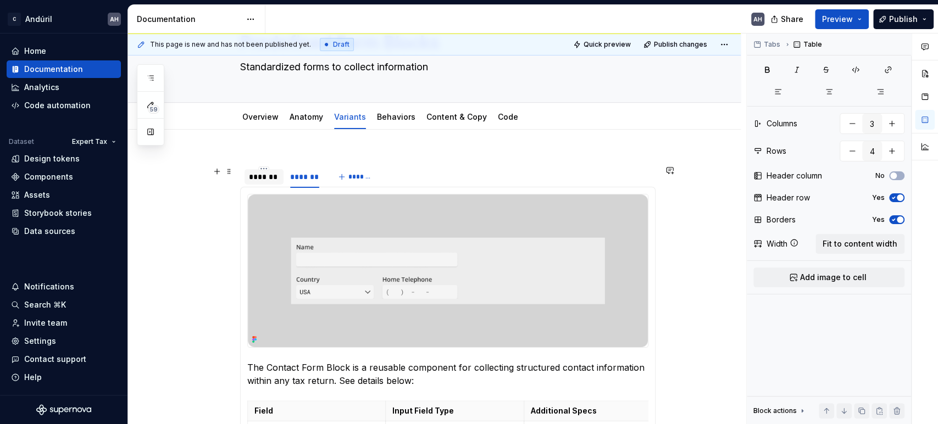
click at [267, 179] on div "*******" at bounding box center [264, 176] width 31 height 11
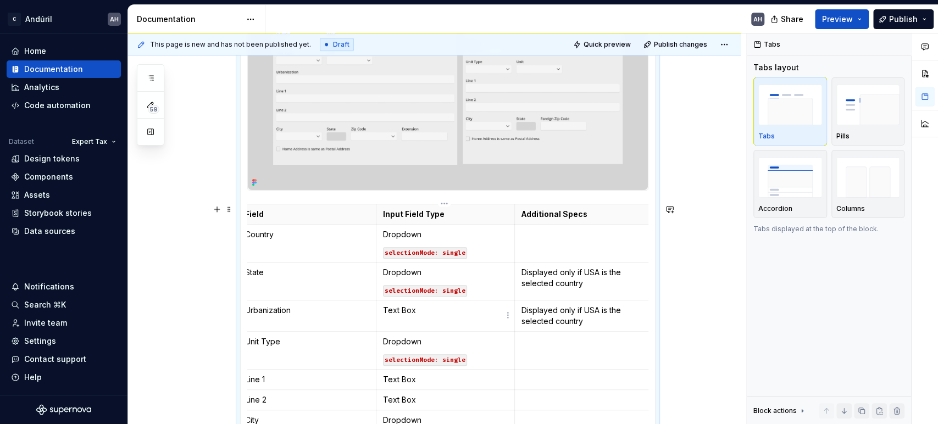
scroll to position [305, 0]
click at [462, 249] on code "selectionMode: single" at bounding box center [425, 250] width 84 height 12
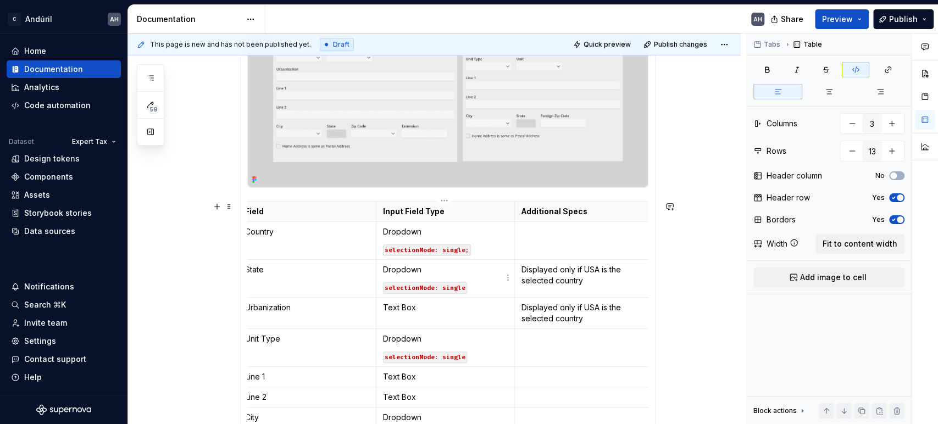
click at [462, 287] on code "selectionMode: single" at bounding box center [425, 288] width 84 height 12
click at [462, 356] on code "selectionMode: single" at bounding box center [425, 358] width 84 height 12
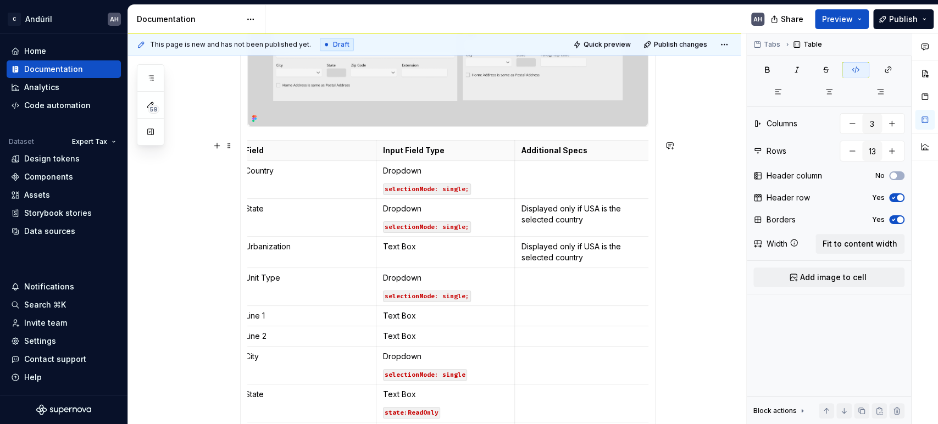
scroll to position [427, 0]
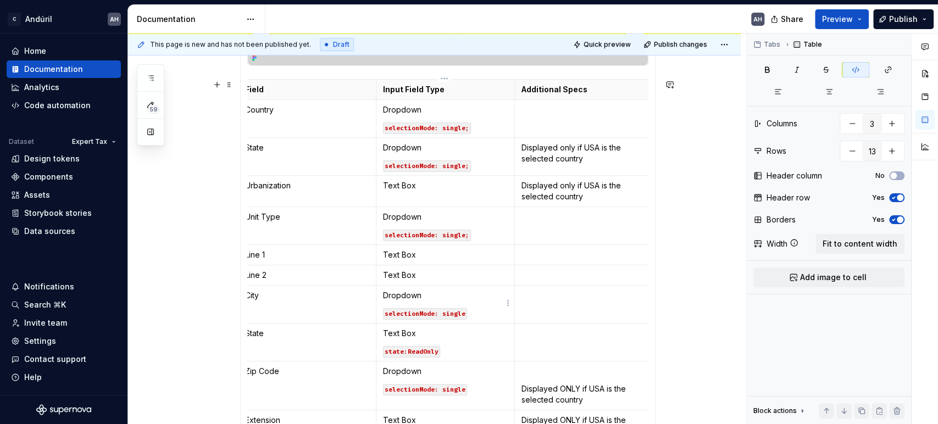
click at [463, 311] on code "selectionMode: single" at bounding box center [425, 314] width 84 height 12
click at [435, 351] on code "state:ReadOnly" at bounding box center [411, 352] width 57 height 12
click at [464, 381] on code "selectionMode: single" at bounding box center [425, 390] width 84 height 12
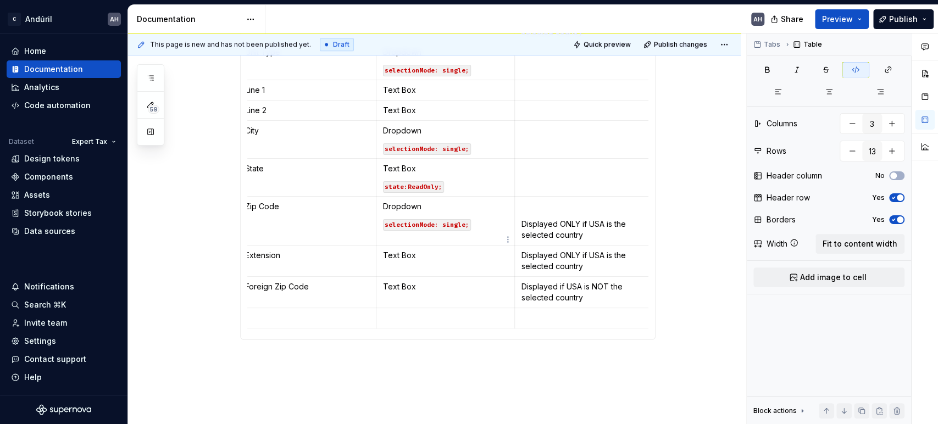
scroll to position [571, 0]
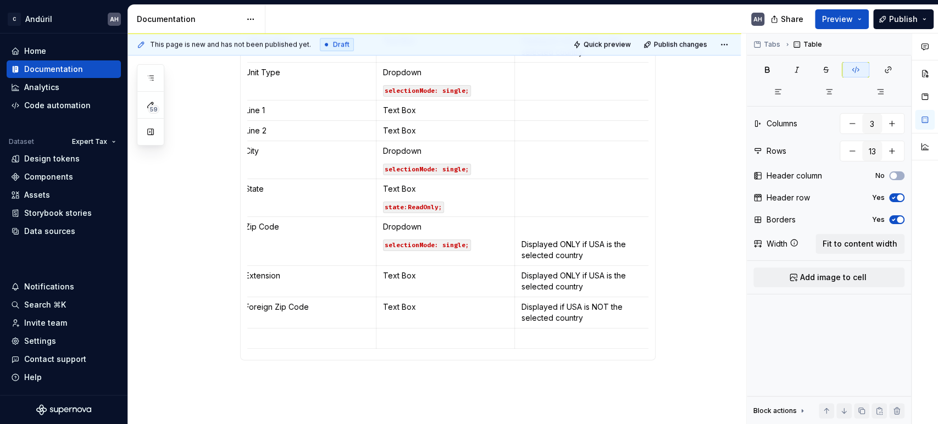
click at [572, 187] on p at bounding box center [583, 189] width 125 height 11
click at [571, 149] on p at bounding box center [583, 151] width 125 height 11
click at [570, 129] on p at bounding box center [583, 130] width 125 height 11
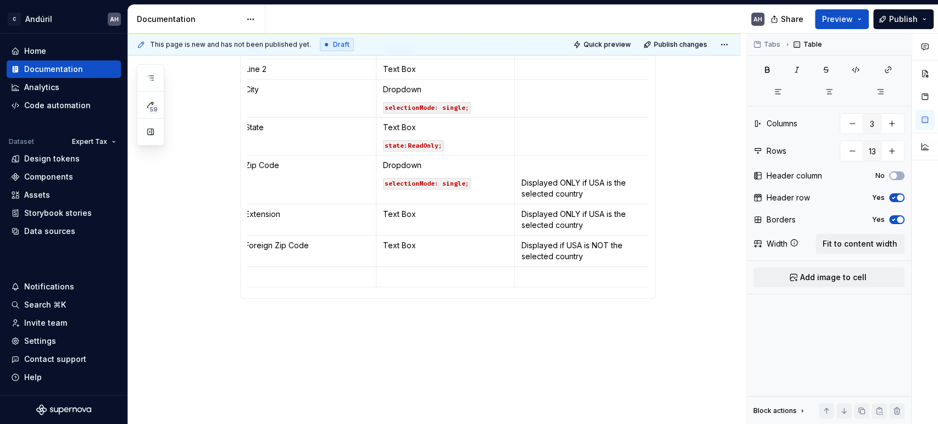
scroll to position [681, 0]
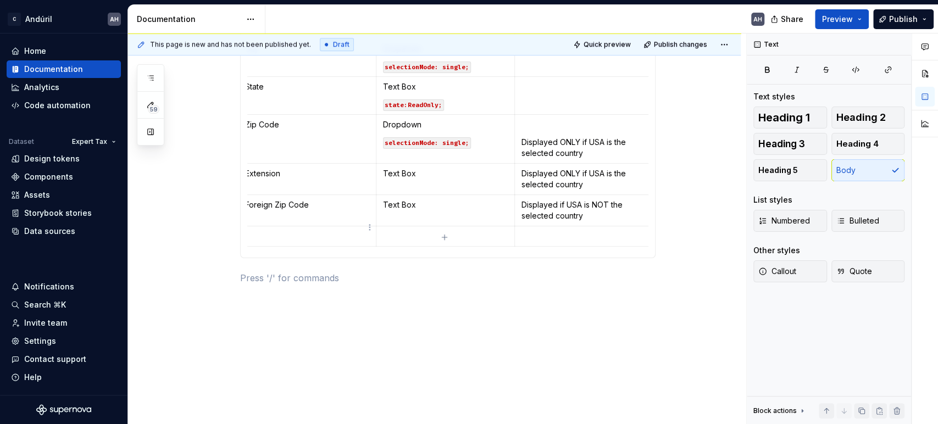
click at [265, 231] on p at bounding box center [307, 236] width 125 height 11
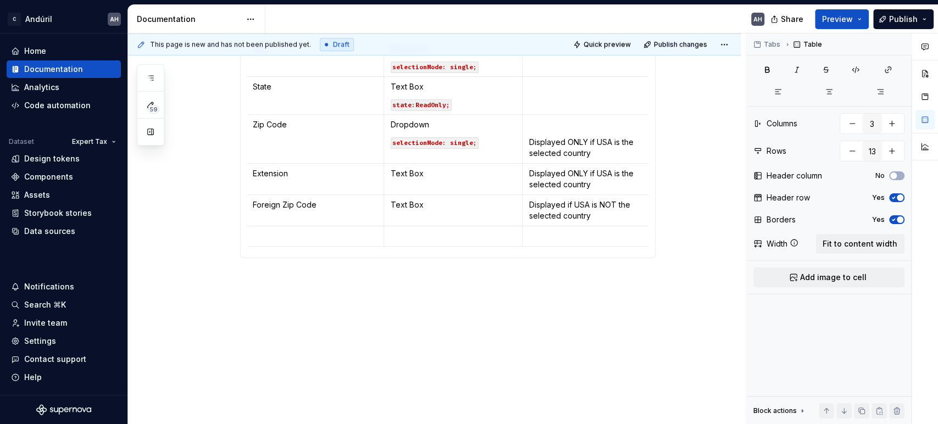
scroll to position [0, 0]
click at [247, 227] on html "C Andúril AH Home Documentation Analytics Code automation Dataset Expert Tax De…" at bounding box center [469, 212] width 938 height 424
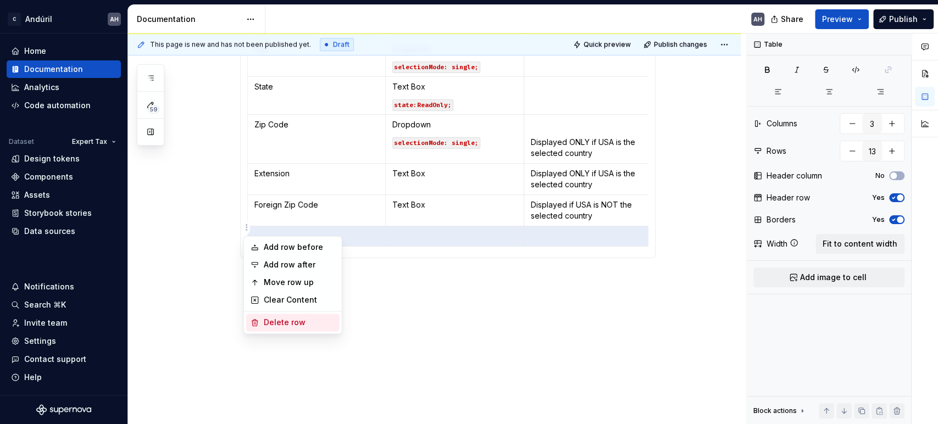
click at [277, 321] on div "Delete row" at bounding box center [299, 322] width 71 height 11
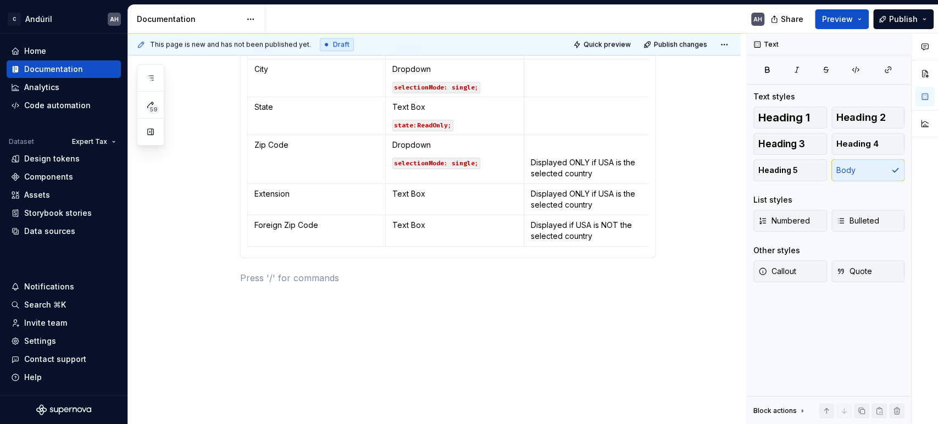
scroll to position [661, 0]
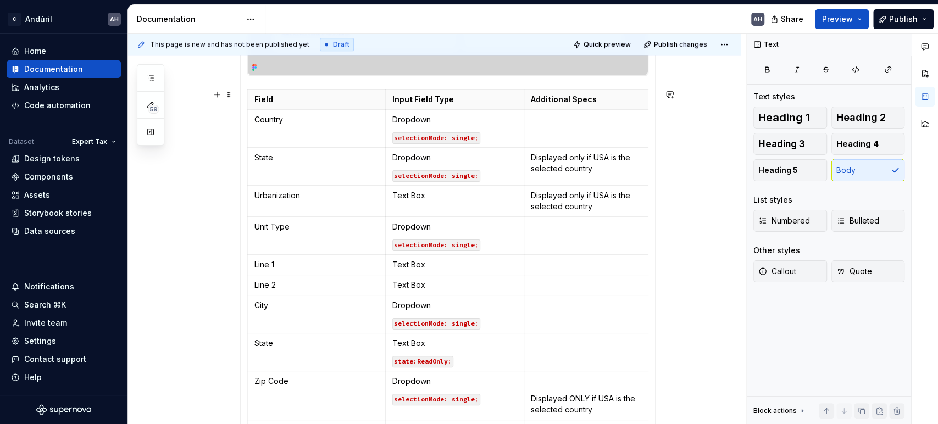
scroll to position [294, 0]
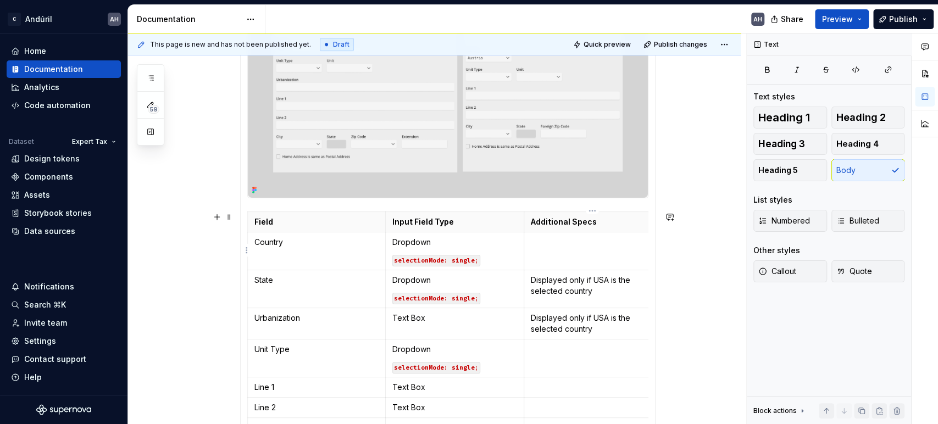
click at [568, 254] on td at bounding box center [593, 251] width 138 height 38
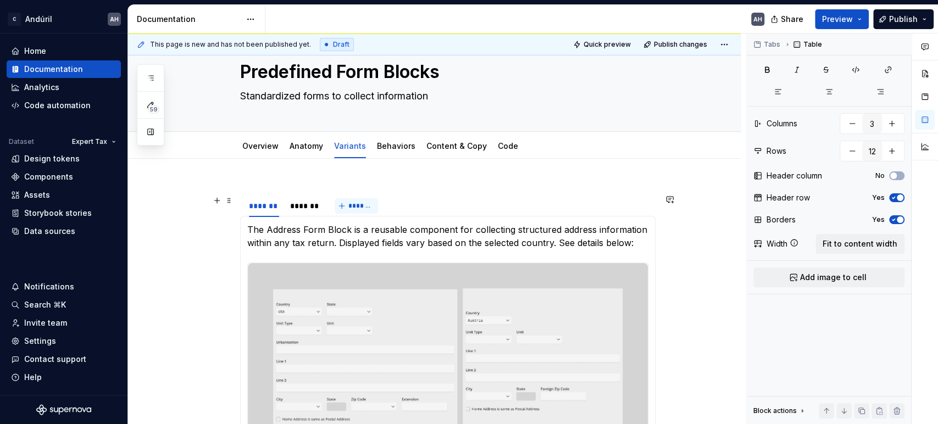
scroll to position [0, 0]
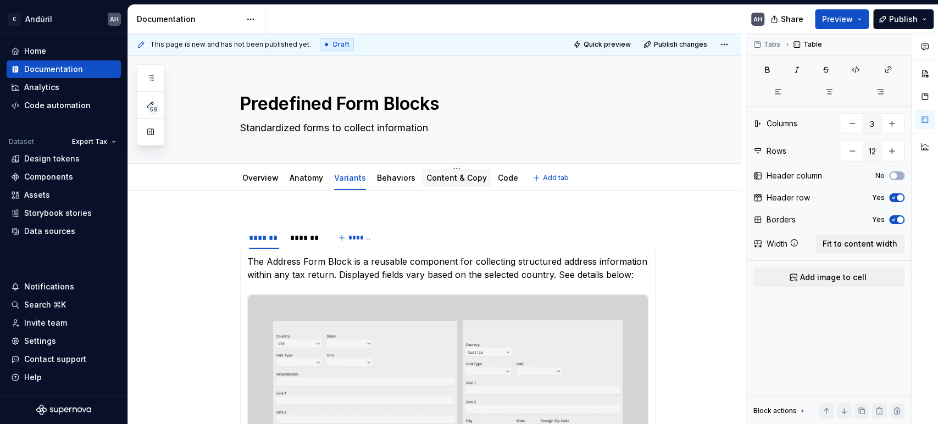
click at [458, 183] on div "Content & Copy" at bounding box center [456, 178] width 60 height 11
click at [456, 174] on link "Content & Copy" at bounding box center [456, 177] width 60 height 9
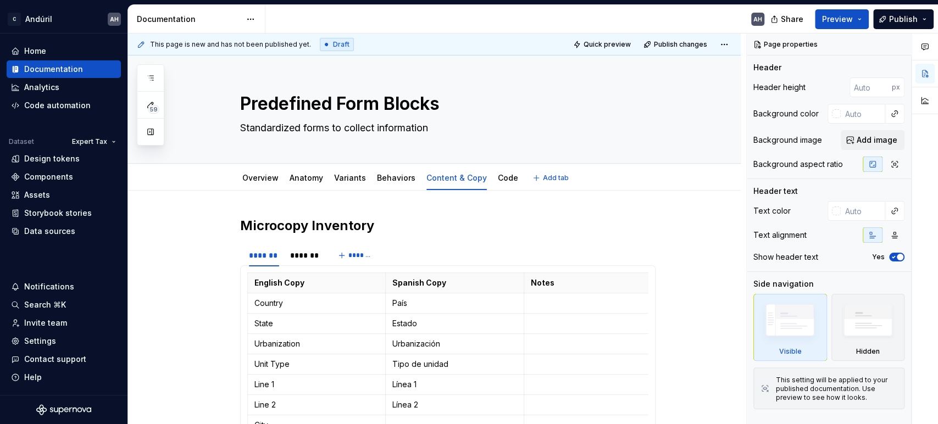
type textarea "*"
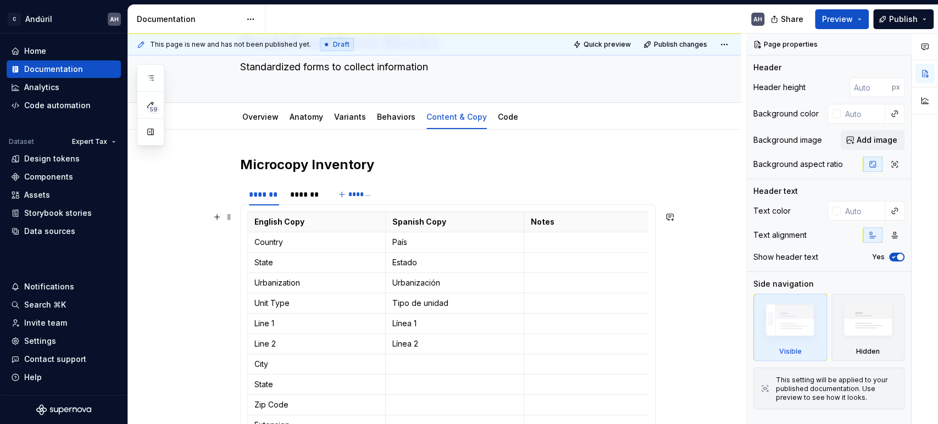
scroll to position [122, 0]
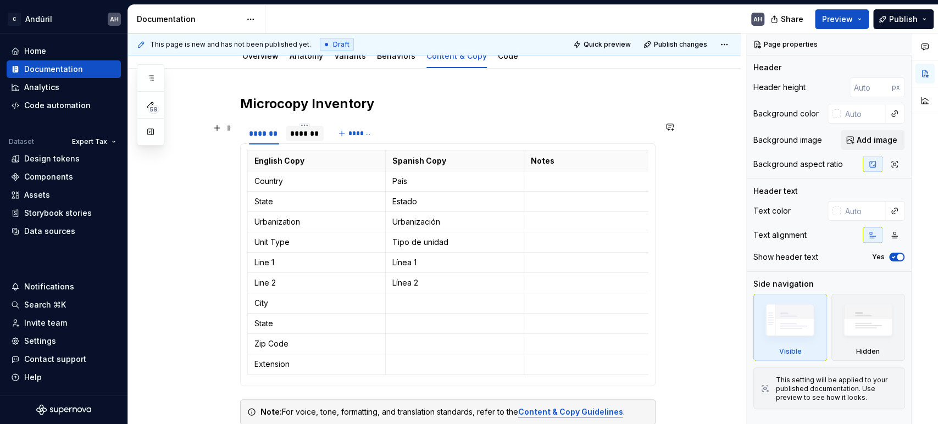
click at [297, 131] on div "*******" at bounding box center [304, 133] width 29 height 11
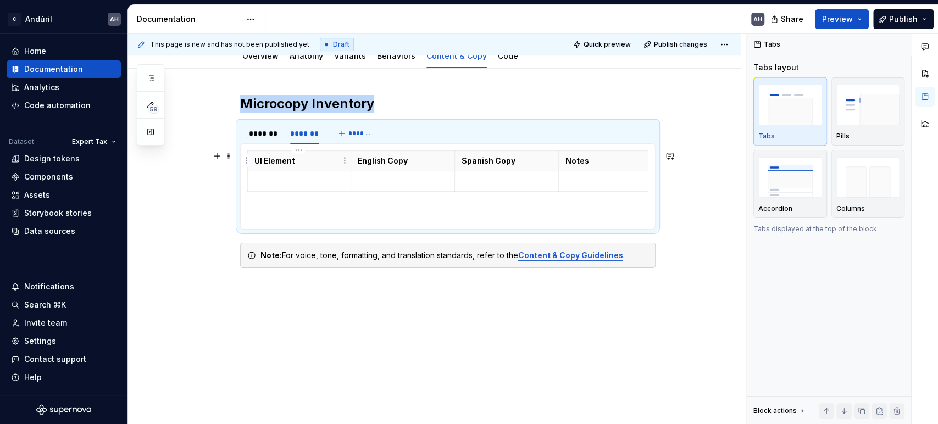
click at [296, 159] on p "UI Element" at bounding box center [299, 160] width 90 height 11
click at [297, 151] on html "C Andúril AH Home Documentation Analytics Code automation Dataset Expert Tax De…" at bounding box center [469, 212] width 938 height 424
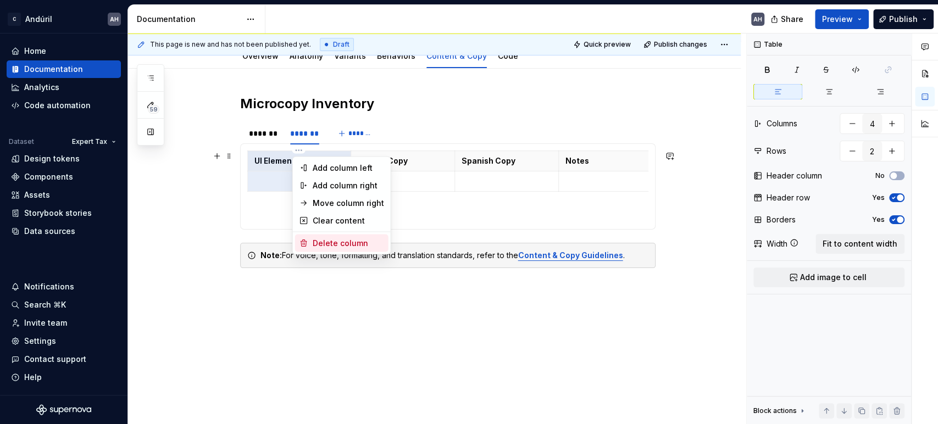
click at [338, 241] on div "Delete column" at bounding box center [348, 242] width 71 height 11
type input "3"
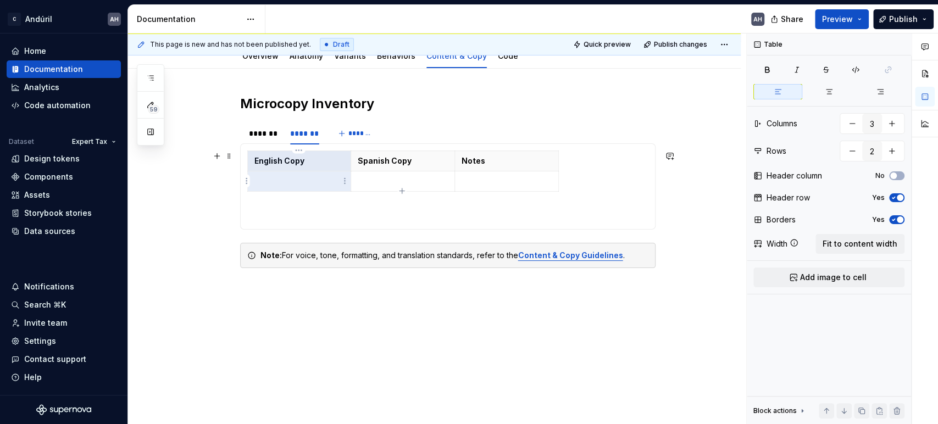
click at [299, 176] on p at bounding box center [299, 181] width 90 height 11
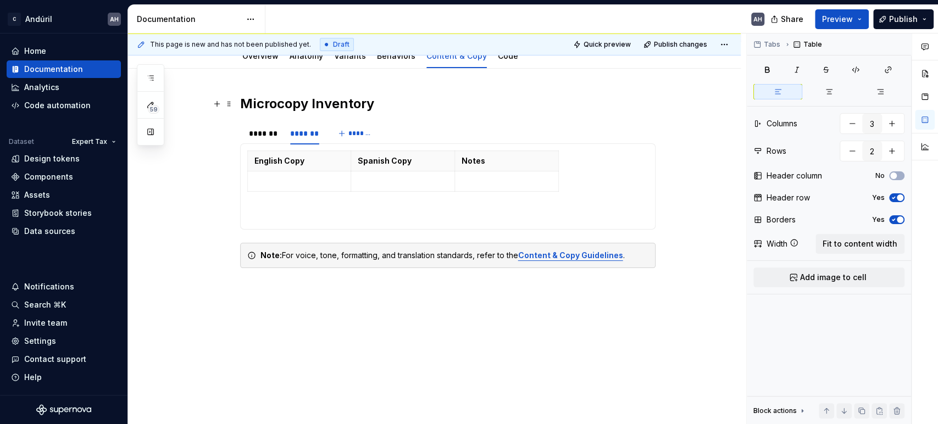
type textarea "*"
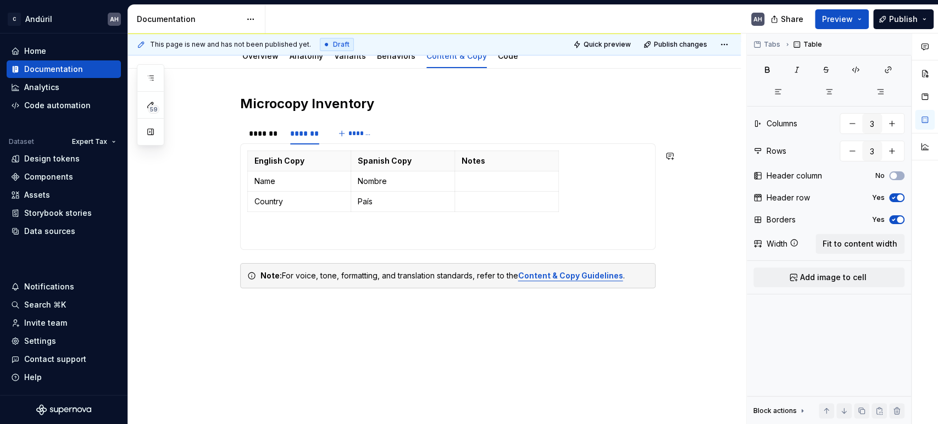
type input "4"
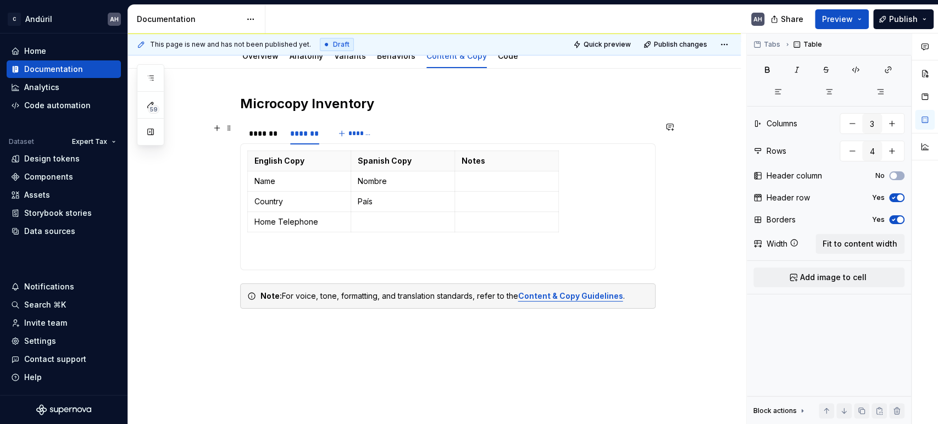
type textarea "*"
click at [244, 223] on html "C Andúril AH Home Documentation Analytics Code automation Dataset Expert Tax De…" at bounding box center [469, 212] width 938 height 424
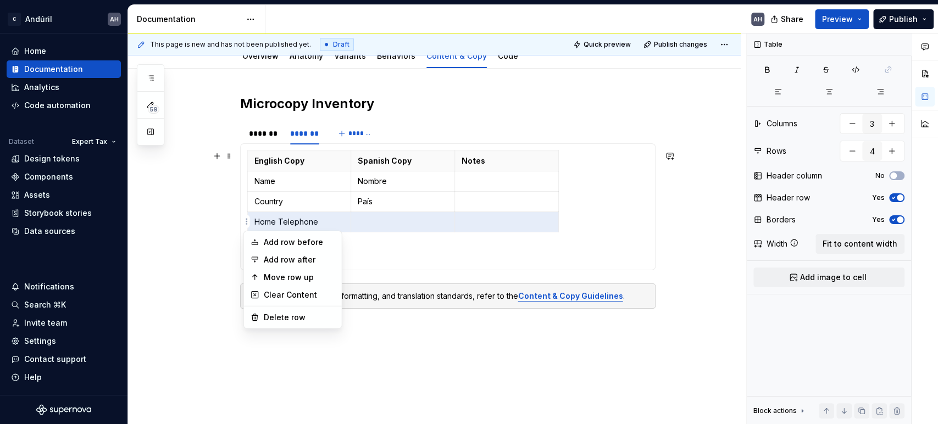
click at [843, 149] on div "Comments Open comments No comments yet Select ‘Comment’ from the block context …" at bounding box center [842, 229] width 191 height 391
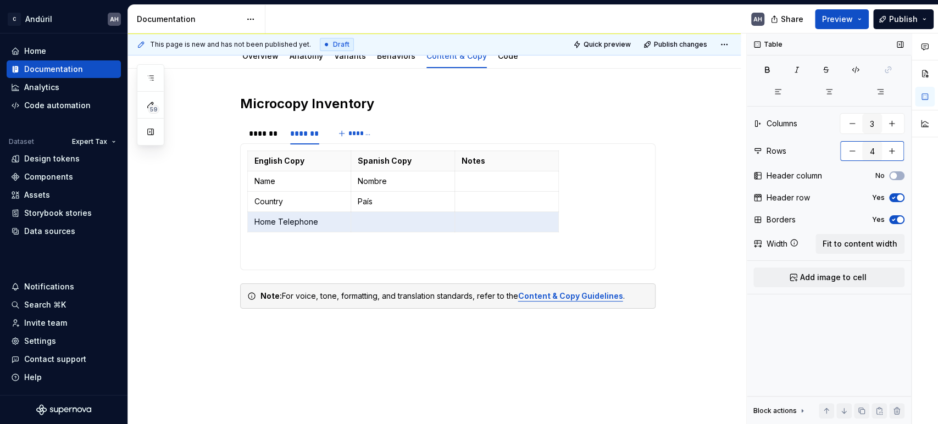
click at [843, 151] on button "button" at bounding box center [892, 151] width 20 height 20
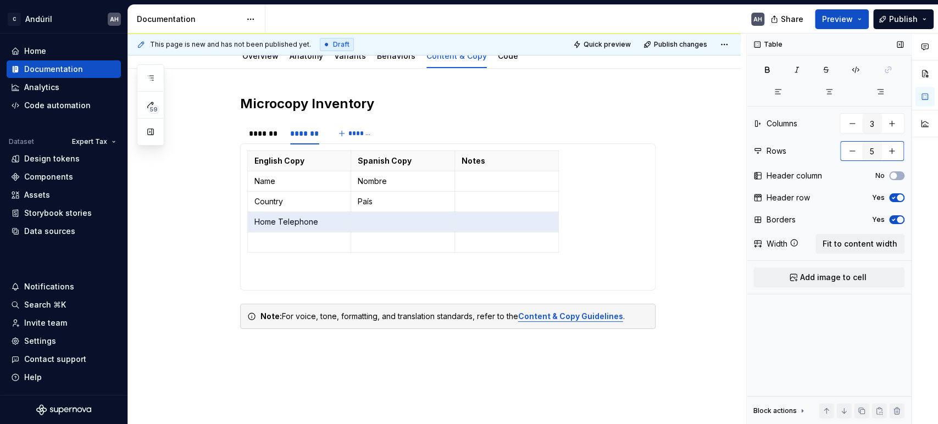
click at [843, 151] on button "button" at bounding box center [892, 151] width 20 height 20
type input "6"
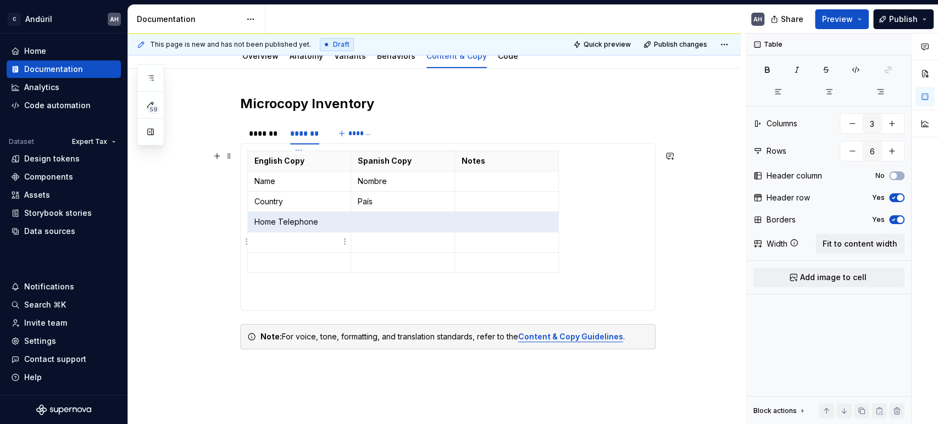
click at [281, 244] on p at bounding box center [299, 242] width 90 height 11
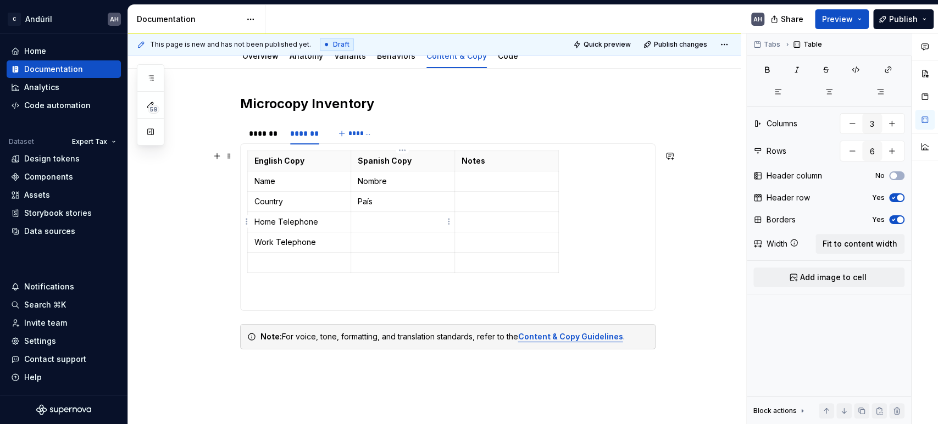
click at [386, 214] on td at bounding box center [403, 222] width 104 height 20
click at [273, 179] on p "Name" at bounding box center [299, 181] width 90 height 11
click at [489, 212] on td at bounding box center [506, 222] width 104 height 20
click at [299, 263] on p at bounding box center [299, 262] width 90 height 11
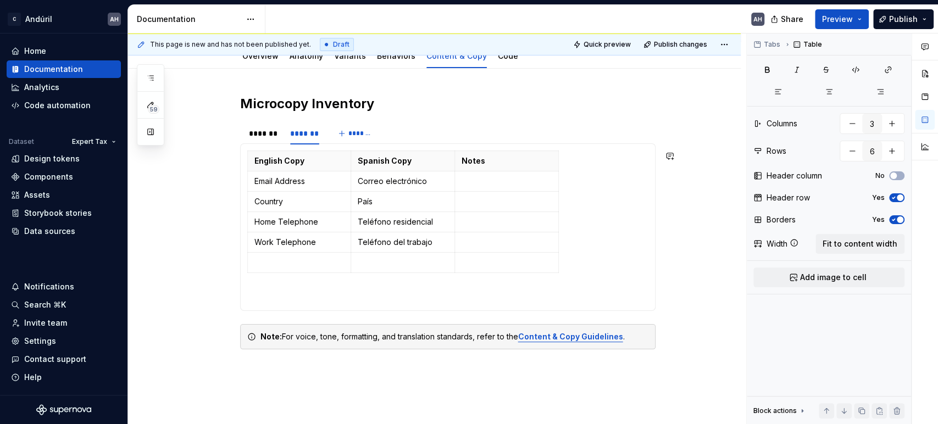
scroll to position [0, 0]
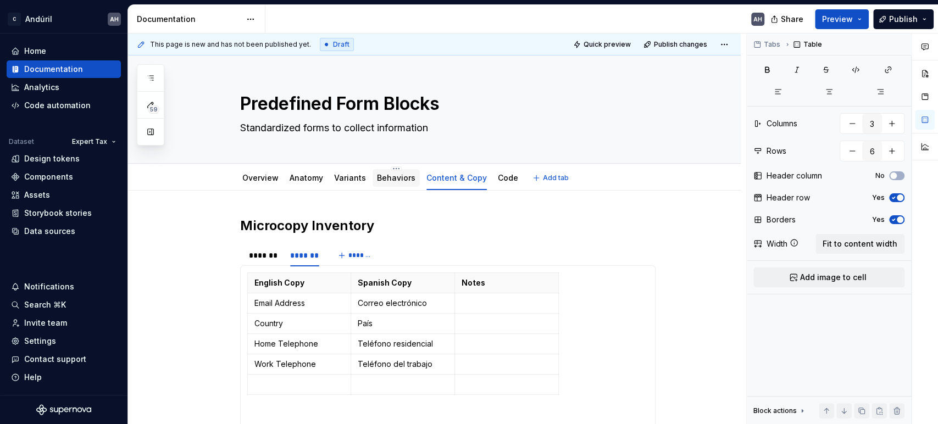
click at [396, 180] on link "Behaviors" at bounding box center [396, 177] width 38 height 9
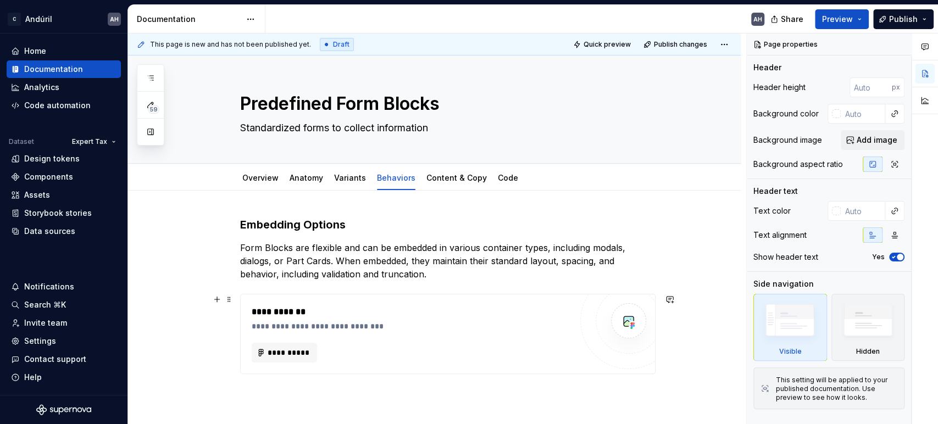
click at [451, 306] on div "**********" at bounding box center [412, 311] width 320 height 13
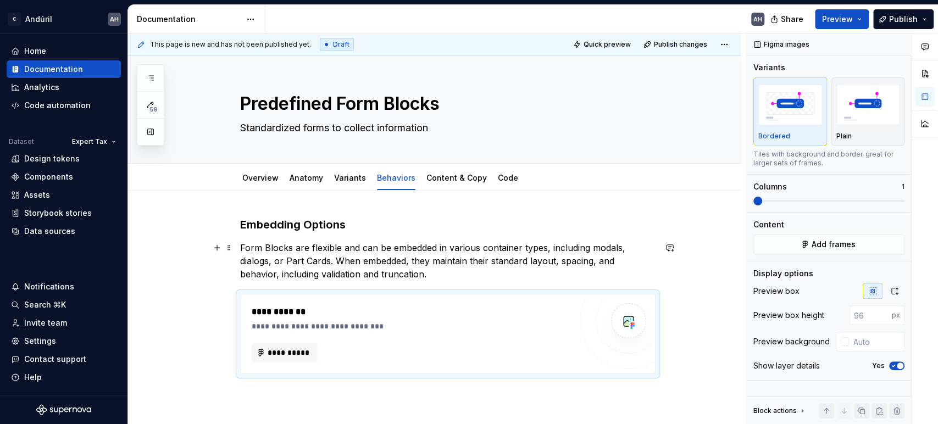
click at [440, 271] on p "Form Blocks are flexible and can be embedded in various container types, includ…" at bounding box center [447, 261] width 415 height 40
click at [446, 304] on div "**********" at bounding box center [448, 333] width 414 height 79
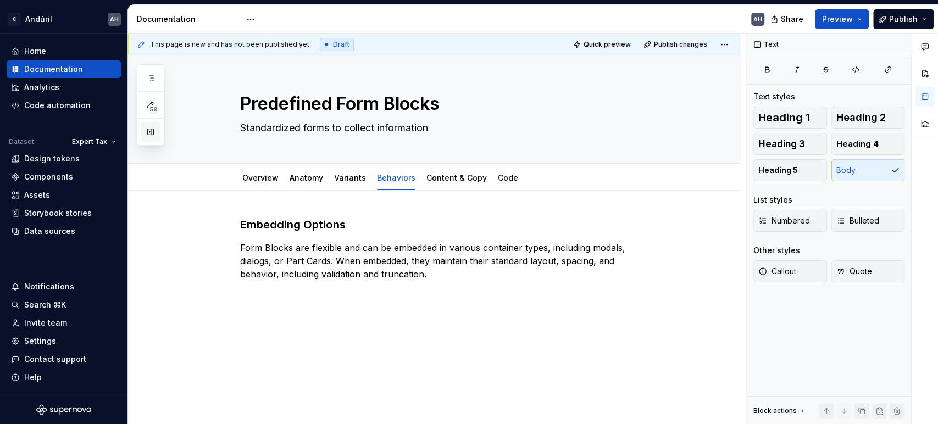
click at [147, 128] on button "button" at bounding box center [151, 132] width 20 height 20
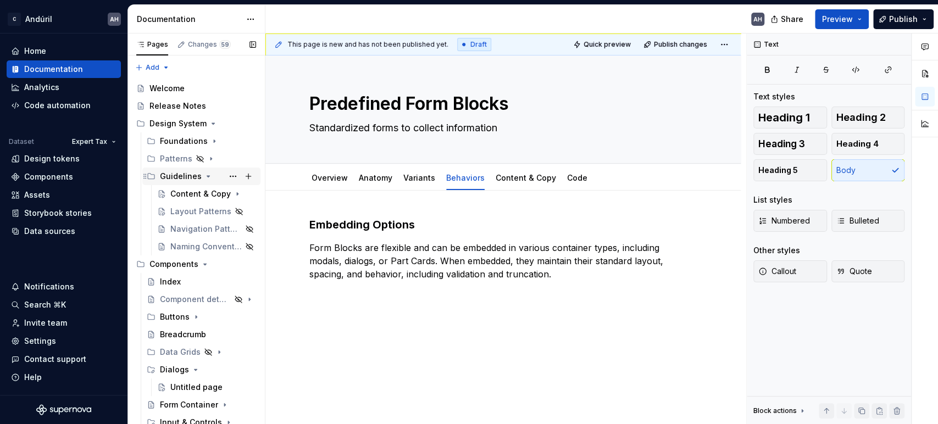
click at [207, 177] on icon "Page tree" at bounding box center [208, 176] width 3 height 1
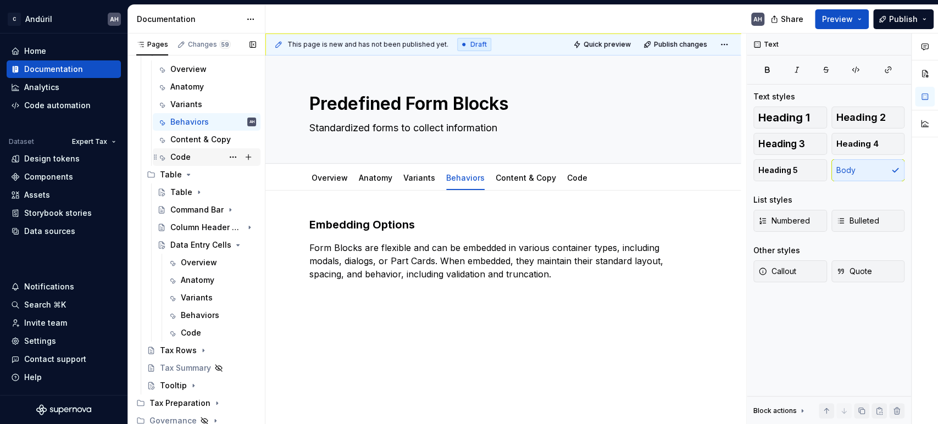
scroll to position [355, 0]
click at [197, 311] on div "Behaviors" at bounding box center [200, 313] width 38 height 11
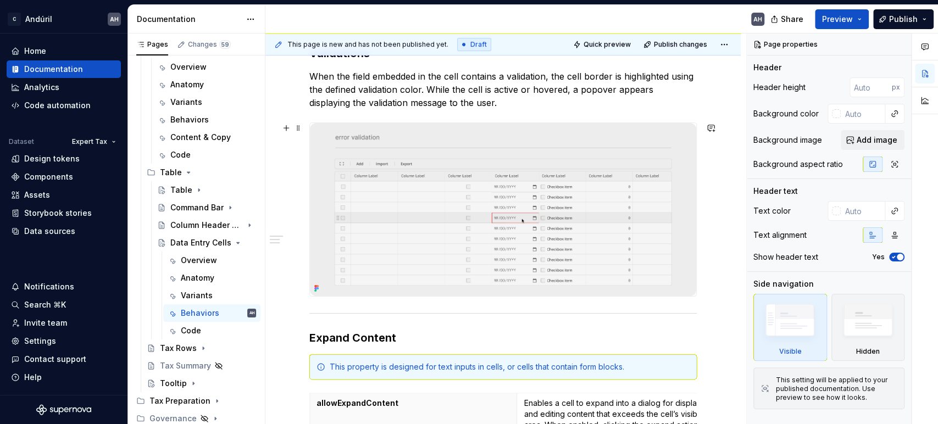
scroll to position [183, 0]
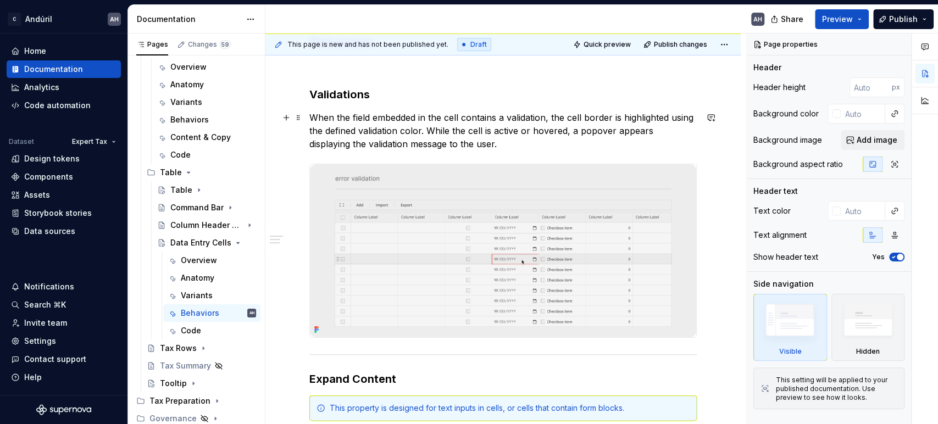
click at [493, 147] on p "When the field embedded in the cell contains a validation, the cell border is h…" at bounding box center [502, 131] width 387 height 40
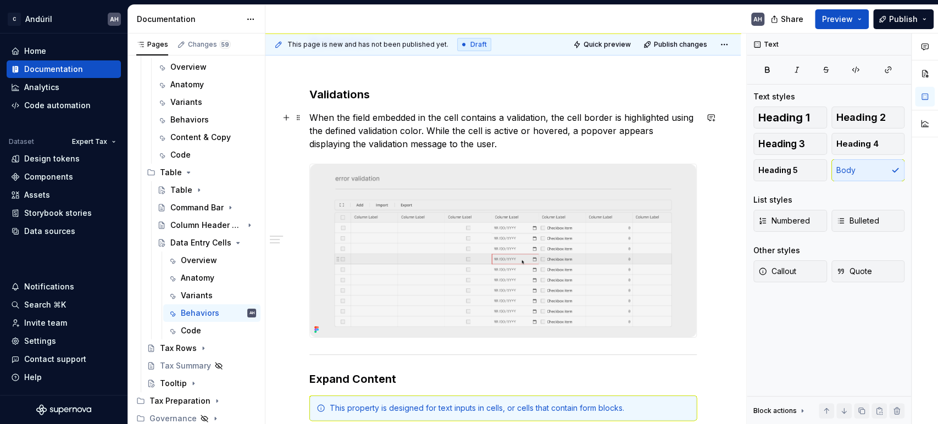
click at [510, 147] on p "When the field embedded in the cell contains a validation, the cell border is h…" at bounding box center [502, 131] width 387 height 40
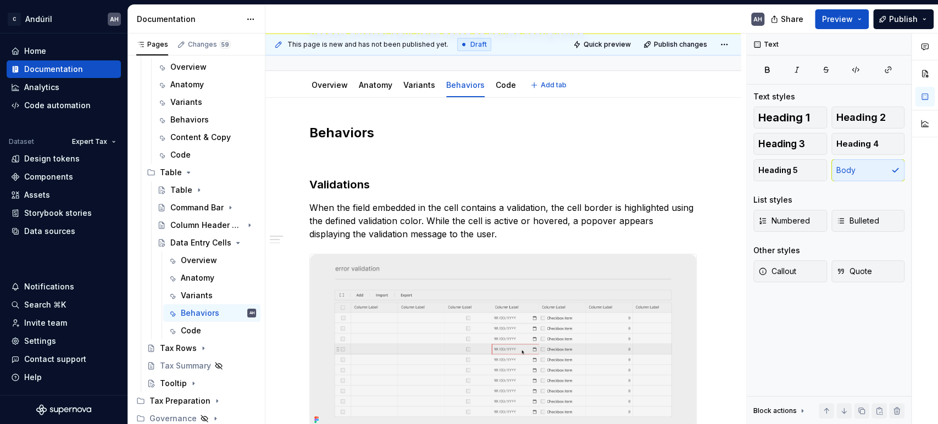
scroll to position [122, 0]
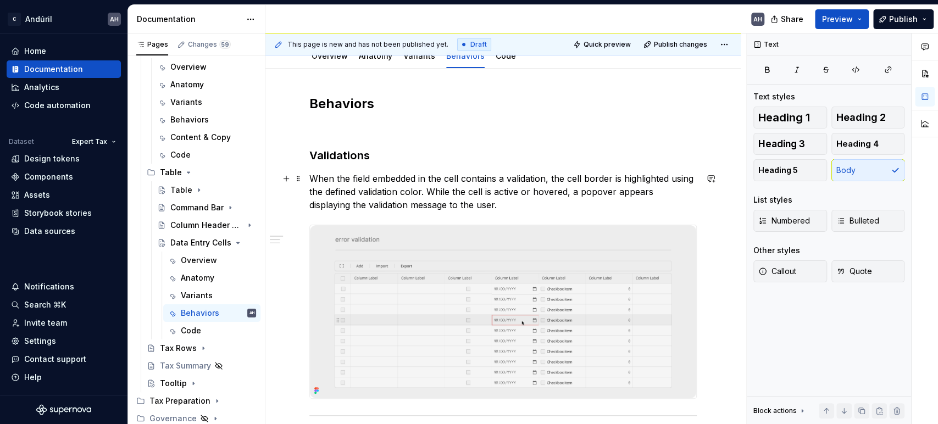
type textarea "*"
click at [451, 192] on p "When the field embedded in the cell contains a validation, the cell border is h…" at bounding box center [502, 192] width 387 height 40
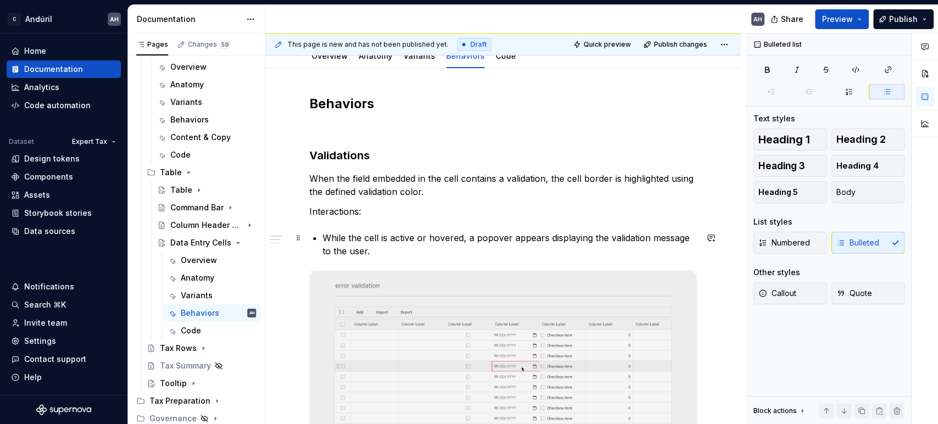
click at [323, 236] on p "While the cell is active or hovered, a popover appears displaying the validatio…" at bounding box center [510, 244] width 374 height 26
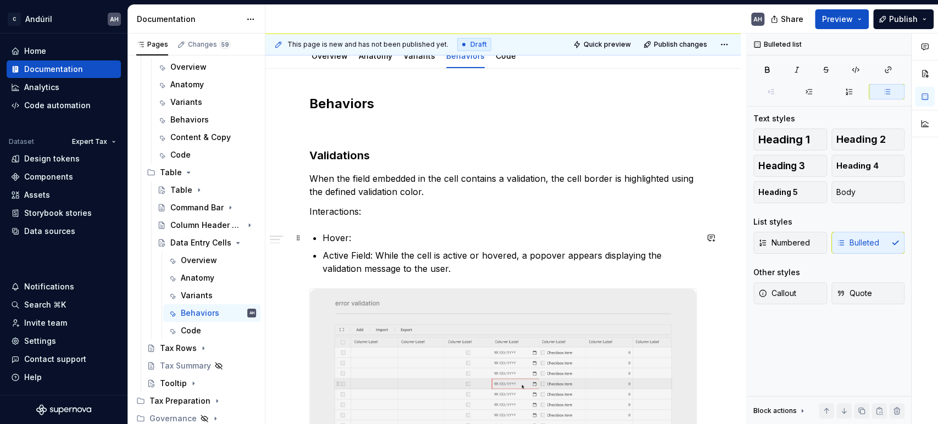
click at [447, 242] on p "Hover:" at bounding box center [510, 237] width 374 height 13
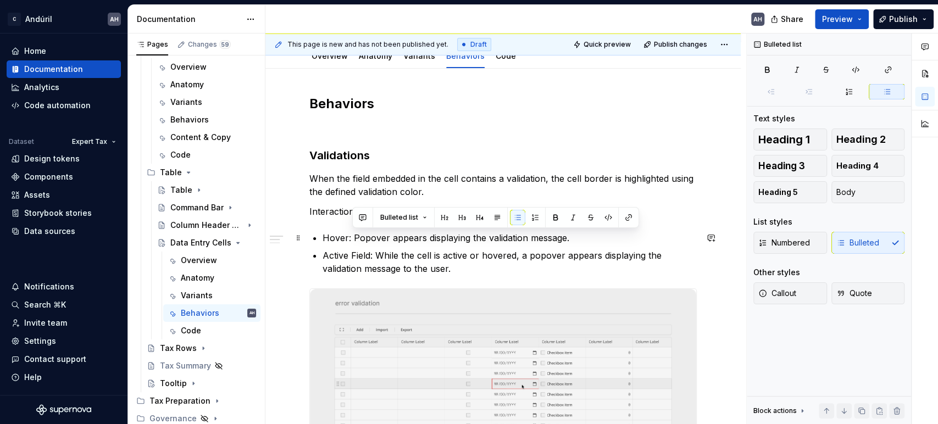
drag, startPoint x: 354, startPoint y: 236, endPoint x: 571, endPoint y: 239, distance: 217.0
click at [571, 239] on p "Hover: Popover appears displaying the validation message." at bounding box center [510, 237] width 374 height 13
drag, startPoint x: 366, startPoint y: 241, endPoint x: 319, endPoint y: 237, distance: 46.9
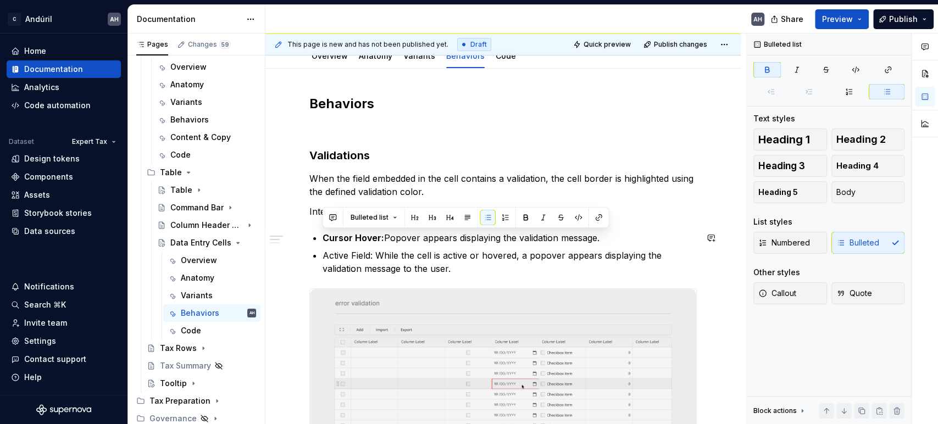
click at [320, 215] on p "Interactions:" at bounding box center [502, 211] width 387 height 13
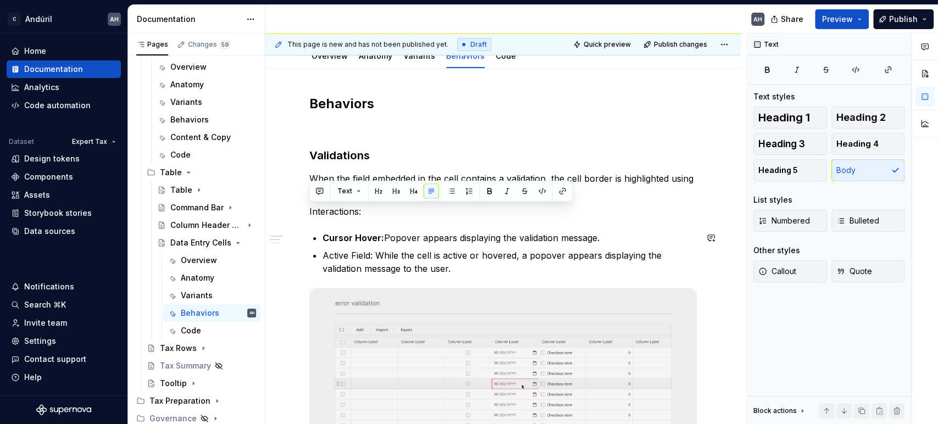
click at [320, 215] on p "Interactions:" at bounding box center [502, 211] width 387 height 13
click at [783, 166] on span "Heading 5" at bounding box center [778, 170] width 40 height 11
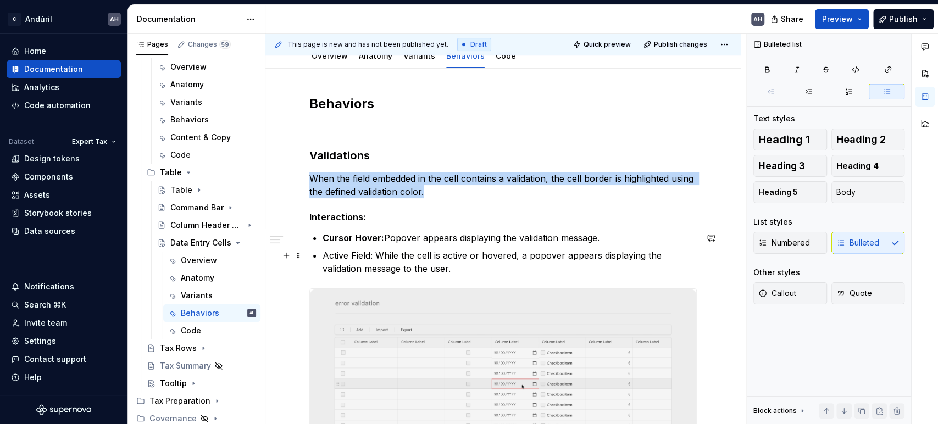
click at [453, 261] on p "Active Field: While the cell is active or hovered, a popover appears displaying…" at bounding box center [510, 262] width 374 height 26
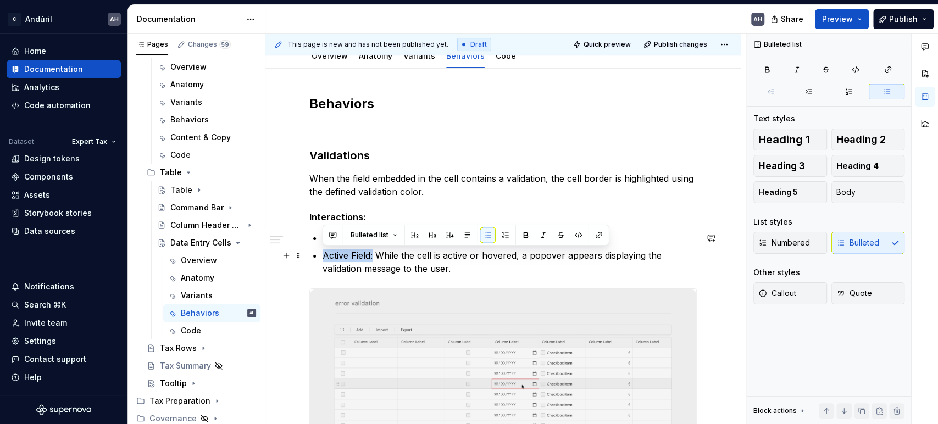
drag, startPoint x: 374, startPoint y: 254, endPoint x: 318, endPoint y: 255, distance: 55.5
click at [447, 266] on p "Active Field: While the cell is active or hovered, a popover appears displaying…" at bounding box center [510, 262] width 374 height 26
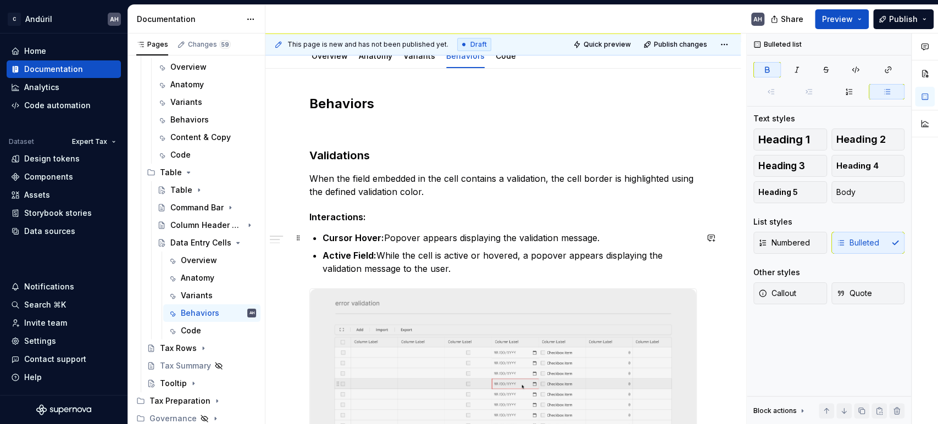
click at [387, 236] on p "Cursor Hover: Popover appears displaying the validation message." at bounding box center [510, 237] width 374 height 13
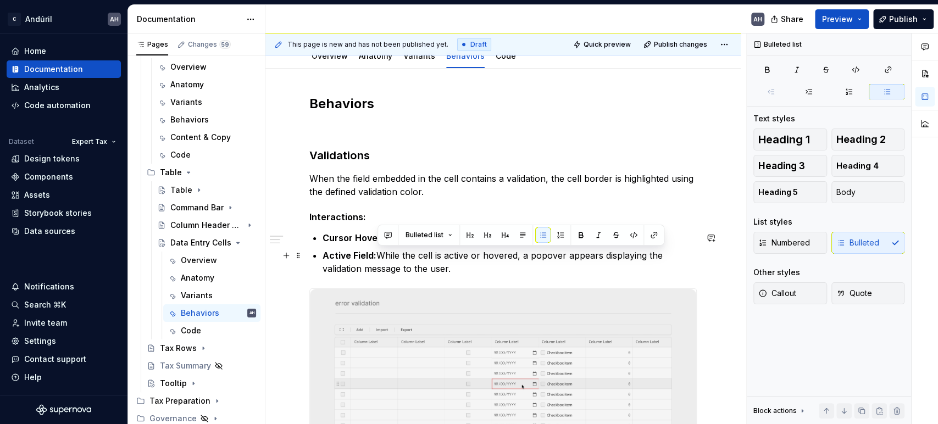
drag, startPoint x: 382, startPoint y: 256, endPoint x: 479, endPoint y: 269, distance: 97.0
click at [479, 269] on p "Active Field: While the cell is active or hovered, a popover appears displaying…" at bounding box center [510, 262] width 374 height 26
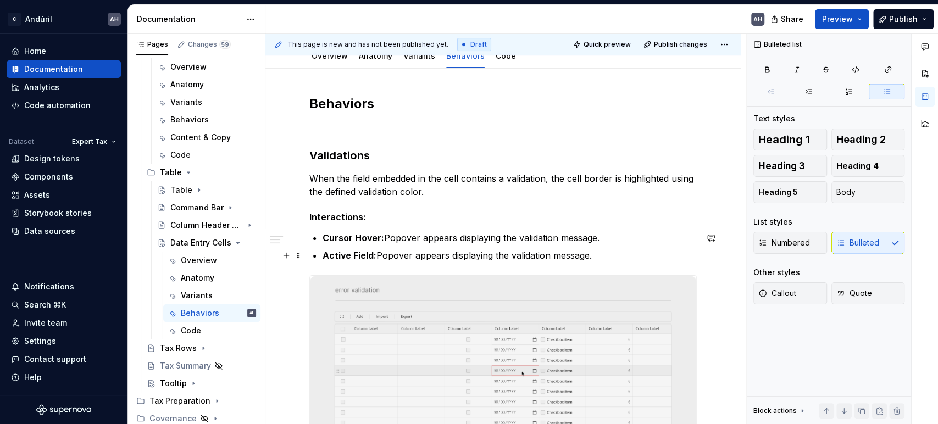
click at [615, 257] on p "Active Field: Popover appears displaying the validation message." at bounding box center [510, 255] width 374 height 13
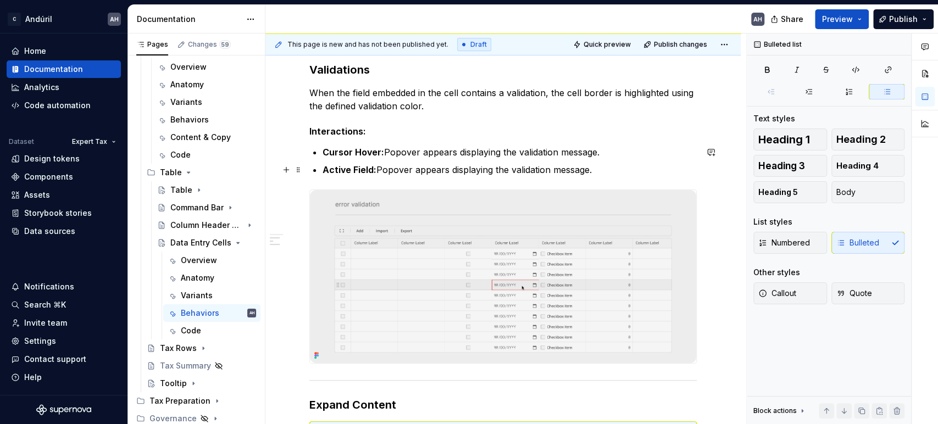
scroll to position [244, 0]
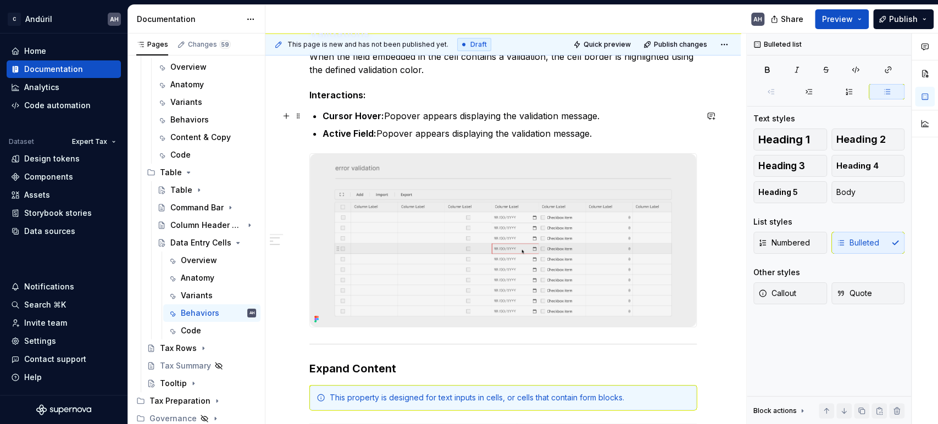
click at [326, 116] on strong "Cursor Hover:" at bounding box center [354, 115] width 62 height 11
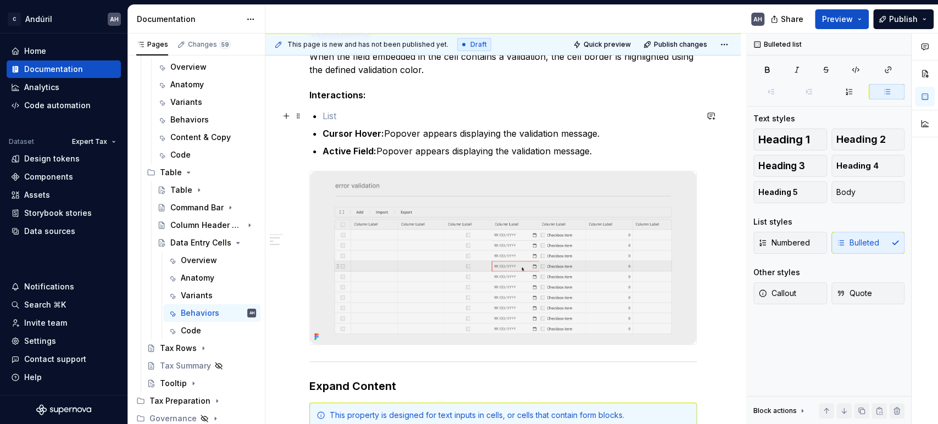
click at [341, 114] on p at bounding box center [510, 115] width 374 height 13
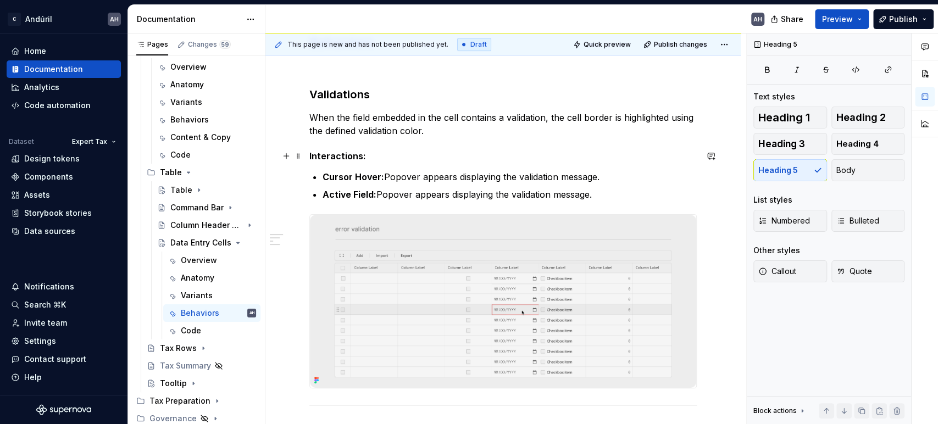
click at [380, 157] on h5 "Interactions:" at bounding box center [502, 156] width 387 height 11
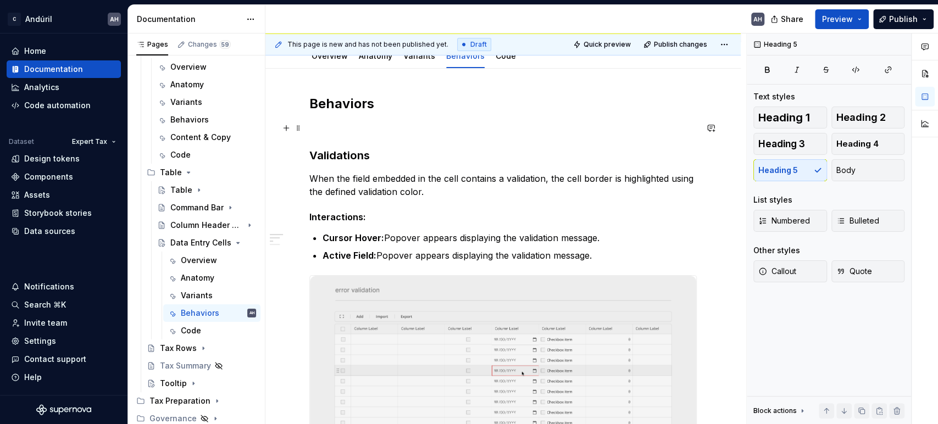
click at [352, 126] on p at bounding box center [502, 127] width 387 height 13
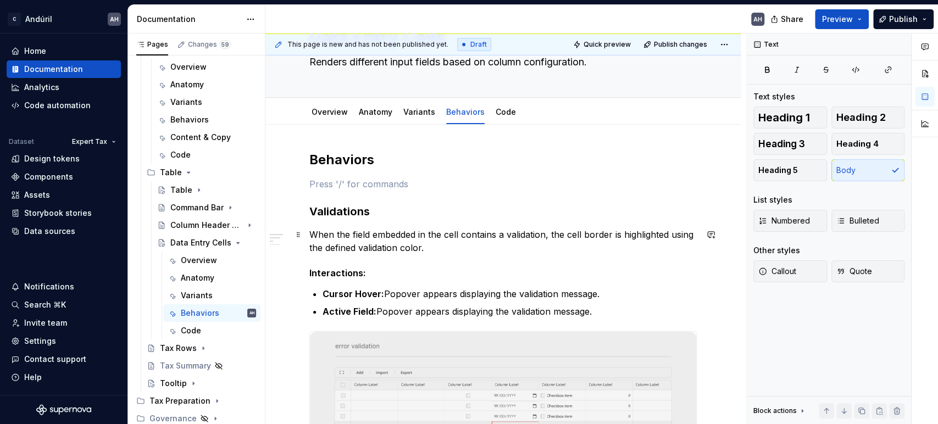
scroll to position [61, 0]
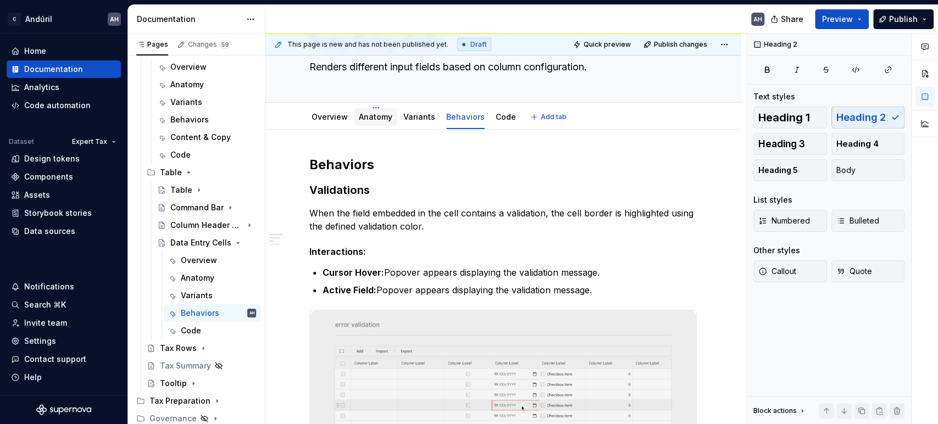
click at [380, 113] on link "Anatomy" at bounding box center [376, 116] width 34 height 9
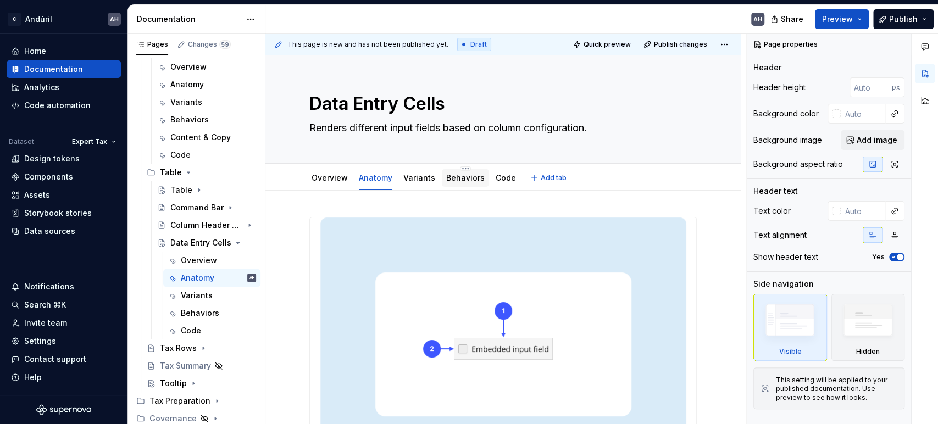
click at [458, 174] on link "Behaviors" at bounding box center [465, 177] width 38 height 9
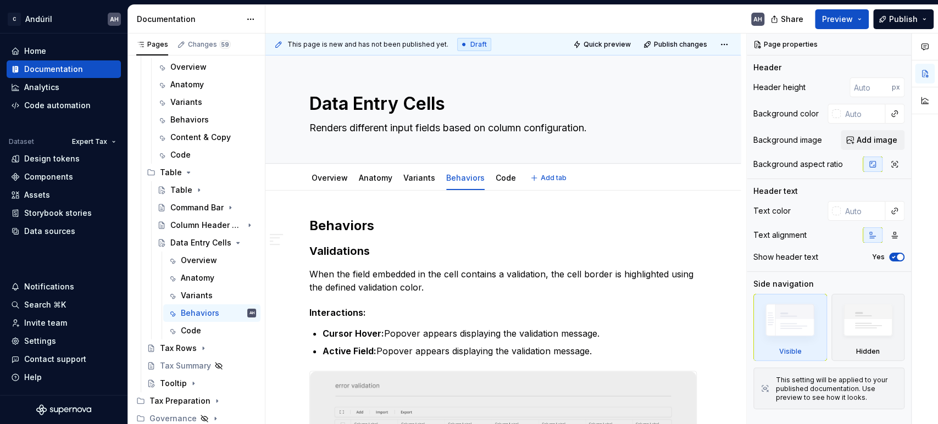
type textarea "*"
click at [330, 231] on h2 "Behaviors" at bounding box center [502, 226] width 387 height 18
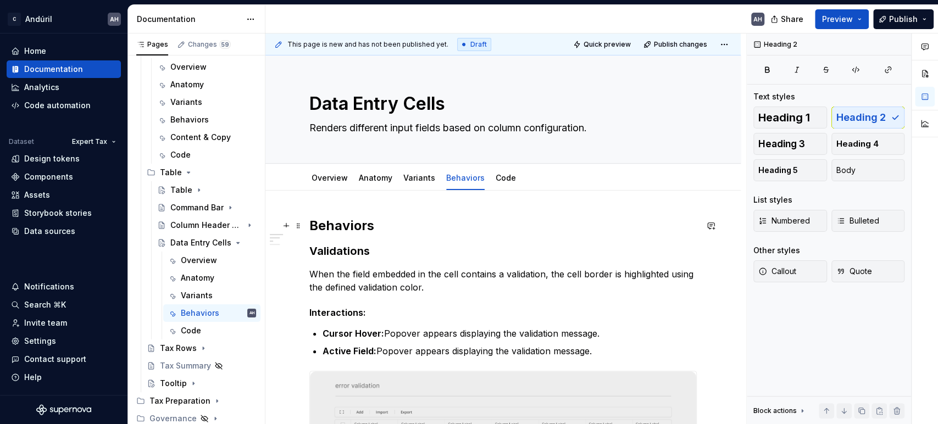
click at [330, 231] on h2 "Behaviors" at bounding box center [502, 226] width 387 height 18
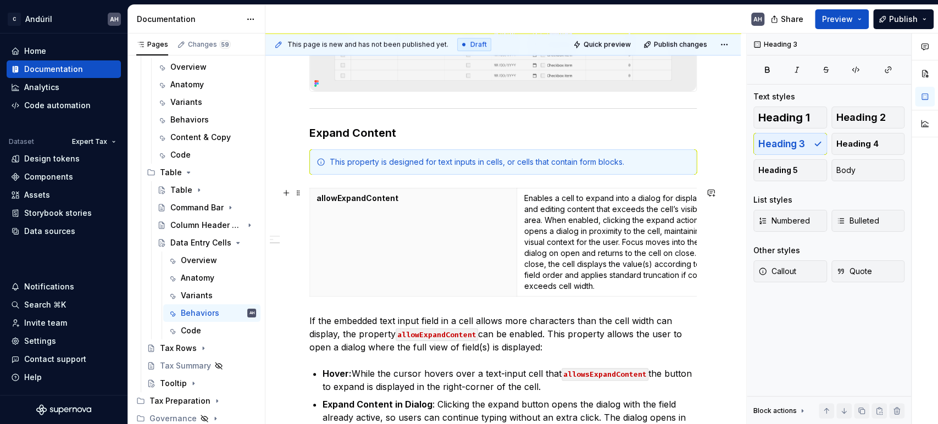
scroll to position [488, 0]
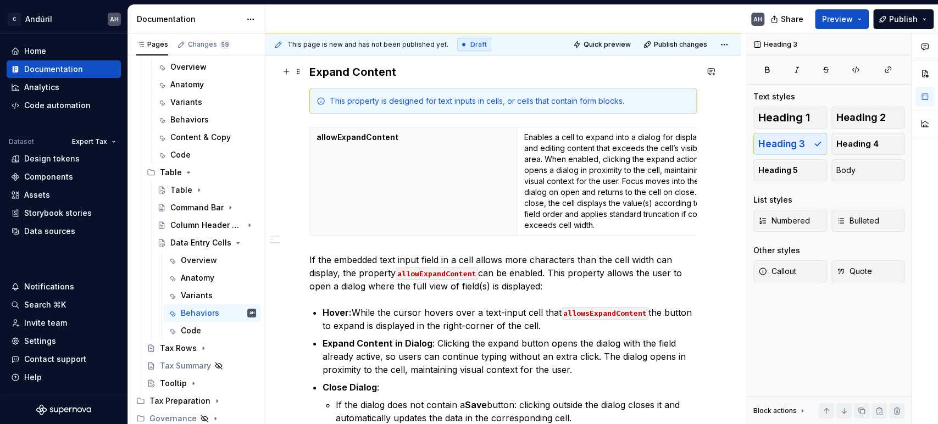
click at [413, 71] on h3 "Expand Content" at bounding box center [502, 71] width 387 height 15
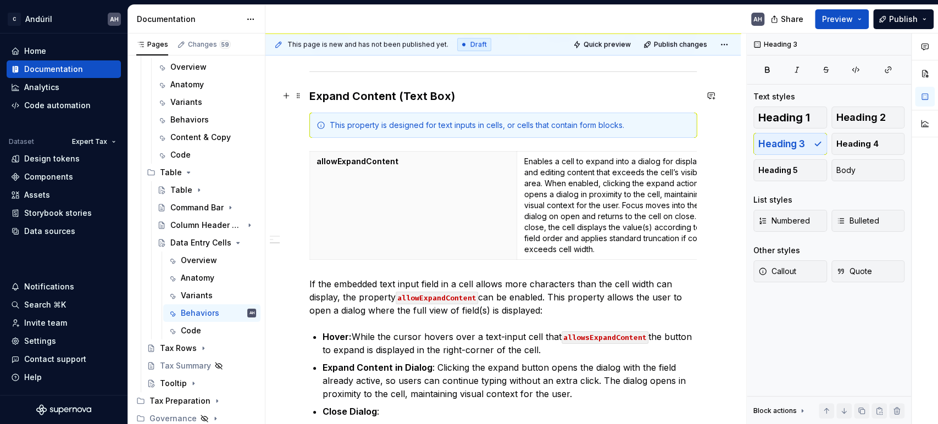
click at [400, 91] on h3 "Expand Content (Text Box)" at bounding box center [502, 95] width 387 height 15
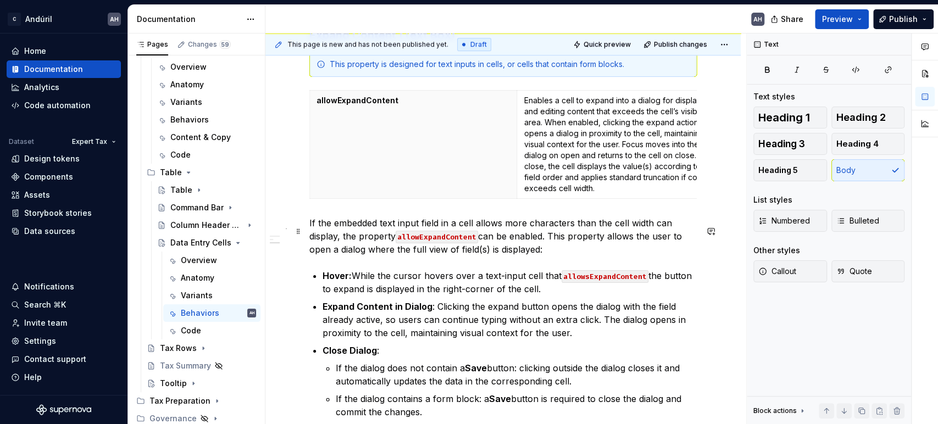
click at [555, 256] on p "If the embedded text input field in a cell allows more characters than the cell…" at bounding box center [502, 236] width 387 height 40
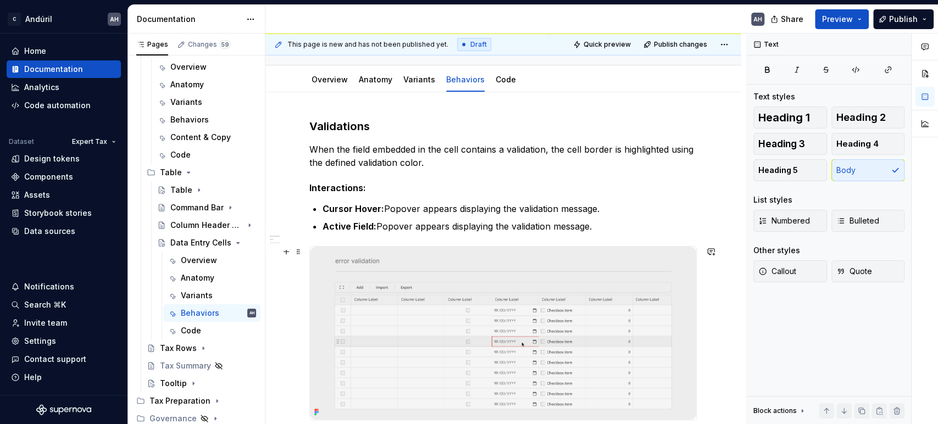
scroll to position [97, 0]
drag, startPoint x: 364, startPoint y: 186, endPoint x: 374, endPoint y: 186, distance: 9.9
click at [364, 186] on h5 "Interactions:" at bounding box center [502, 189] width 387 height 11
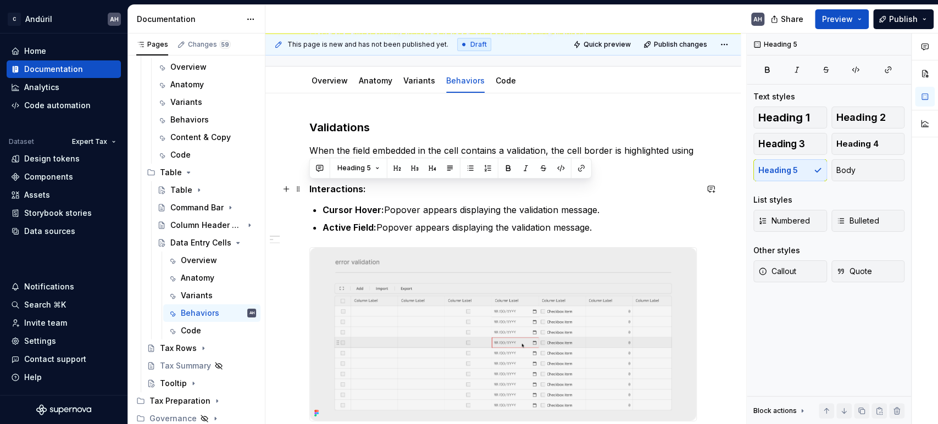
drag, startPoint x: 380, startPoint y: 187, endPoint x: 307, endPoint y: 184, distance: 72.6
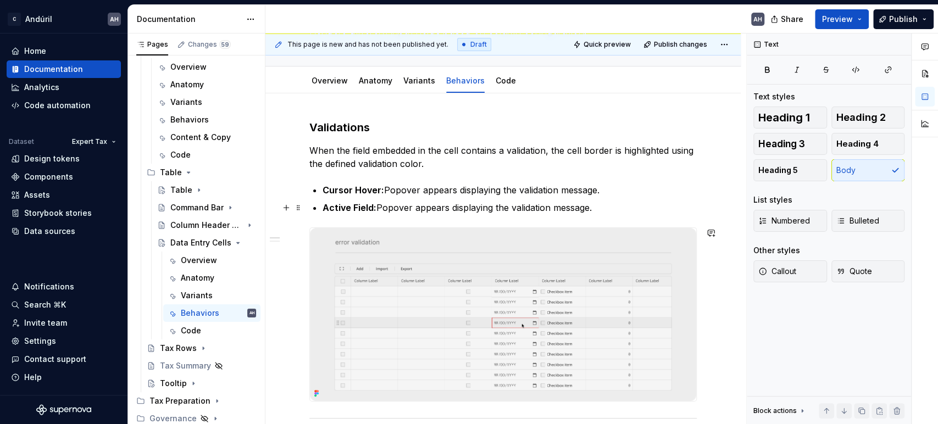
click at [417, 202] on p "Active Field: Popover appears displaying the validation message." at bounding box center [510, 207] width 374 height 13
click at [480, 164] on p "When the field embedded in the cell contains a validation, the cell border is h…" at bounding box center [502, 157] width 387 height 26
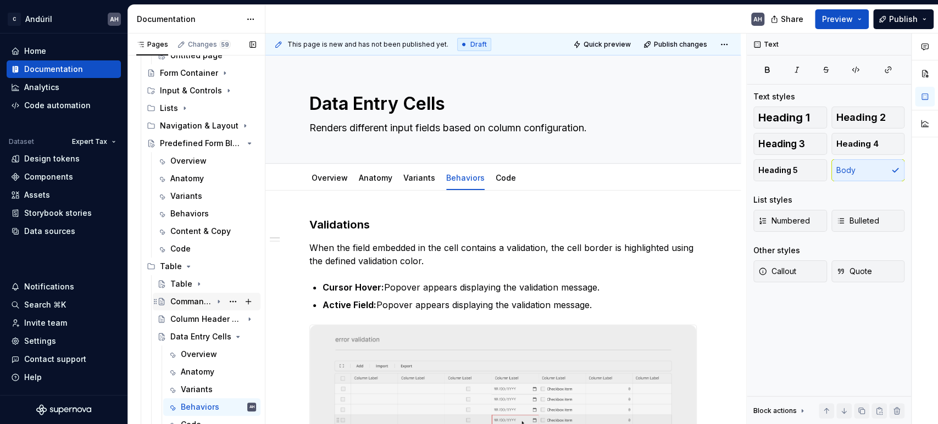
scroll to position [233, 0]
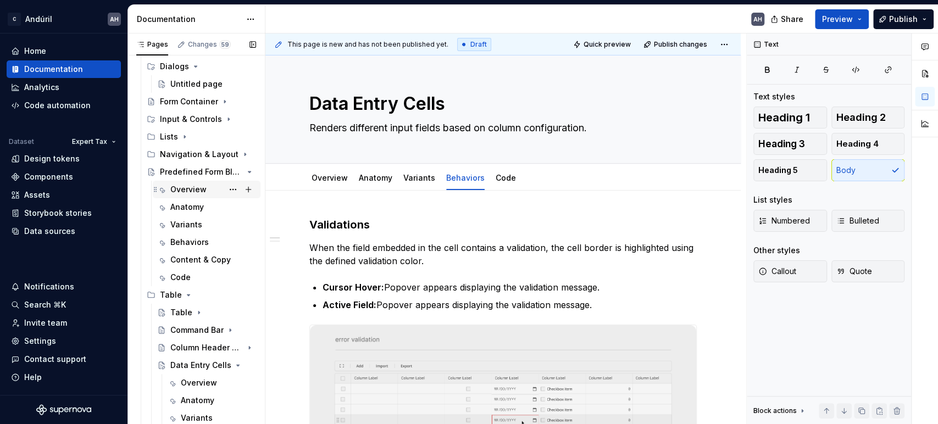
click at [188, 187] on div "Overview" at bounding box center [188, 189] width 36 height 11
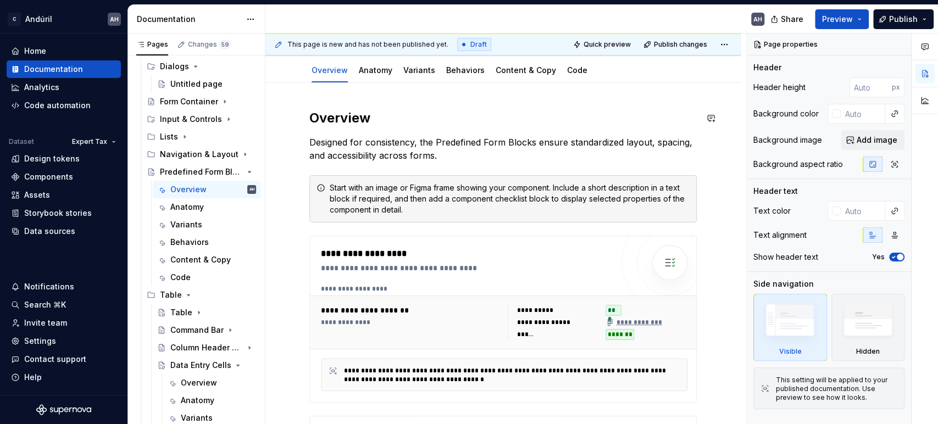
scroll to position [122, 0]
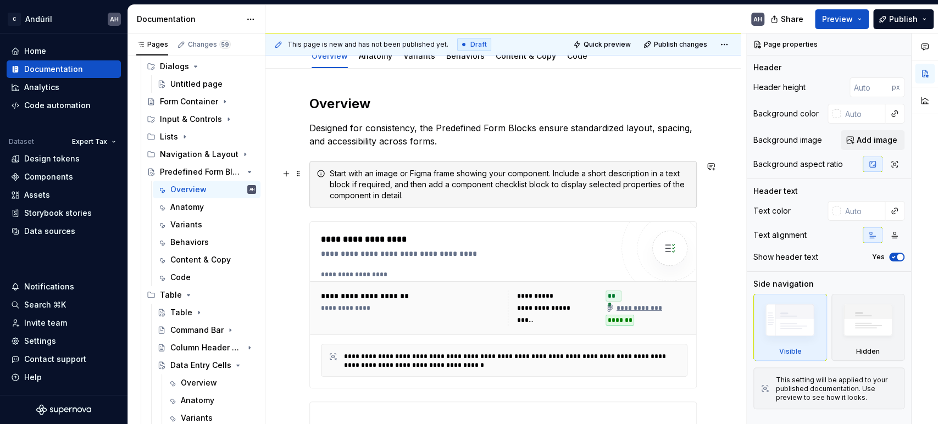
click at [303, 170] on div "**********" at bounding box center [502, 429] width 475 height 721
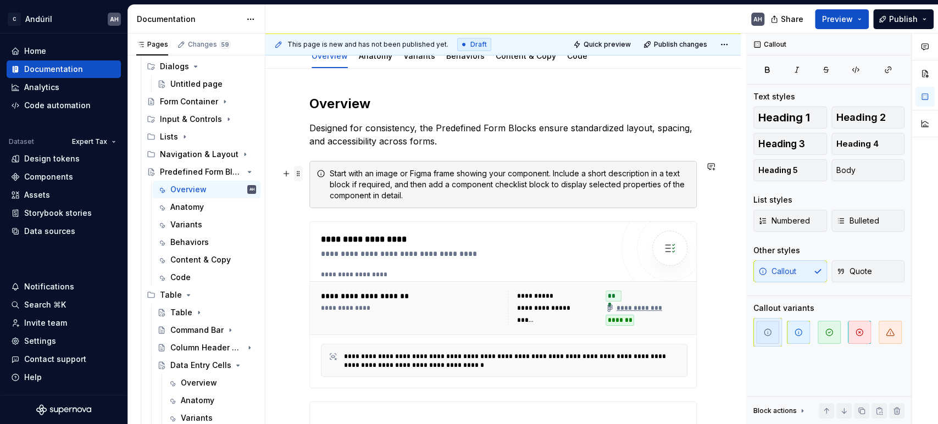
click at [299, 175] on span at bounding box center [298, 173] width 9 height 15
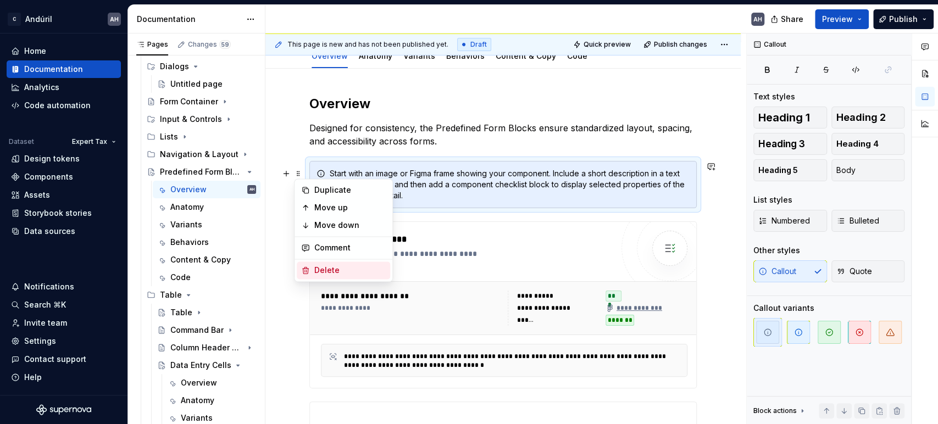
click at [348, 266] on div "Delete" at bounding box center [349, 270] width 71 height 11
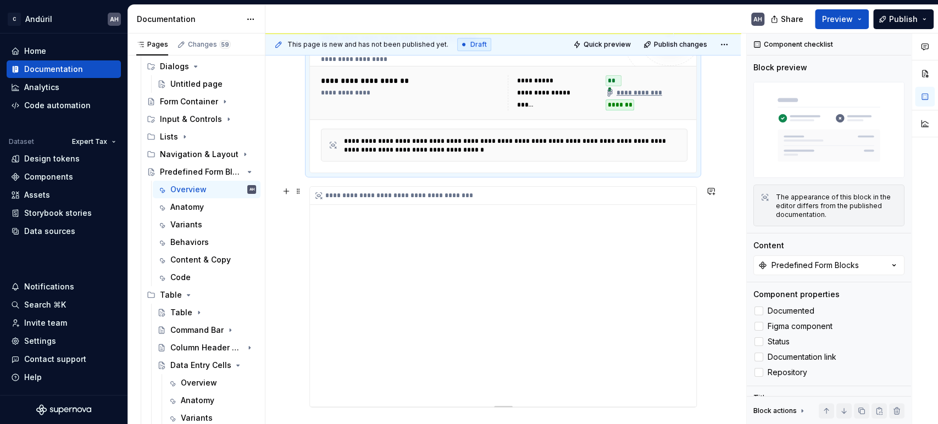
scroll to position [305, 0]
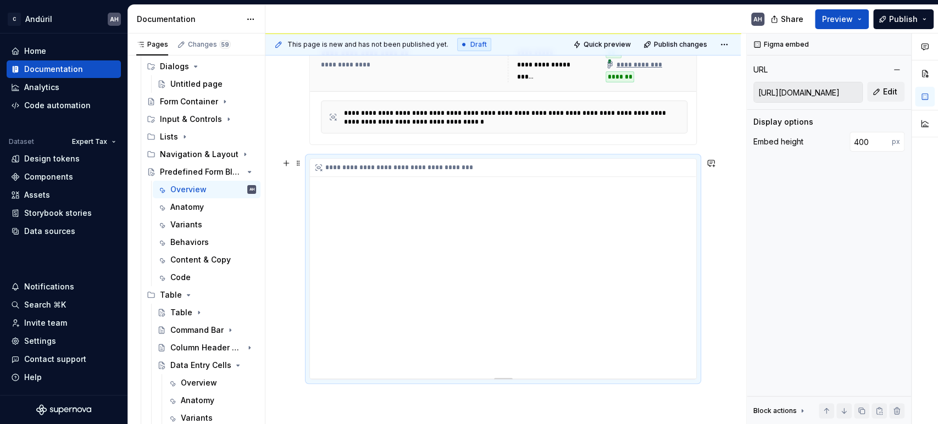
click at [433, 246] on div "**********" at bounding box center [503, 269] width 386 height 220
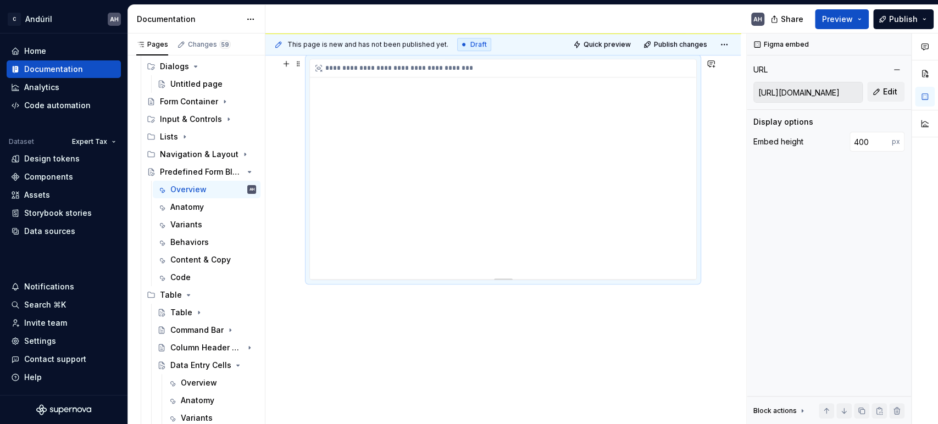
scroll to position [425, 0]
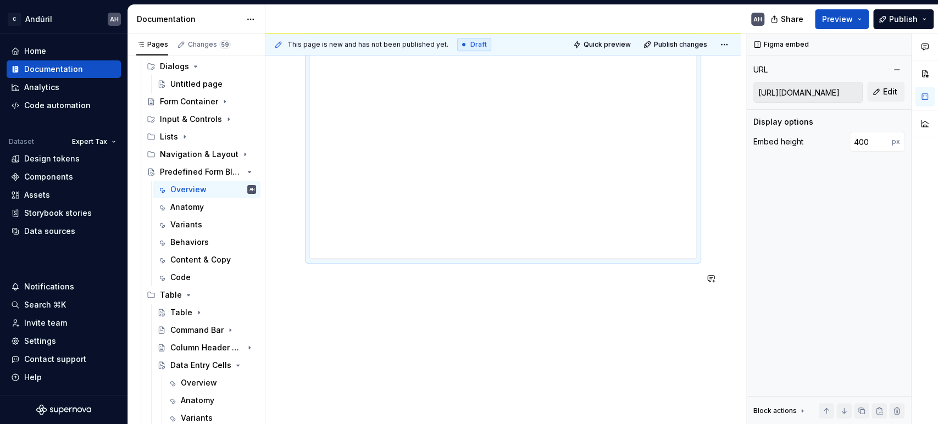
click at [498, 293] on div "**********" at bounding box center [502, 45] width 387 height 507
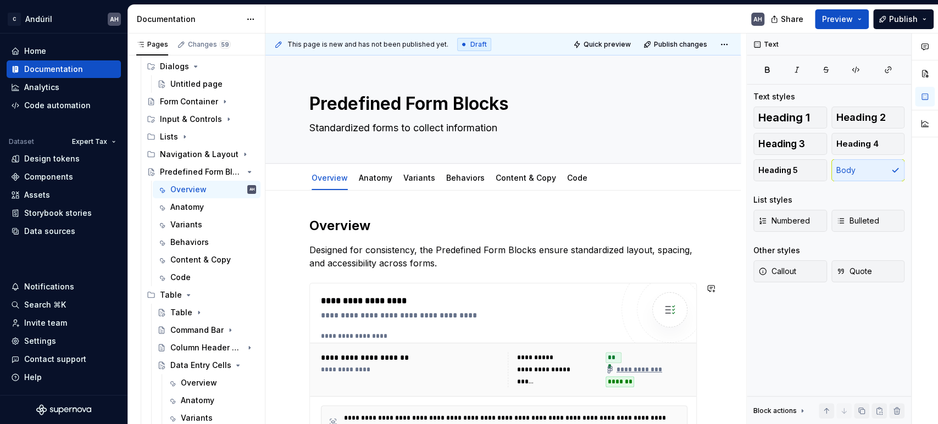
scroll to position [0, 0]
click at [375, 179] on link "Anatomy" at bounding box center [376, 177] width 34 height 9
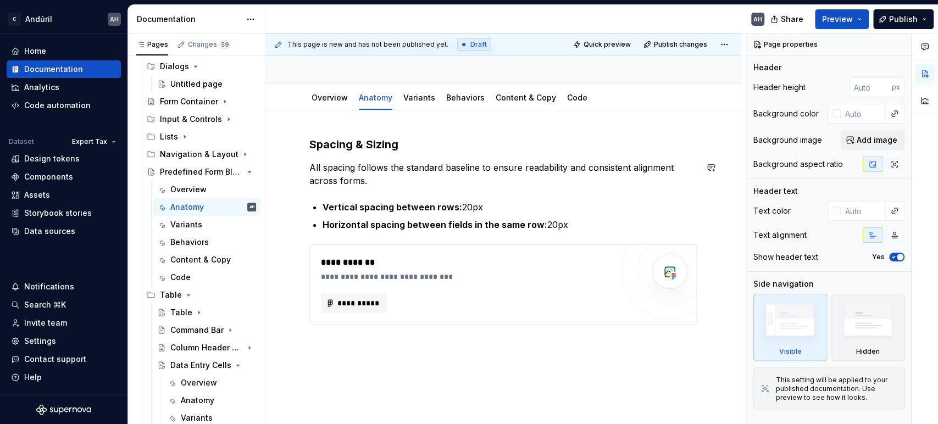
scroll to position [122, 0]
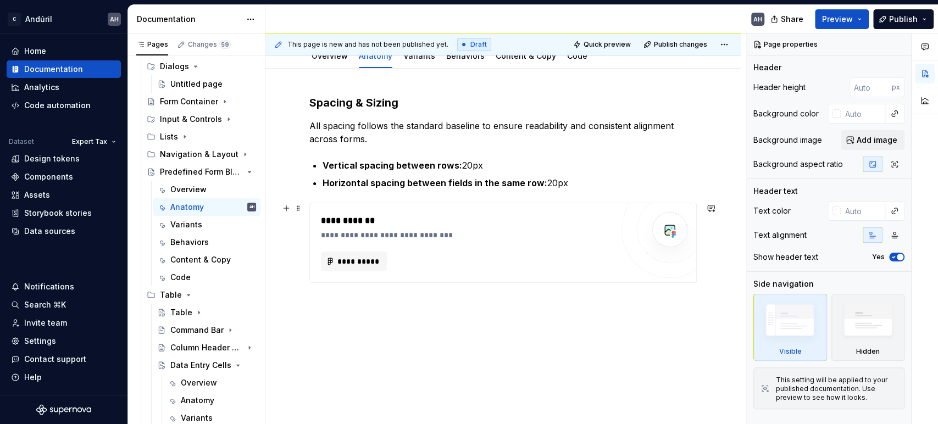
click at [470, 247] on div "**********" at bounding box center [467, 242] width 292 height 57
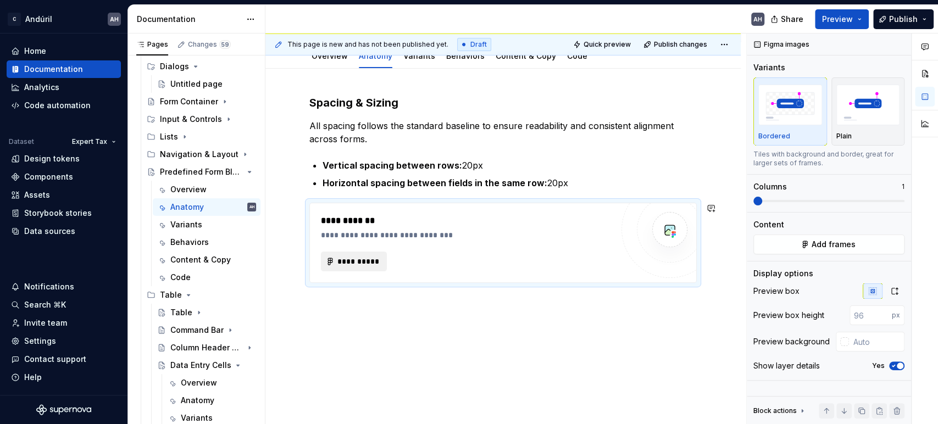
type textarea "*"
click at [357, 259] on span "**********" at bounding box center [358, 261] width 43 height 11
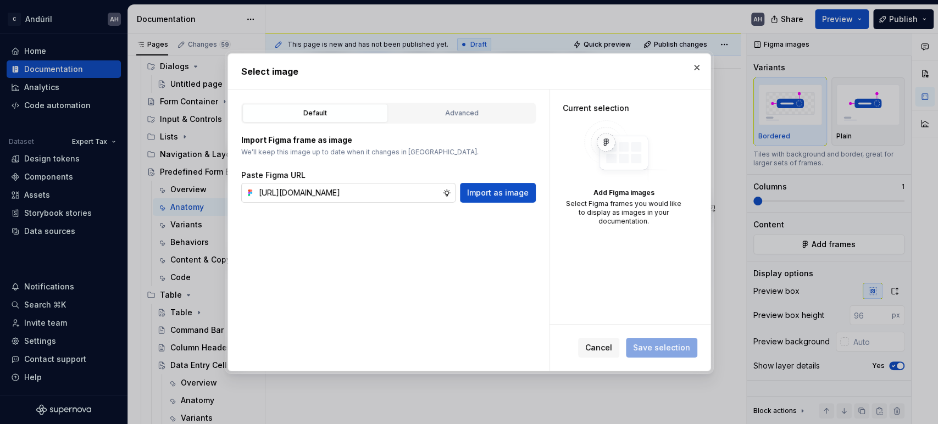
scroll to position [0, 327]
type input "[URL][DOMAIN_NAME]"
click at [503, 192] on span "Import as image" at bounding box center [498, 192] width 62 height 11
click at [695, 67] on button "button" at bounding box center [696, 67] width 15 height 15
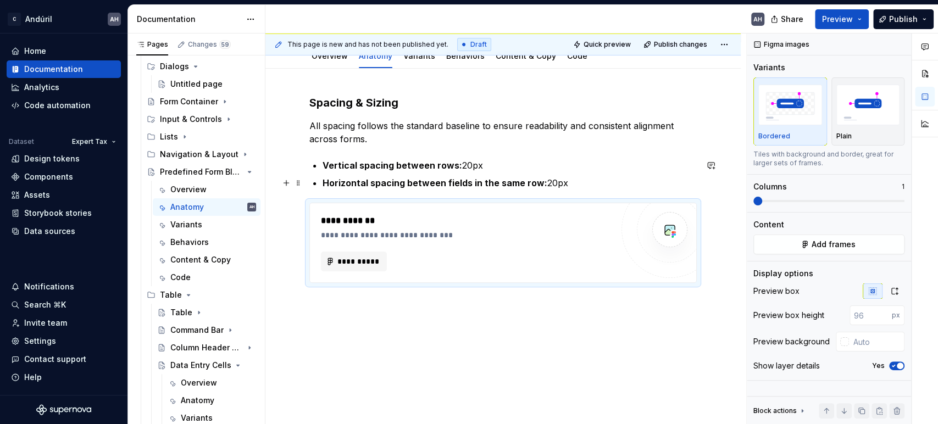
click at [590, 180] on p "Horizontal spacing between fields in the same row: 20px" at bounding box center [510, 182] width 374 height 13
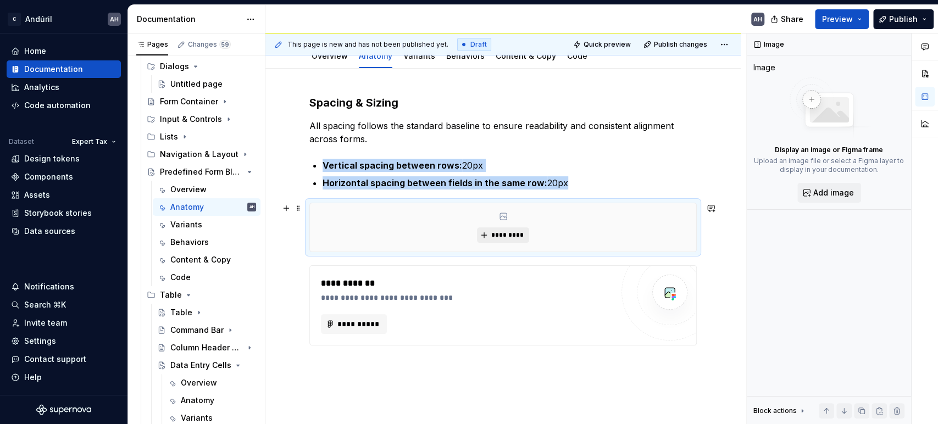
click at [508, 232] on span "*********" at bounding box center [508, 235] width 34 height 9
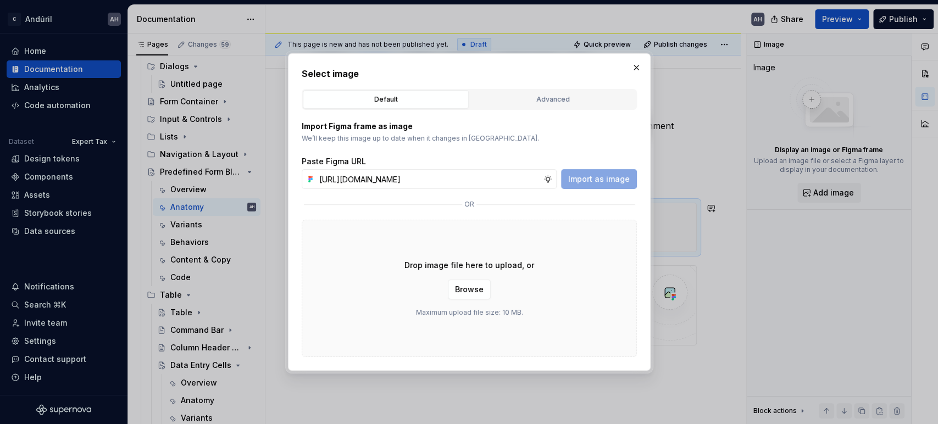
scroll to position [0, 287]
type input "[URL][DOMAIN_NAME]"
click at [611, 181] on span "Import as image" at bounding box center [599, 179] width 62 height 11
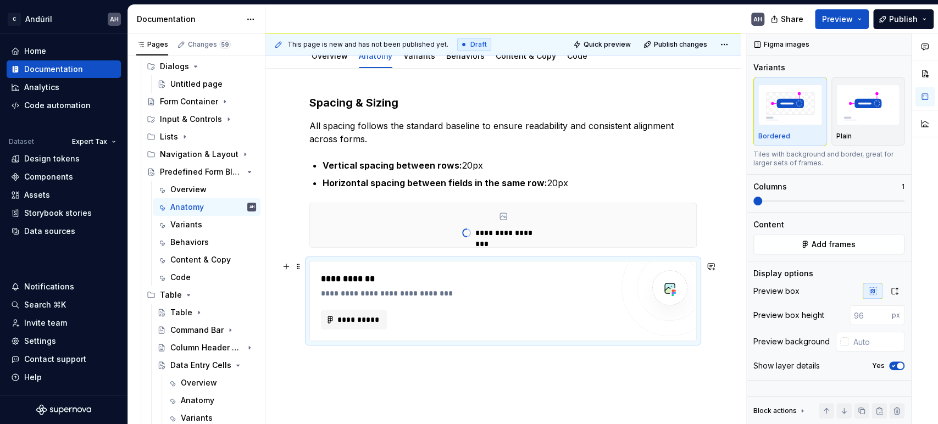
click at [468, 302] on div "**********" at bounding box center [467, 301] width 292 height 57
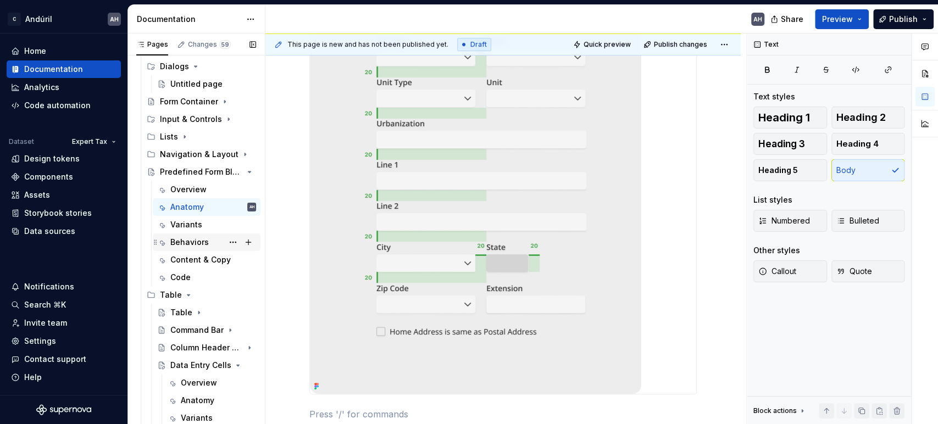
scroll to position [366, 0]
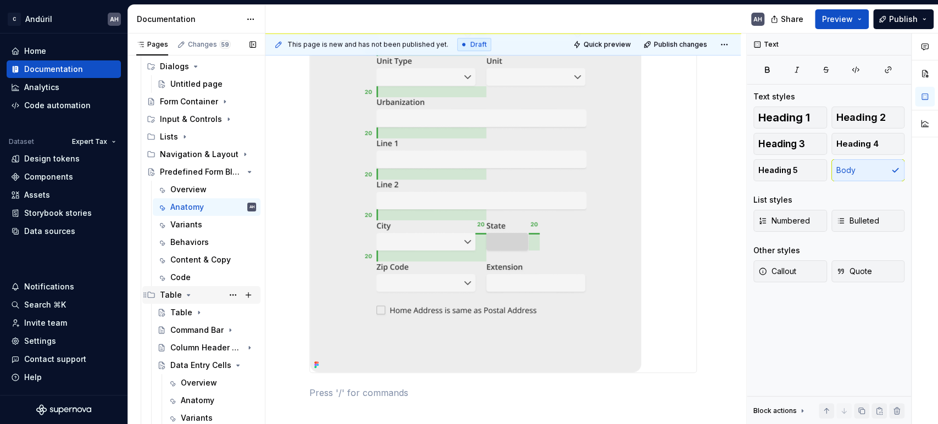
click at [188, 296] on icon "Page tree" at bounding box center [188, 295] width 9 height 9
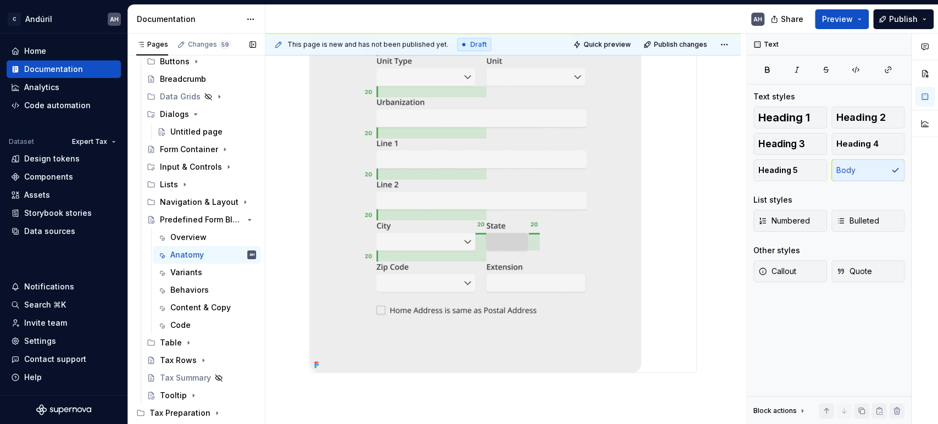
scroll to position [185, 0]
click at [214, 218] on icon "Page tree" at bounding box center [218, 220] width 9 height 9
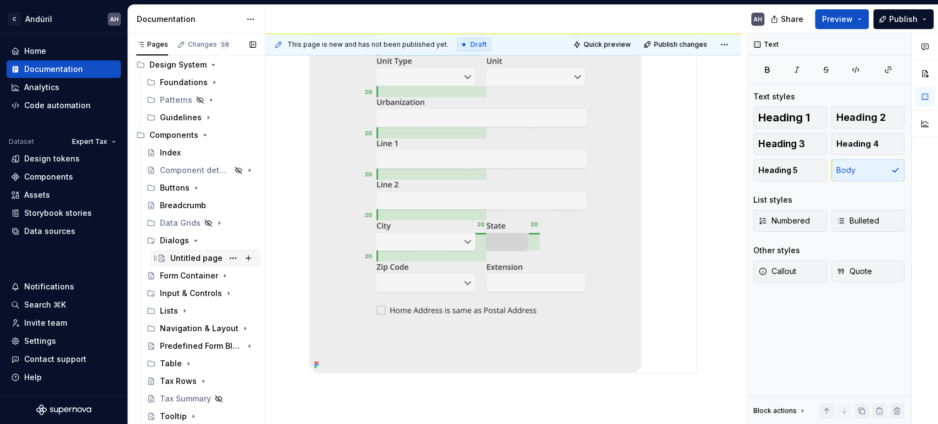
scroll to position [92, 0]
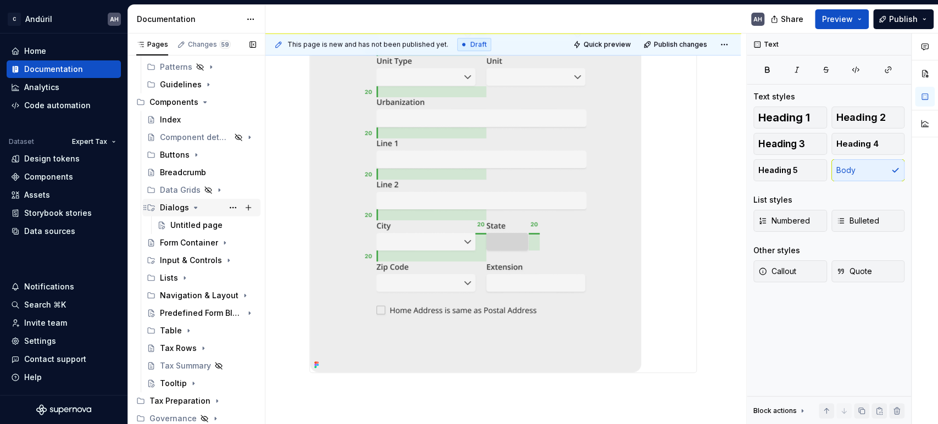
click at [175, 208] on div "Dialogs" at bounding box center [174, 207] width 29 height 11
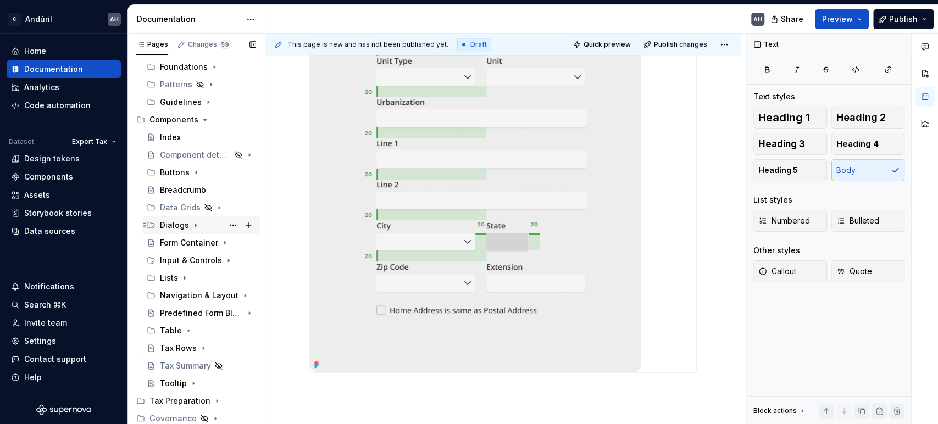
click at [176, 225] on div "Dialogs" at bounding box center [174, 225] width 29 height 11
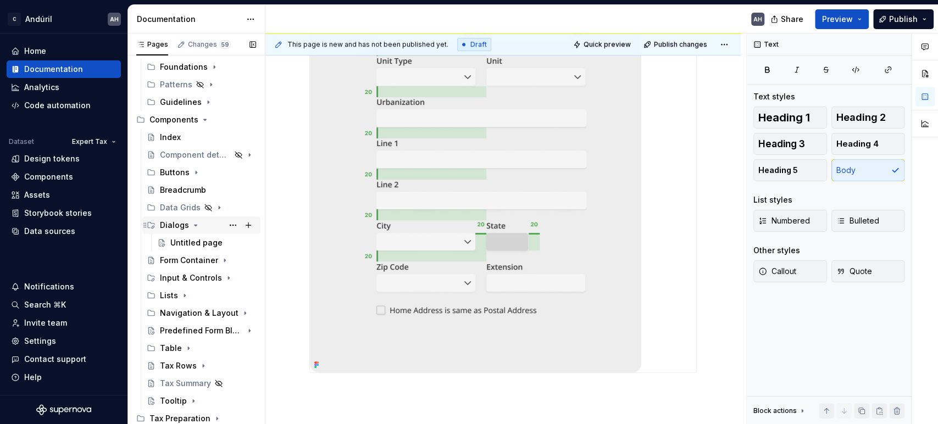
scroll to position [92, 0]
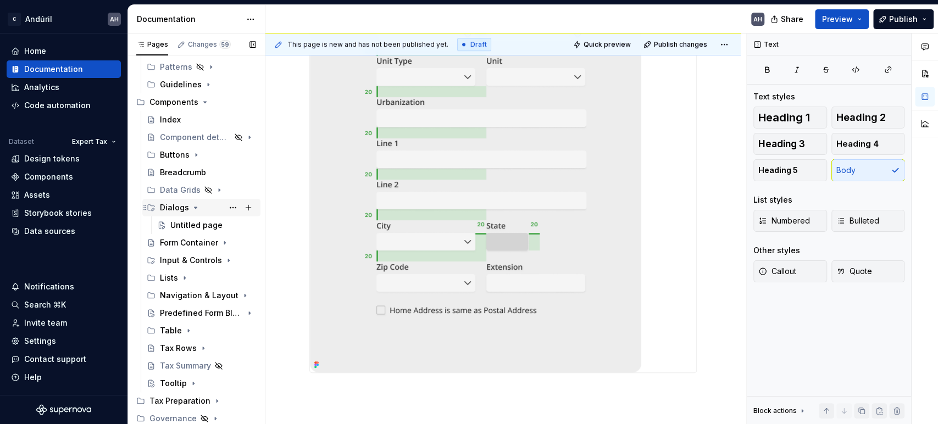
click at [176, 213] on div "Dialogs" at bounding box center [208, 207] width 96 height 15
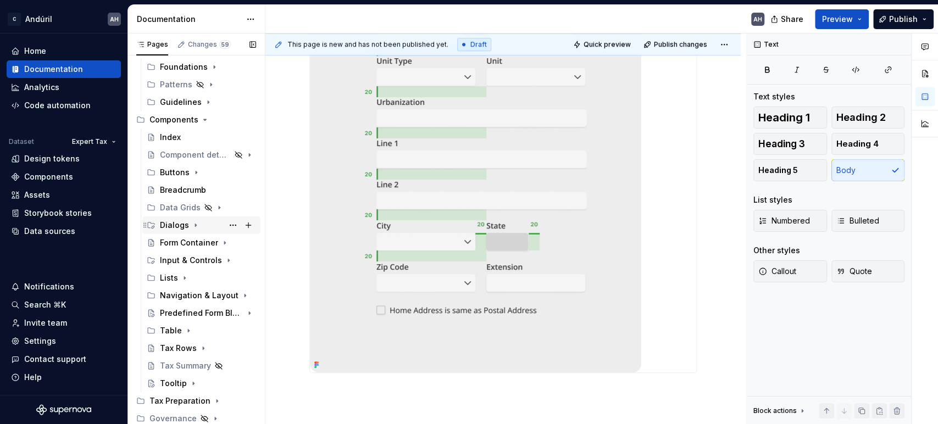
click at [176, 226] on div "Dialogs" at bounding box center [174, 225] width 29 height 11
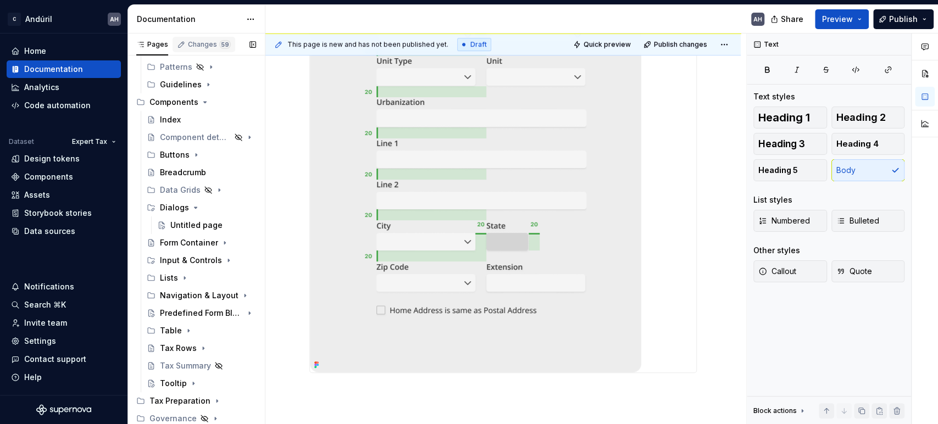
click at [197, 47] on div "Changes 59" at bounding box center [209, 44] width 43 height 9
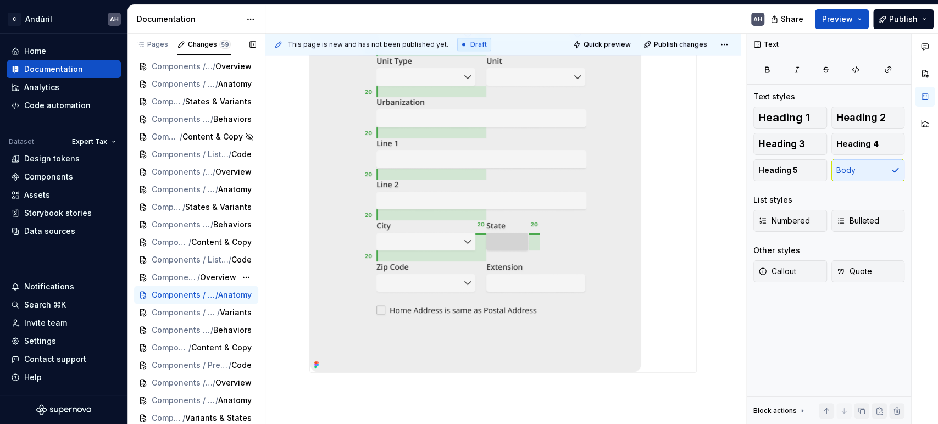
scroll to position [0, 0]
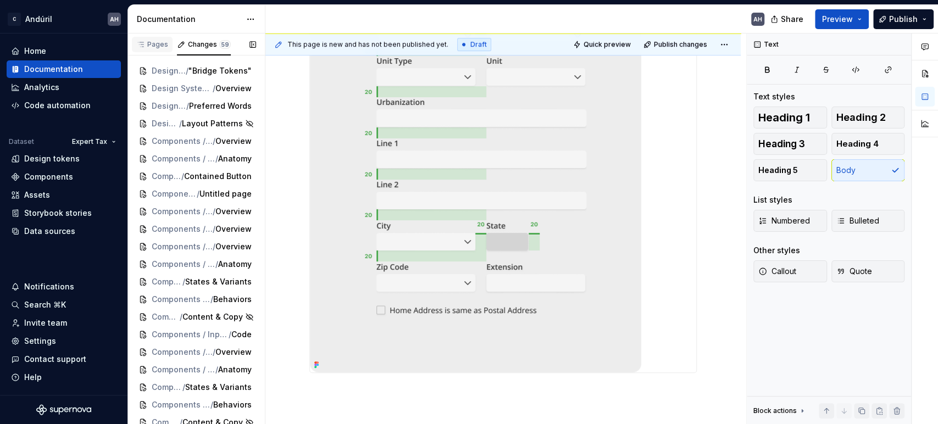
click at [160, 48] on div "Pages" at bounding box center [152, 44] width 32 height 9
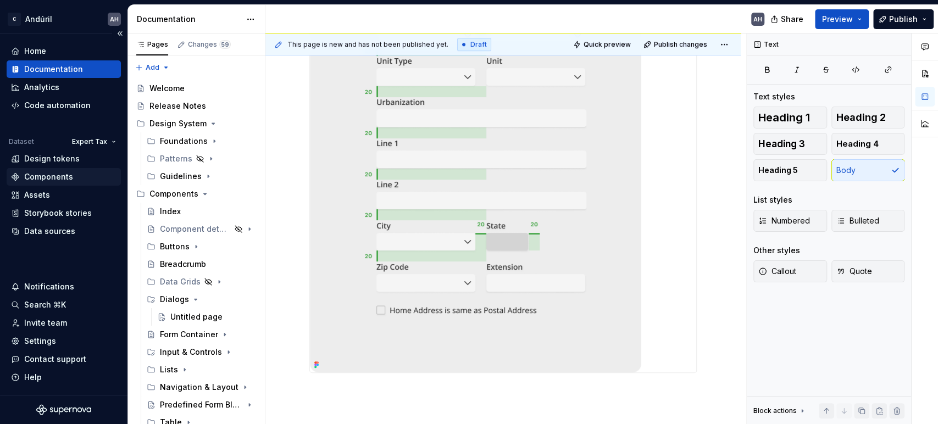
click at [62, 179] on div "Components" at bounding box center [48, 176] width 49 height 11
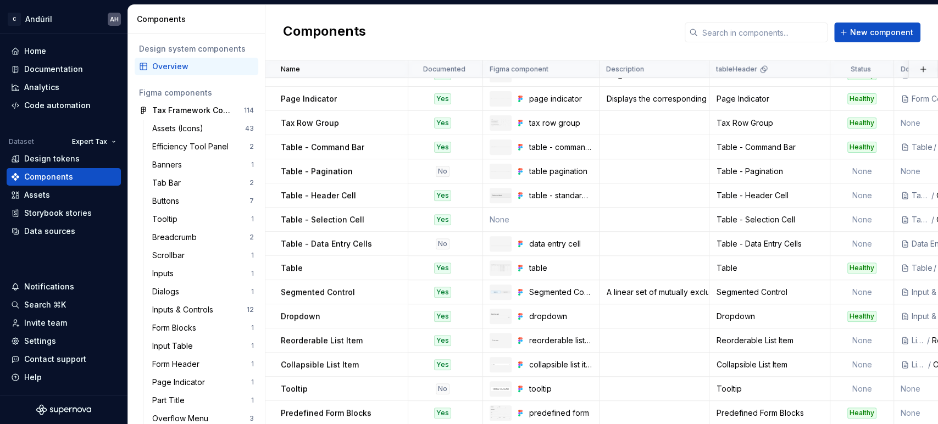
scroll to position [264, 0]
click at [43, 65] on div "Documentation" at bounding box center [53, 69] width 59 height 11
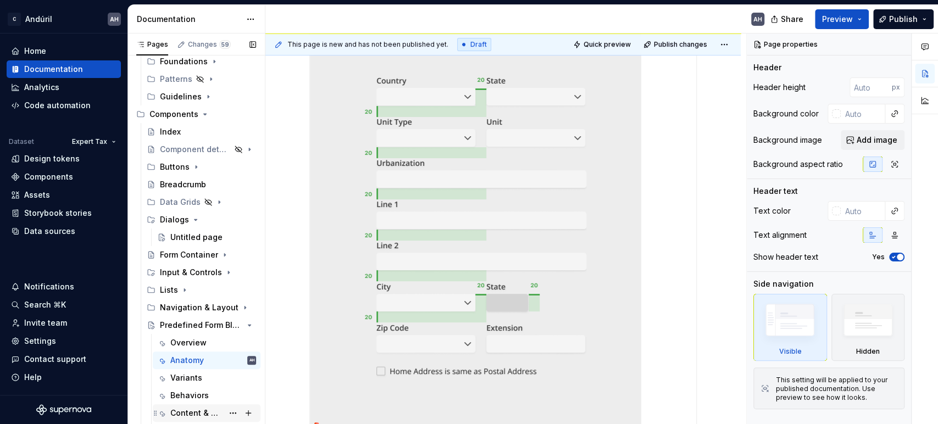
scroll to position [75, 0]
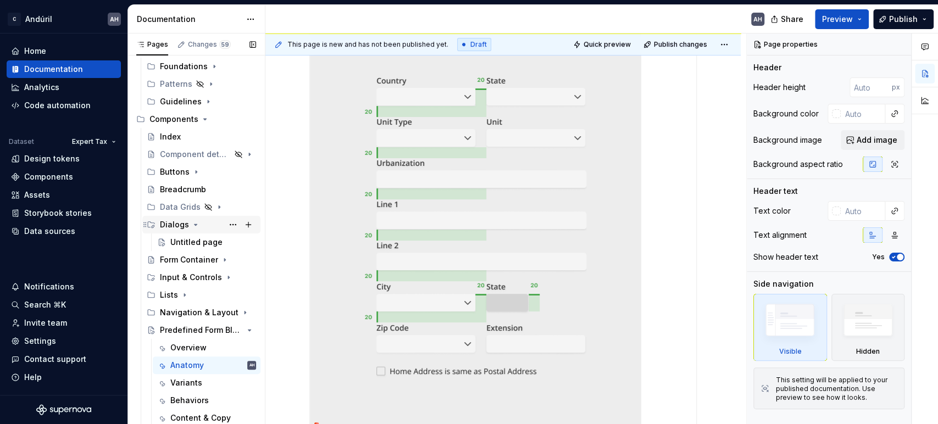
click at [172, 224] on div "Dialogs" at bounding box center [174, 224] width 29 height 11
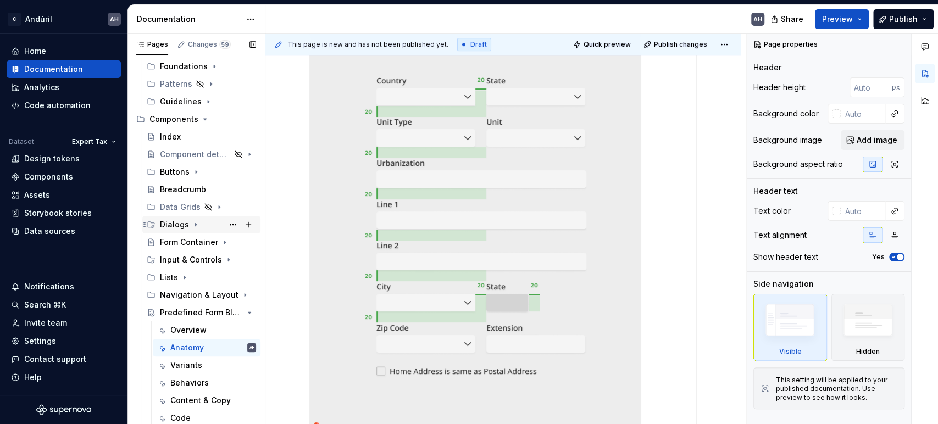
click at [172, 224] on div "Dialogs" at bounding box center [174, 224] width 29 height 11
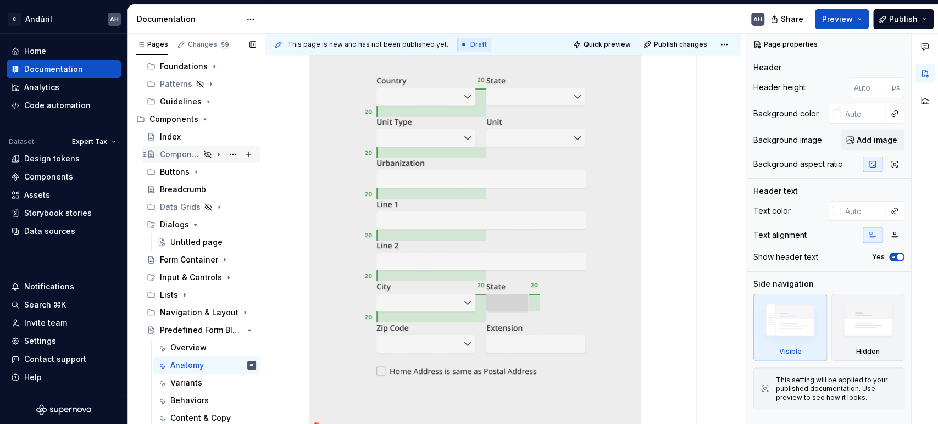
click at [184, 151] on div "Component detail template" at bounding box center [180, 154] width 40 height 11
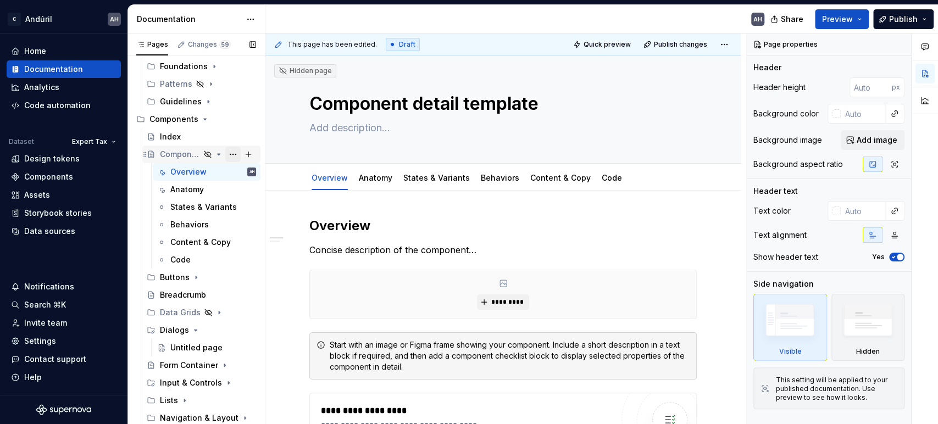
click at [225, 153] on button "Page tree" at bounding box center [232, 154] width 15 height 15
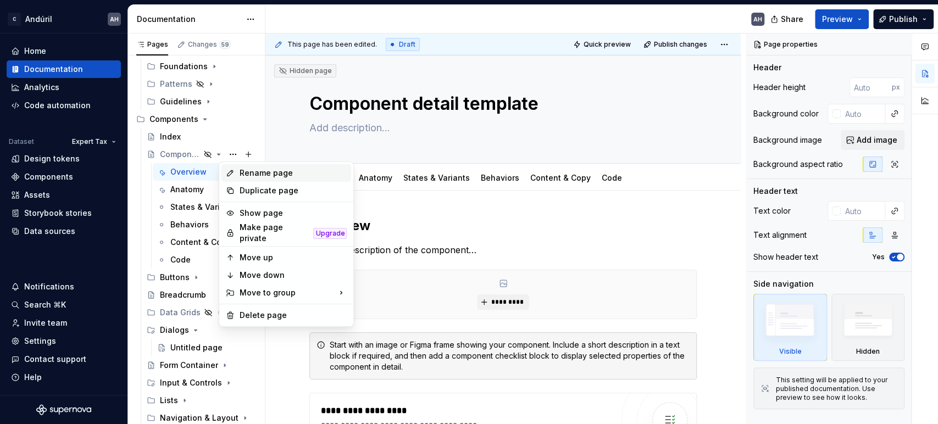
click at [281, 174] on div "Rename page" at bounding box center [293, 173] width 108 height 11
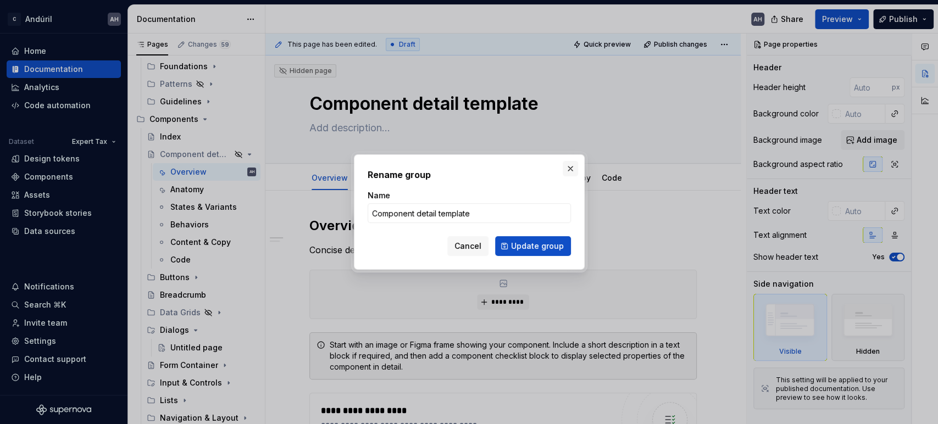
click at [569, 174] on button "button" at bounding box center [570, 168] width 15 height 15
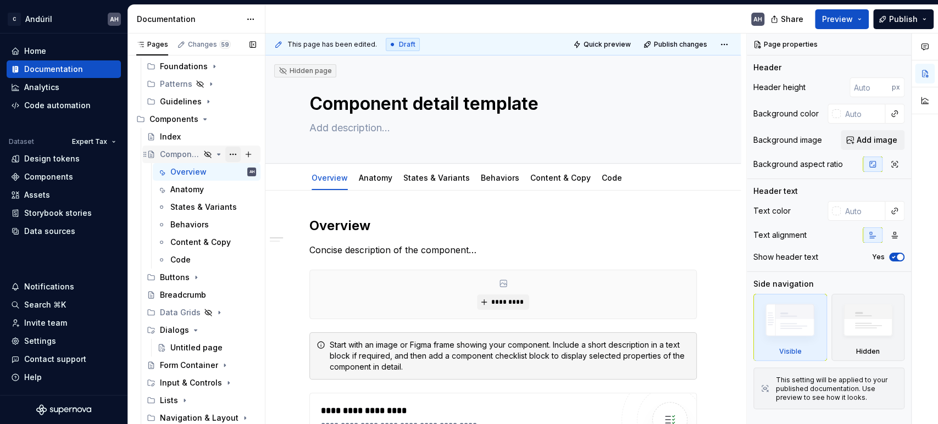
click at [226, 151] on button "Page tree" at bounding box center [232, 154] width 15 height 15
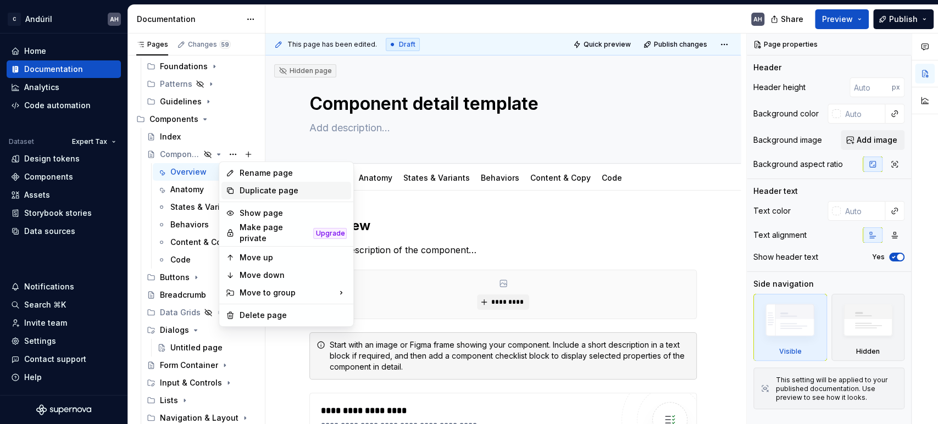
click at [270, 193] on div "Duplicate page" at bounding box center [293, 190] width 108 height 11
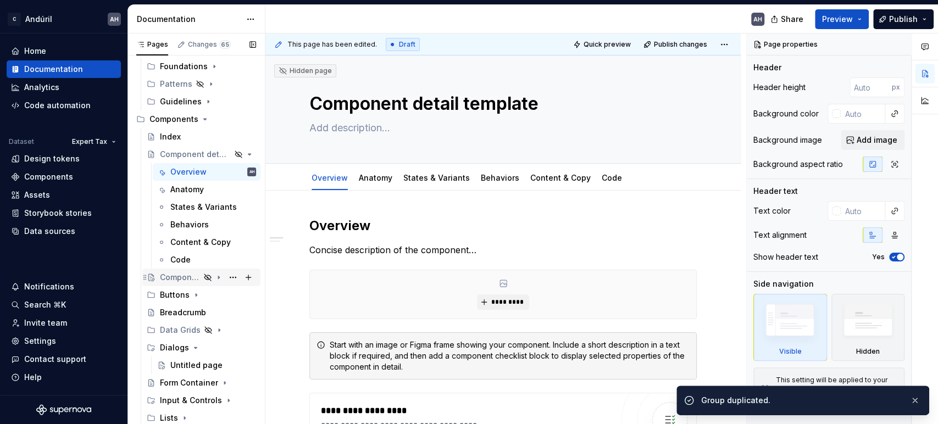
click at [174, 278] on div "Component detail template" at bounding box center [180, 277] width 40 height 11
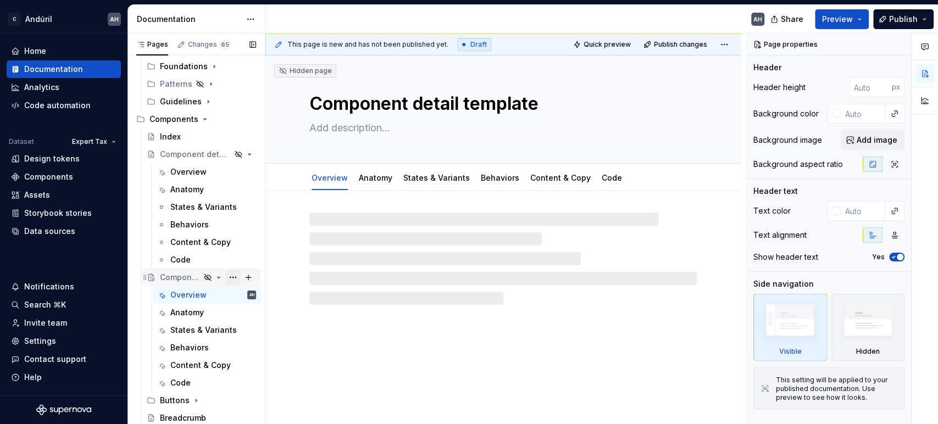
click at [225, 274] on button "Page tree" at bounding box center [232, 277] width 15 height 15
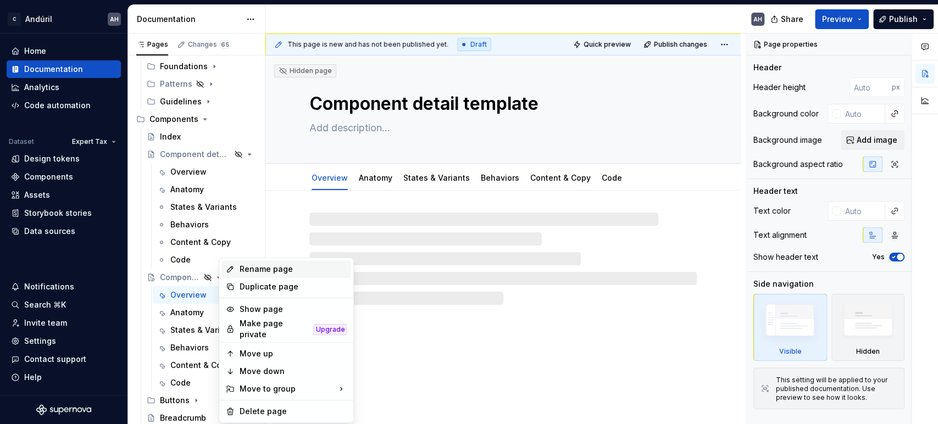
click at [264, 271] on div "Rename page" at bounding box center [293, 269] width 108 height 11
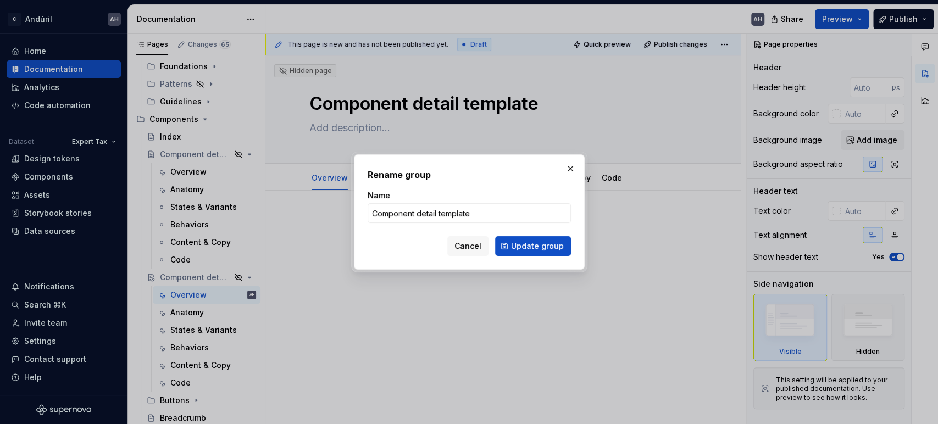
type textarea "*"
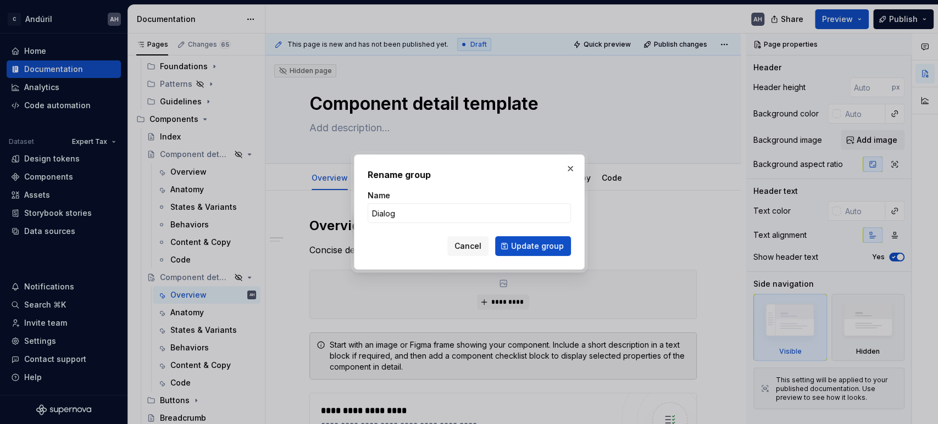
type input "Dialogs"
click button "Update group" at bounding box center [533, 246] width 76 height 20
type textarea "*"
type textarea "Dialogs"
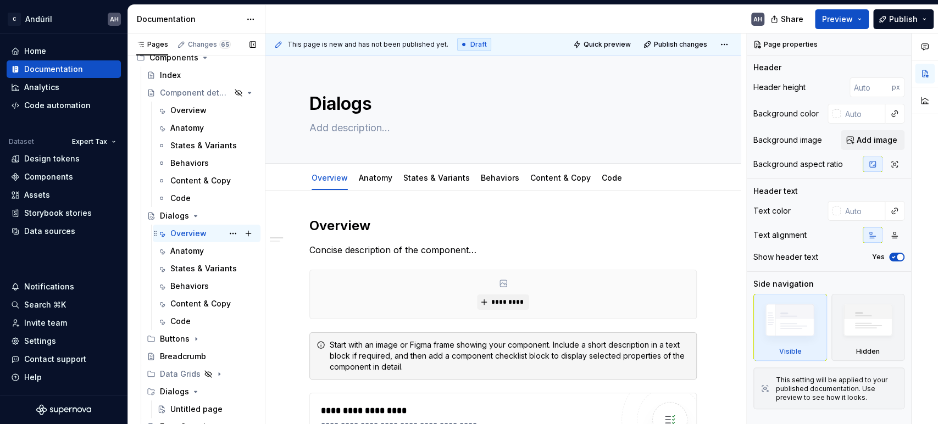
scroll to position [197, 0]
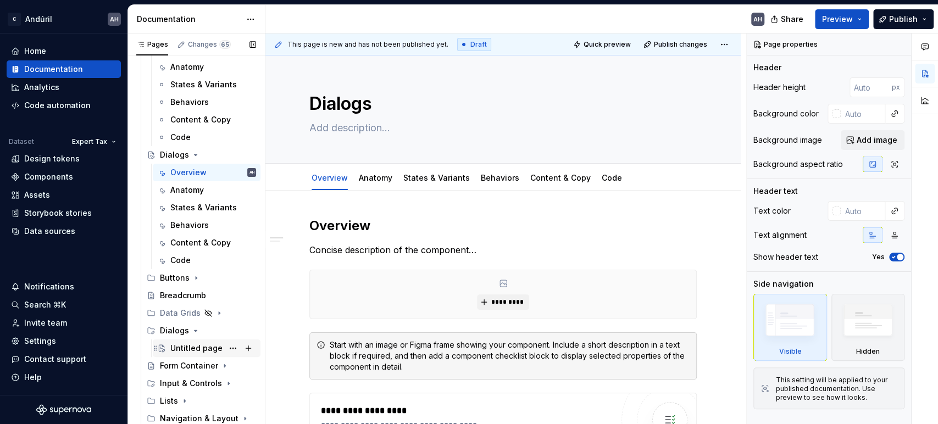
click at [198, 346] on div "Untitled page" at bounding box center [196, 348] width 52 height 11
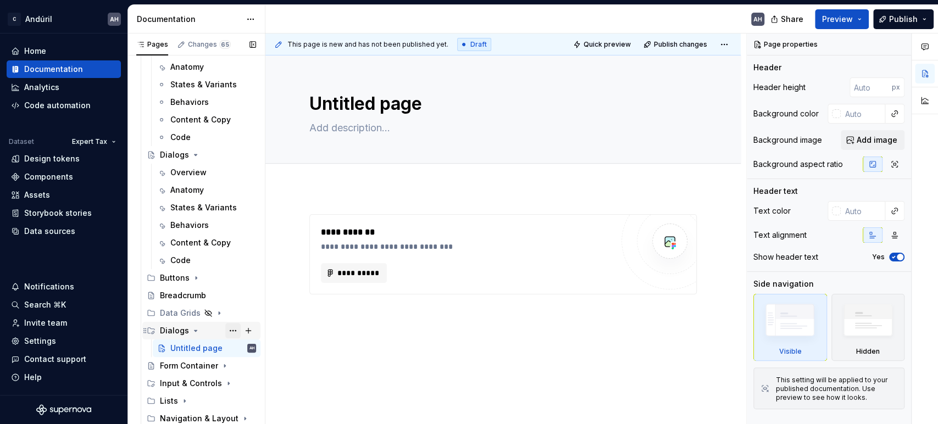
click at [225, 329] on button "Page tree" at bounding box center [232, 330] width 15 height 15
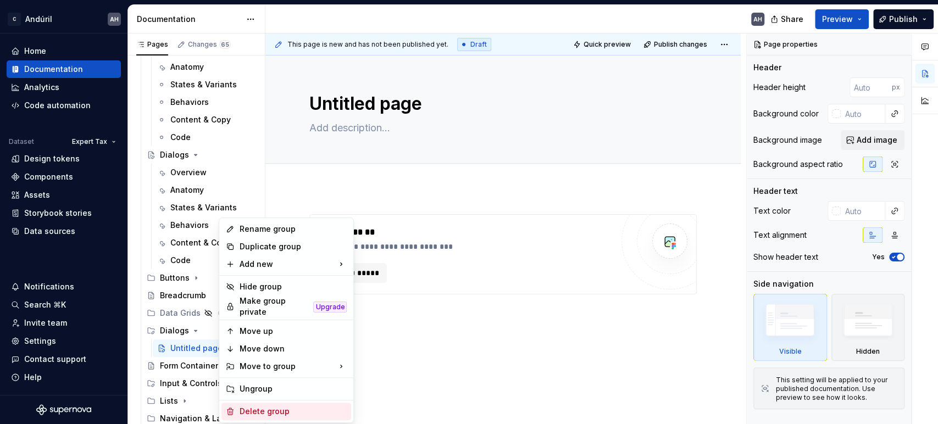
click at [248, 381] on div "Delete group" at bounding box center [293, 411] width 108 height 11
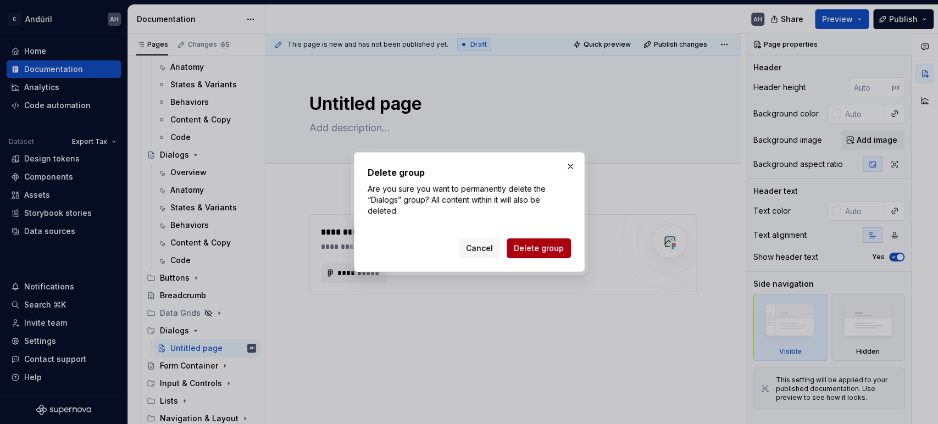
click at [537, 253] on span "Delete group" at bounding box center [539, 248] width 50 height 11
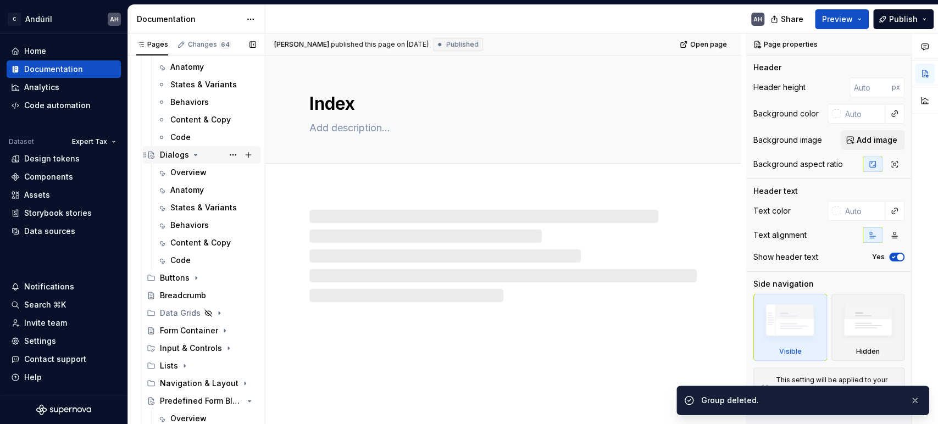
click at [194, 155] on icon "Page tree" at bounding box center [195, 154] width 3 height 1
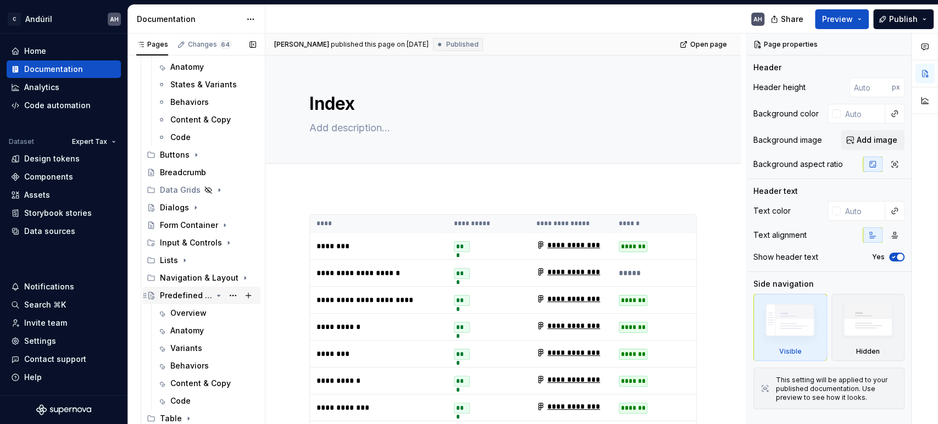
click at [218, 295] on icon "Page tree" at bounding box center [219, 295] width 3 height 1
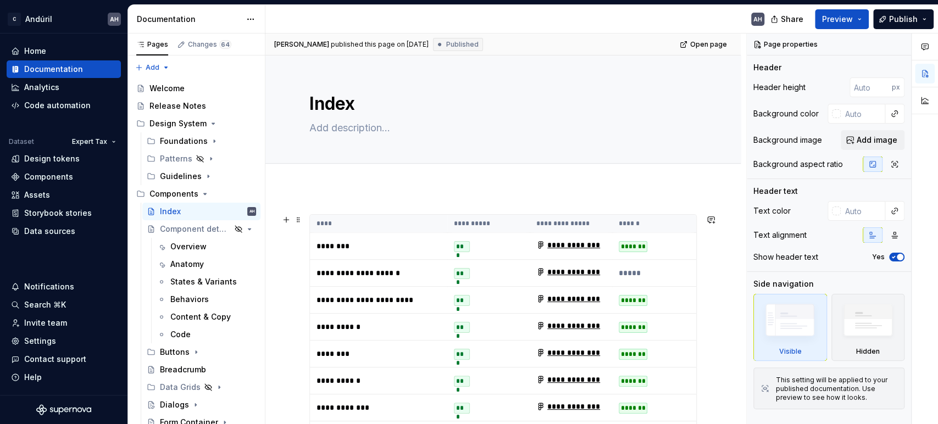
scroll to position [61, 0]
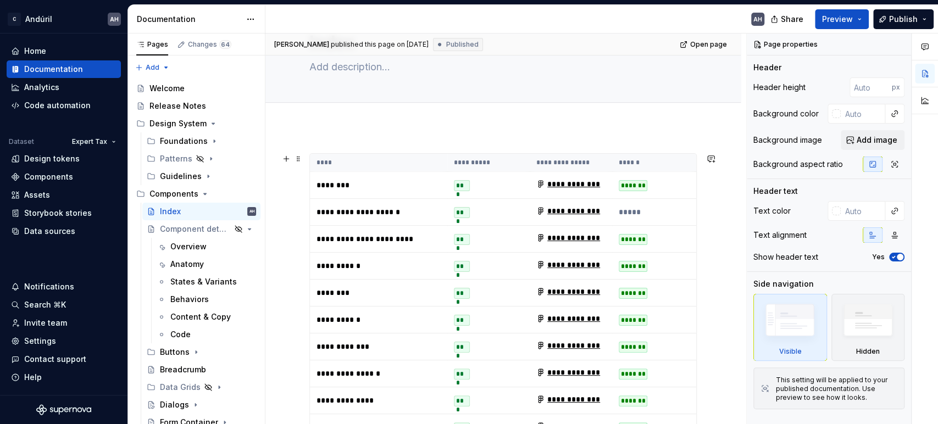
click at [356, 180] on p "********" at bounding box center [378, 185] width 124 height 11
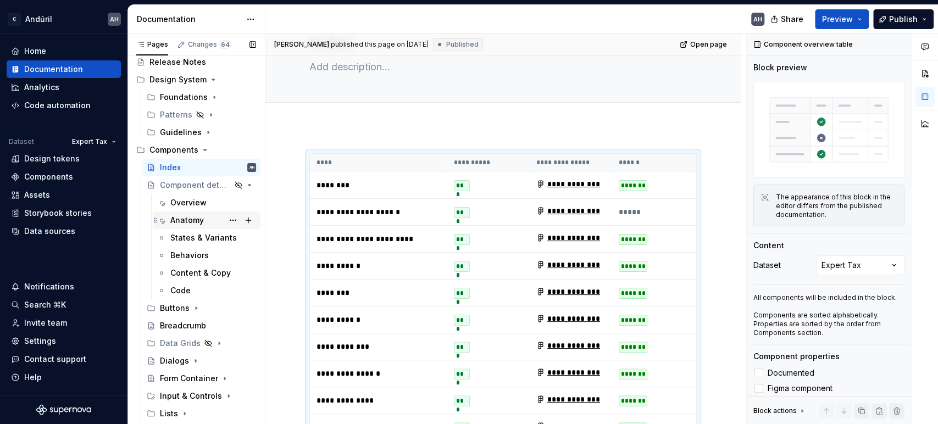
scroll to position [180, 0]
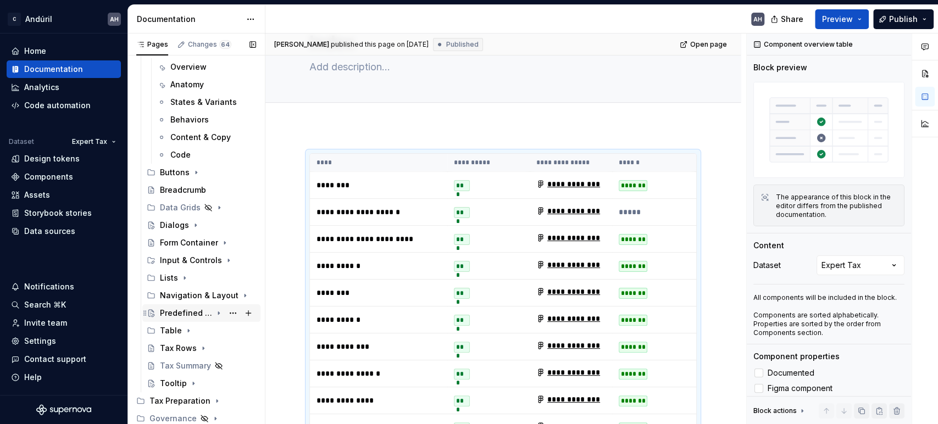
click at [189, 308] on div "Predefined Form Blocks" at bounding box center [186, 313] width 52 height 11
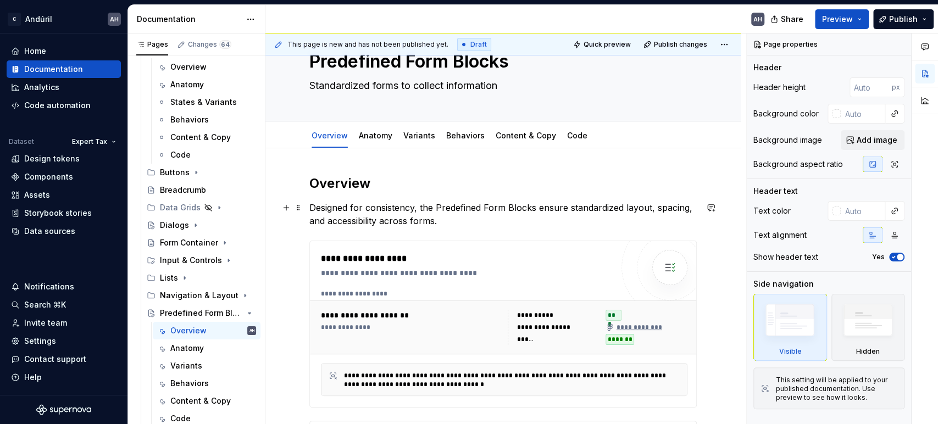
scroll to position [61, 0]
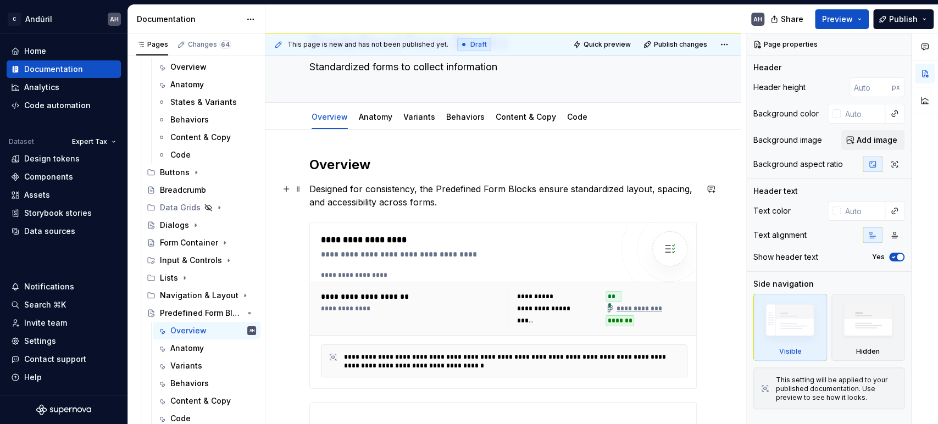
click at [457, 256] on div "**********" at bounding box center [466, 254] width 291 height 11
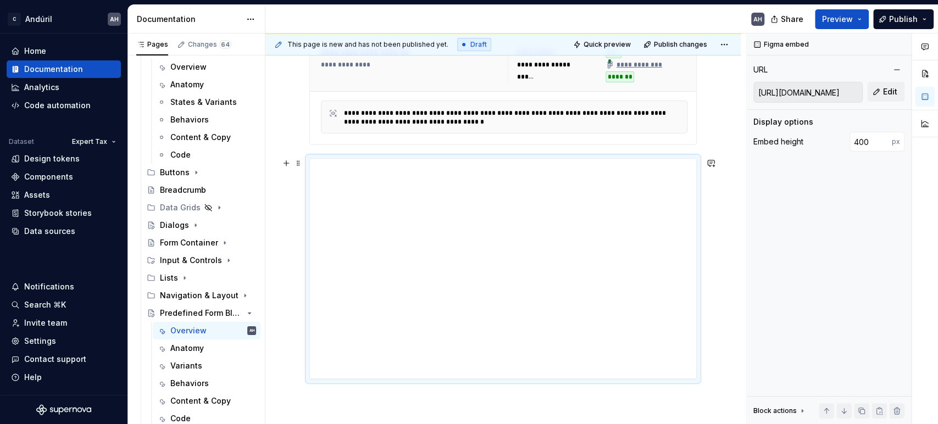
click at [457, 256] on div "**********" at bounding box center [503, 269] width 386 height 220
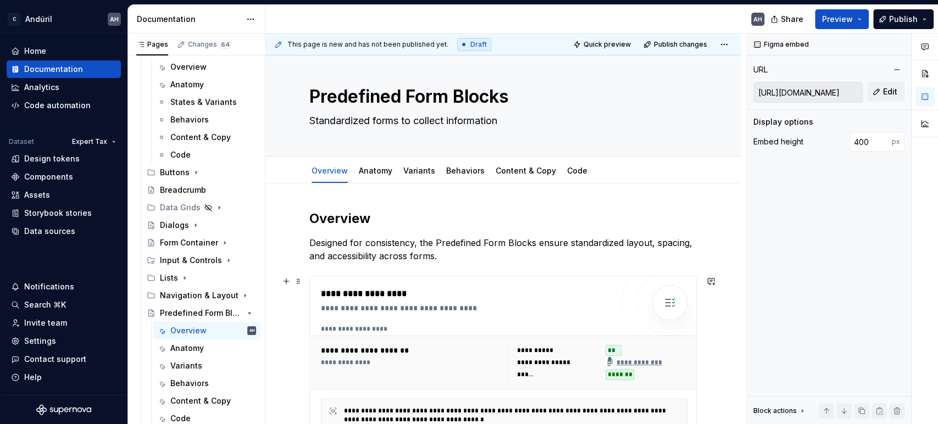
scroll to position [0, 0]
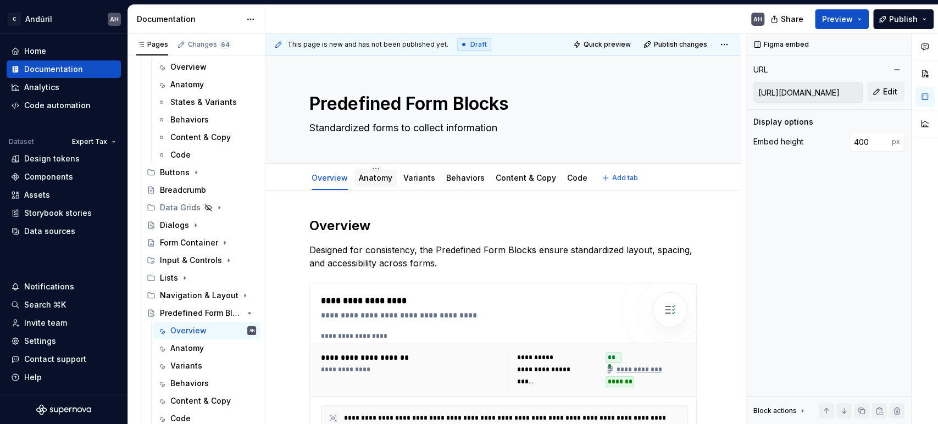
click at [377, 179] on link "Anatomy" at bounding box center [376, 177] width 34 height 9
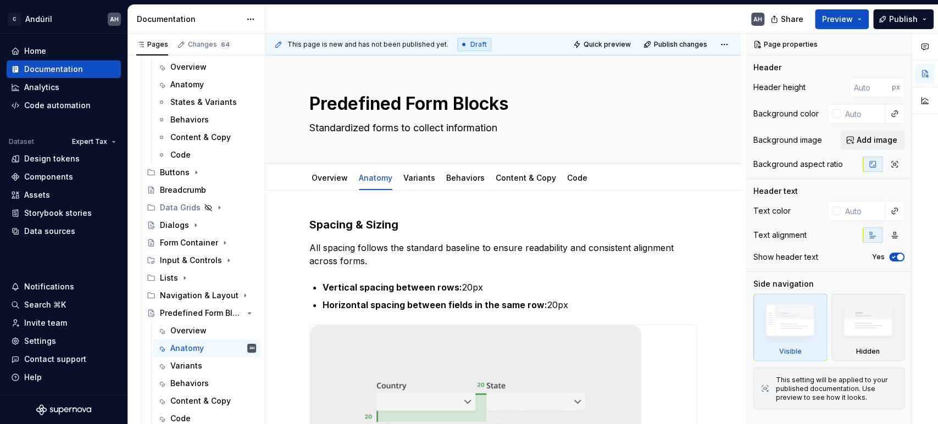
type textarea "*"
